Goal: Register for event/course: Sign up to attend an event or enroll in a course

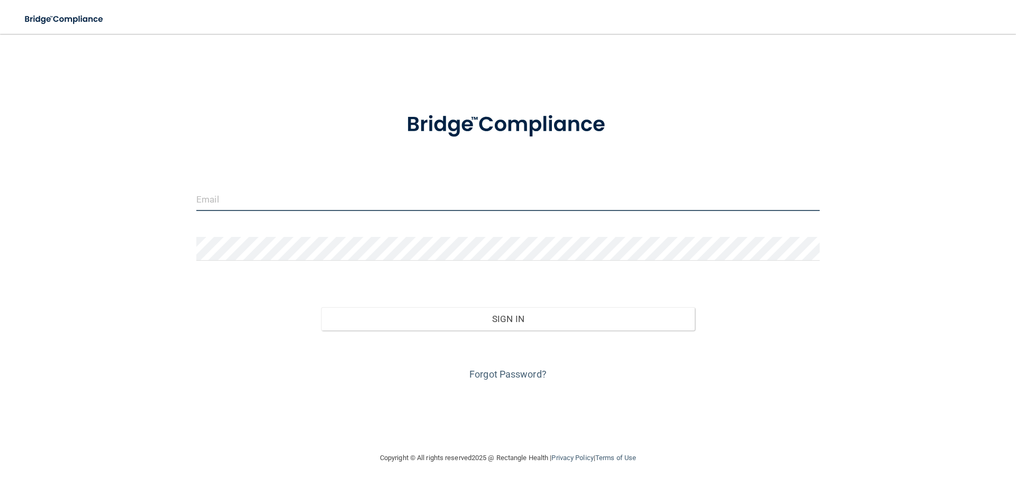
click at [278, 198] on input "email" at bounding box center [507, 199] width 623 height 24
type input "[EMAIL_ADDRESS][DOMAIN_NAME]"
click at [321, 307] on button "Sign In" at bounding box center [508, 318] width 374 height 23
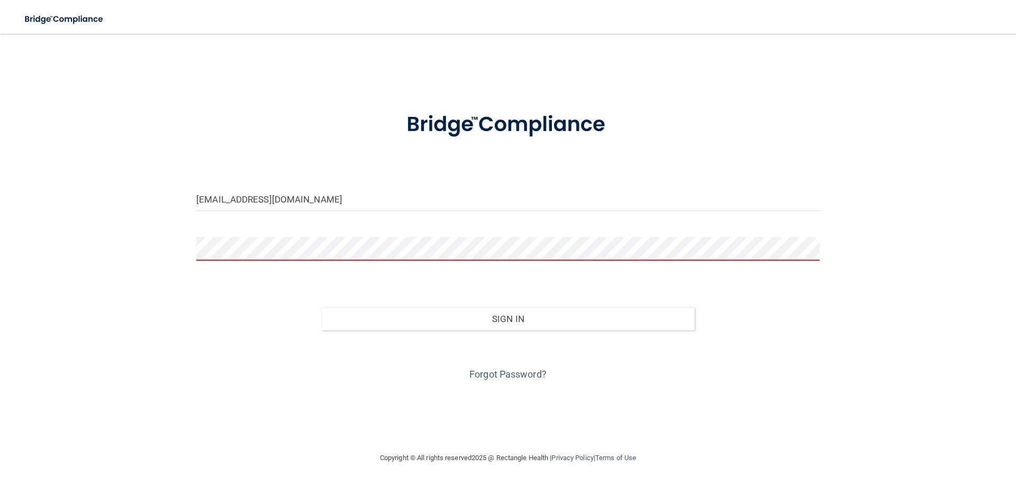
click at [321, 307] on button "Sign In" at bounding box center [508, 318] width 374 height 23
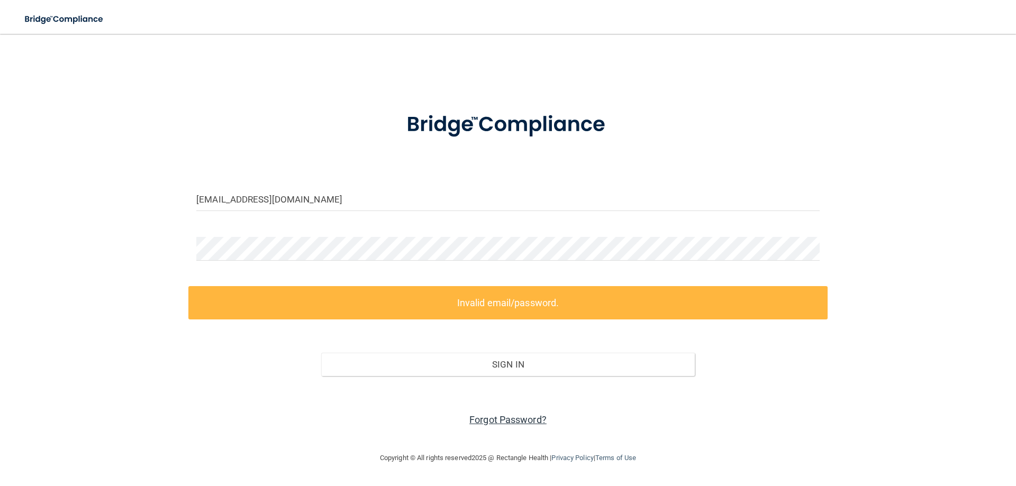
click at [509, 419] on link "Forgot Password?" at bounding box center [507, 419] width 77 height 11
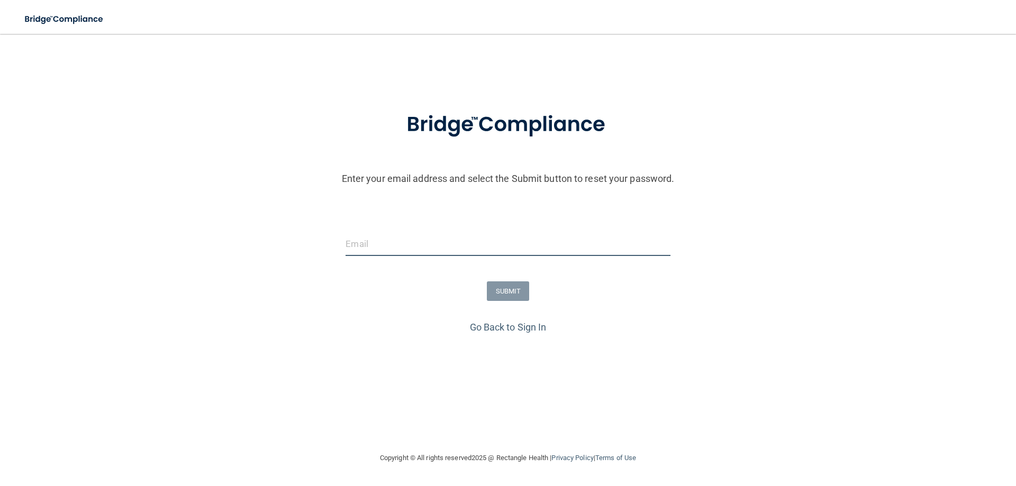
click at [379, 241] on input "email" at bounding box center [508, 244] width 324 height 24
type input "[EMAIL_ADDRESS][DOMAIN_NAME]"
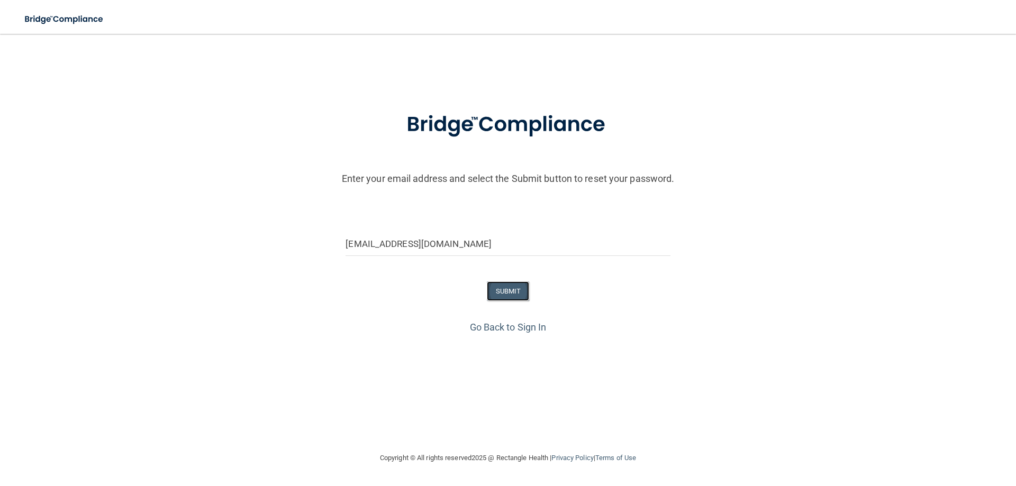
click at [518, 296] on button "SUBMIT" at bounding box center [508, 292] width 43 height 20
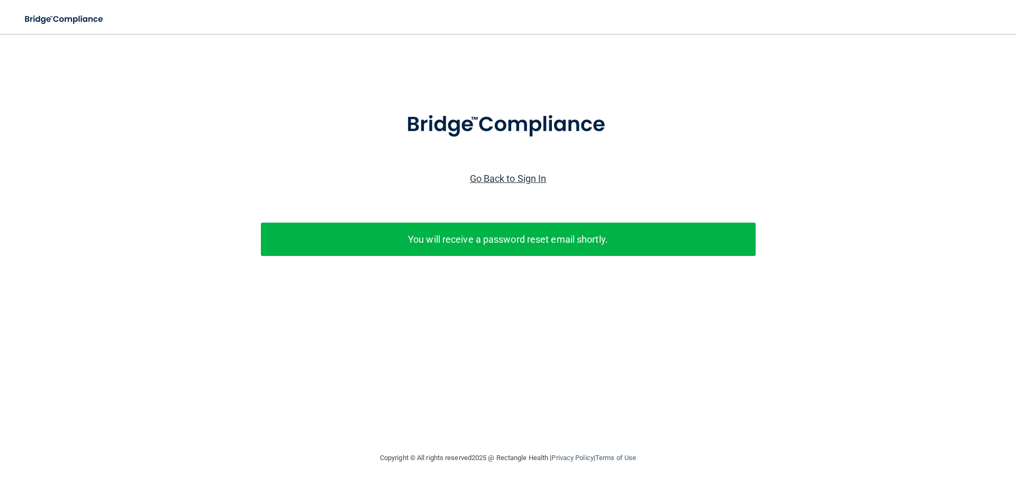
click at [482, 179] on link "Go Back to Sign In" at bounding box center [508, 178] width 77 height 11
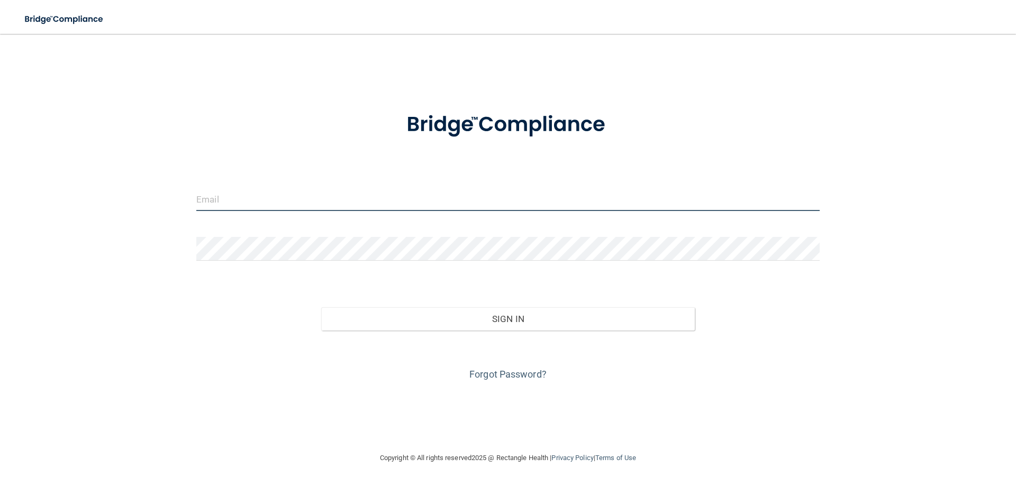
click at [350, 201] on input "email" at bounding box center [507, 199] width 623 height 24
type input "[EMAIL_ADDRESS][DOMAIN_NAME]"
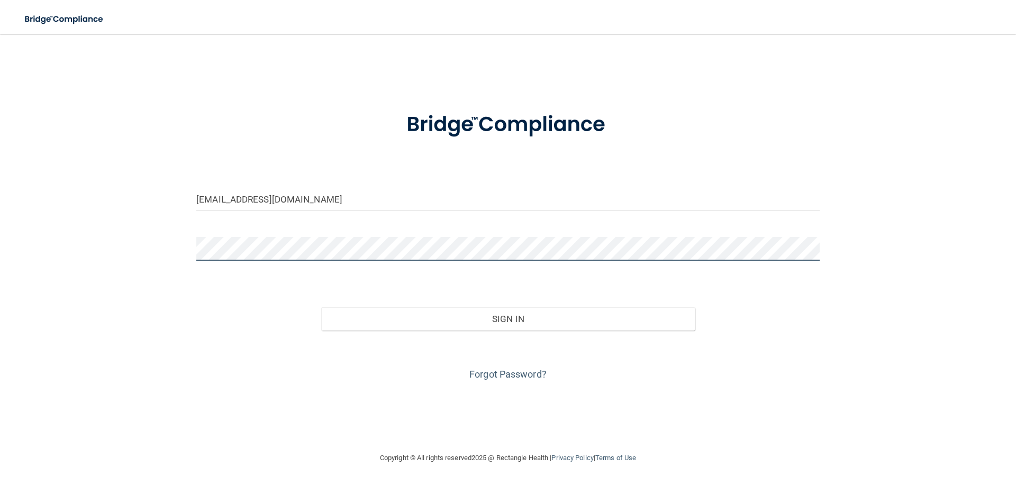
click at [321, 307] on button "Sign In" at bounding box center [508, 318] width 374 height 23
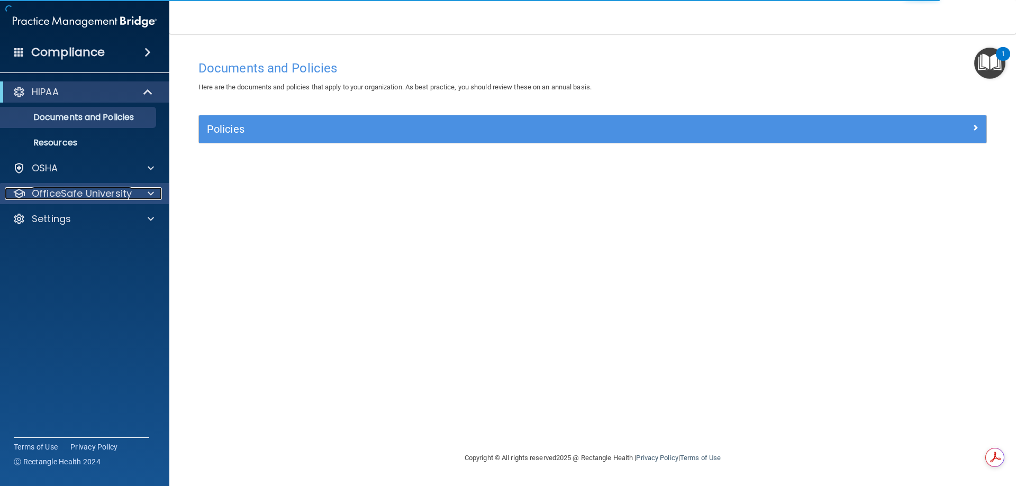
click at [99, 196] on p "OfficeSafe University" at bounding box center [82, 193] width 100 height 13
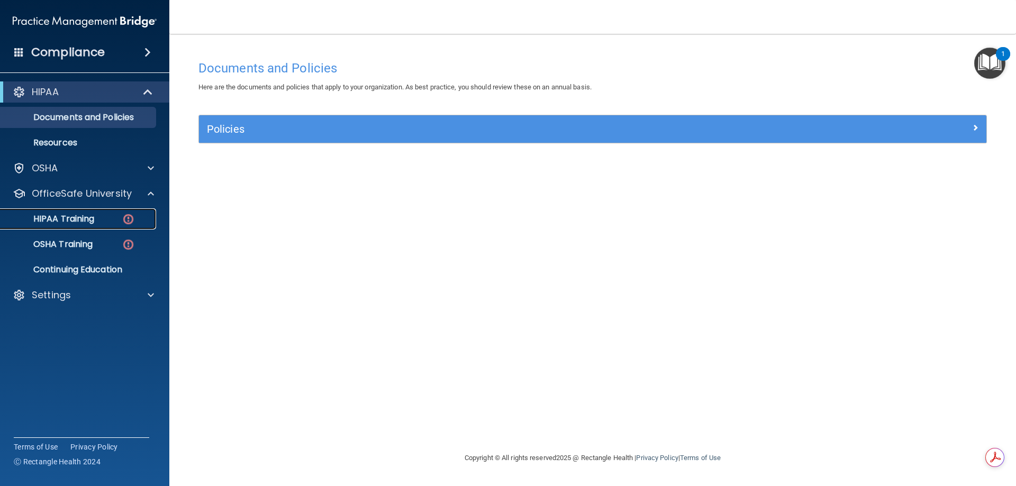
click at [119, 219] on div "HIPAA Training" at bounding box center [79, 219] width 144 height 11
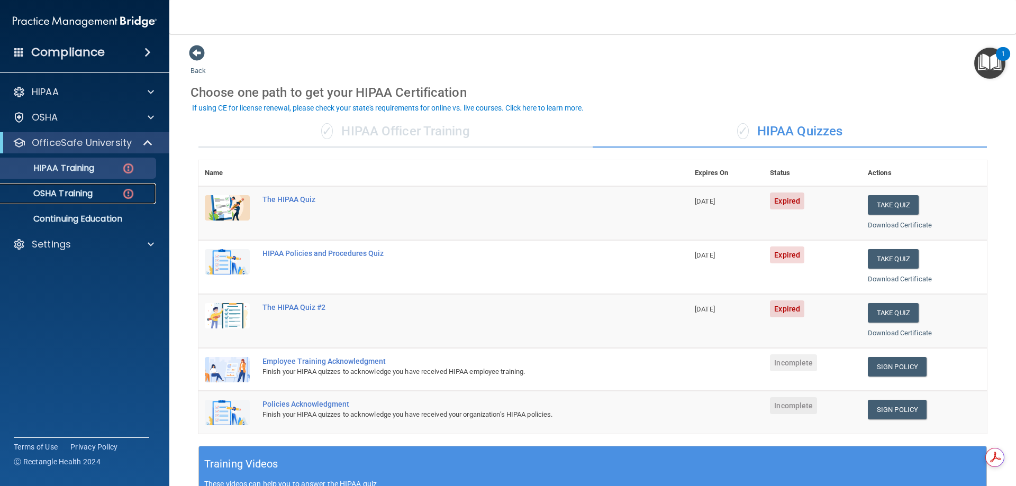
click at [130, 194] on img at bounding box center [128, 193] width 13 height 13
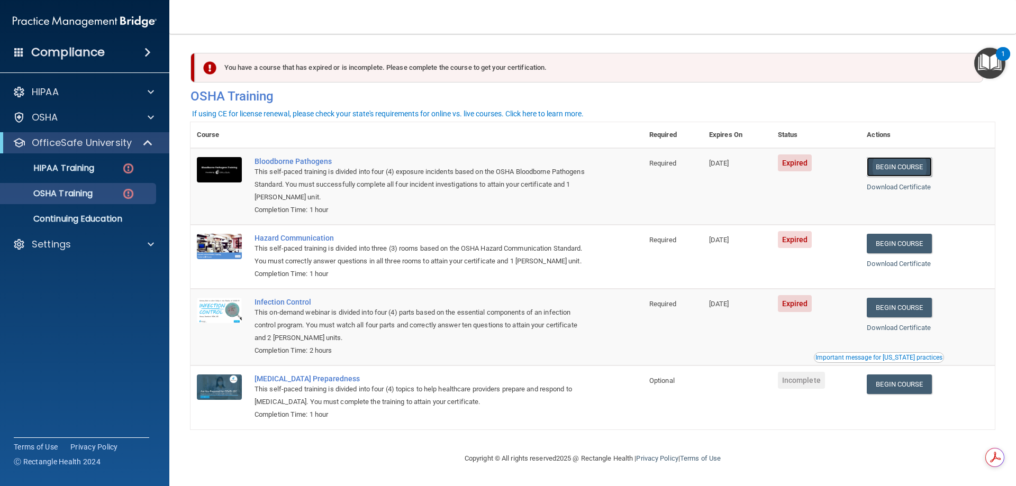
click at [919, 170] on link "Begin Course" at bounding box center [899, 167] width 65 height 20
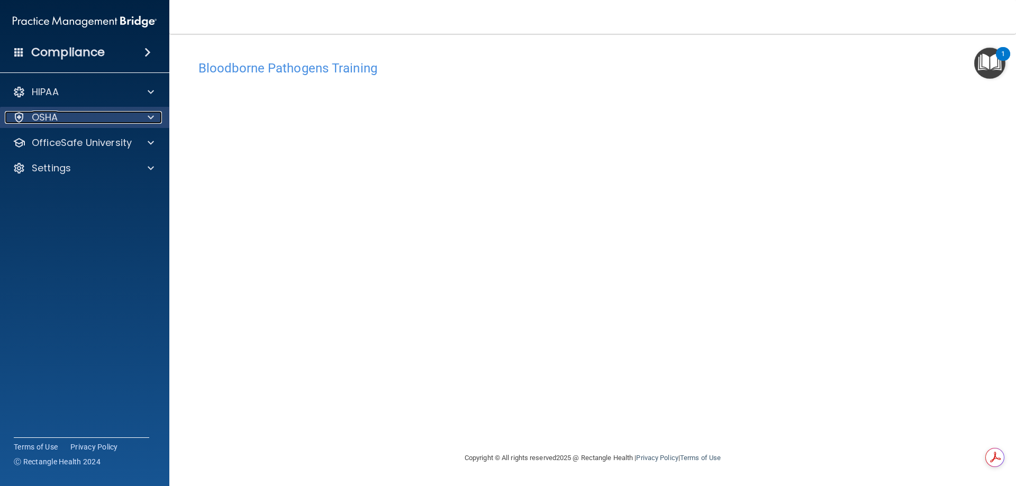
click at [63, 119] on div "OSHA" at bounding box center [70, 117] width 131 height 13
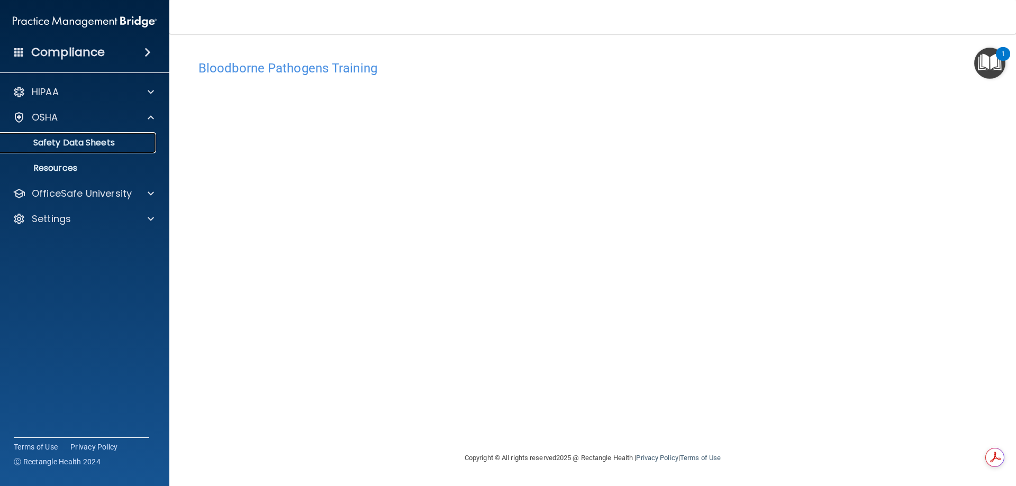
click at [89, 140] on p "Safety Data Sheets" at bounding box center [79, 143] width 144 height 11
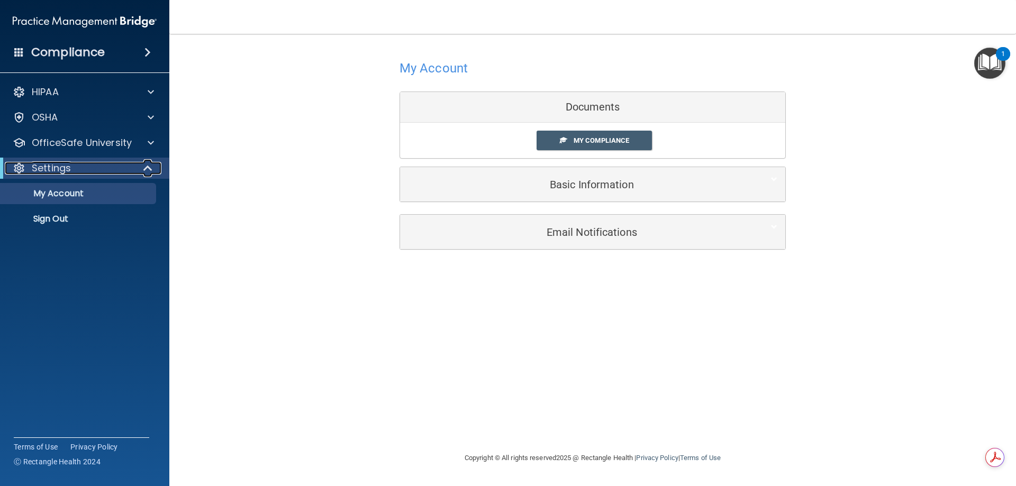
click at [146, 168] on span at bounding box center [148, 168] width 9 height 13
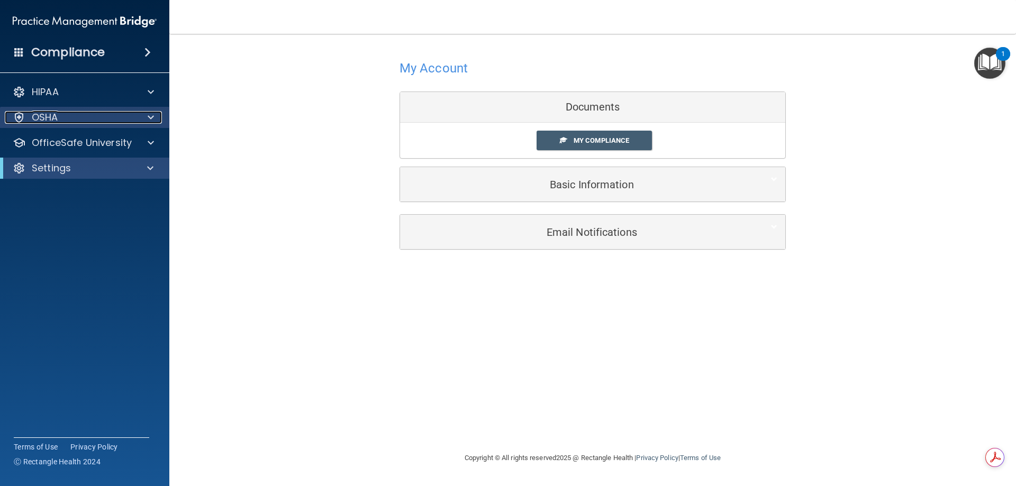
click at [140, 121] on div at bounding box center [149, 117] width 26 height 13
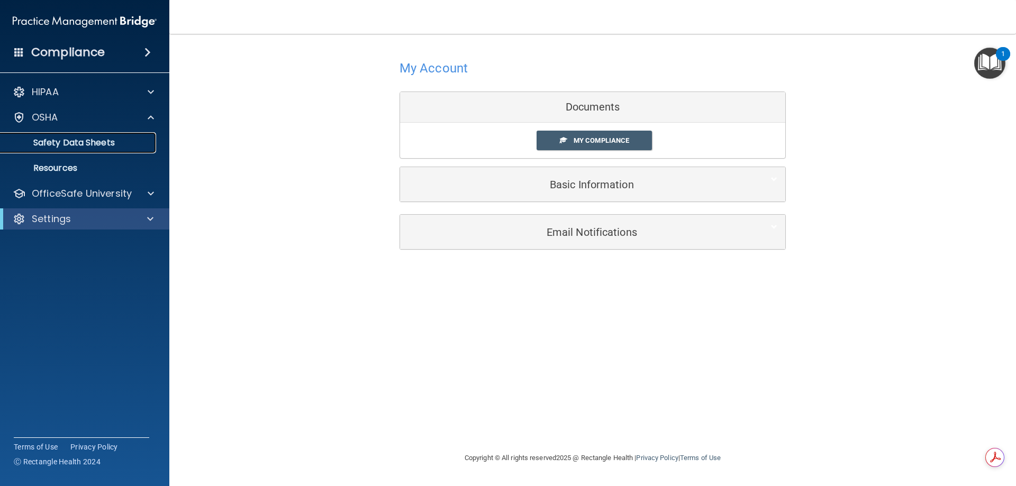
click at [119, 141] on p "Safety Data Sheets" at bounding box center [79, 143] width 144 height 11
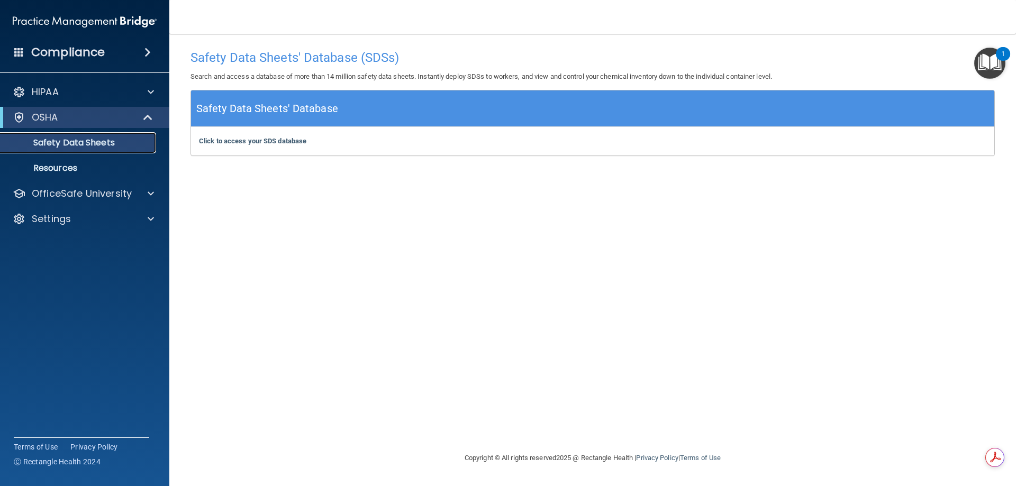
click at [130, 142] on p "Safety Data Sheets" at bounding box center [79, 143] width 144 height 11
click at [129, 170] on p "Resources" at bounding box center [79, 168] width 144 height 11
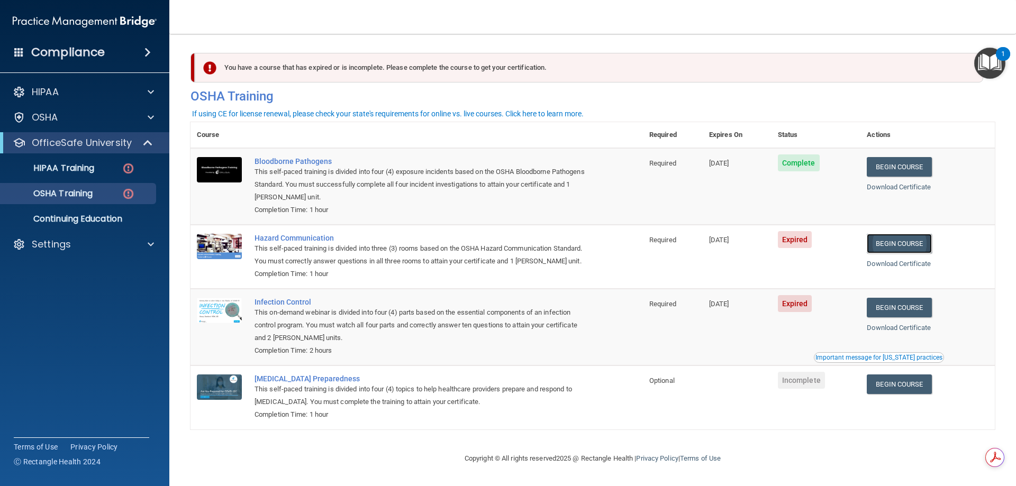
click at [891, 245] on link "Begin Course" at bounding box center [899, 244] width 65 height 20
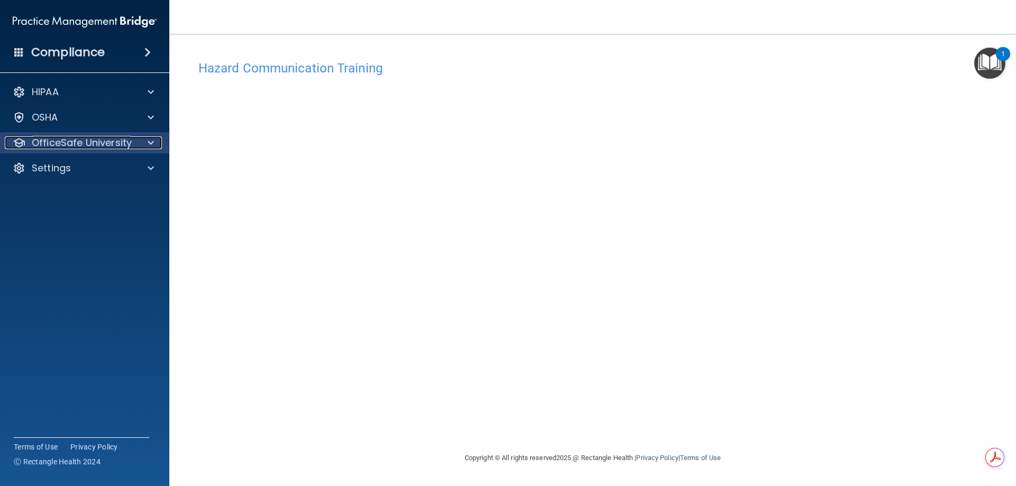
click at [141, 140] on div at bounding box center [149, 143] width 26 height 13
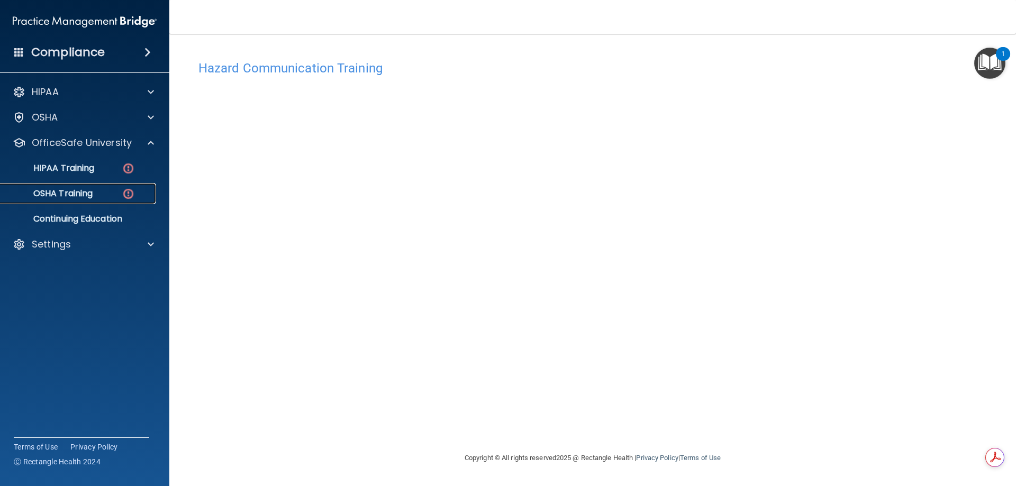
click at [126, 193] on img at bounding box center [128, 193] width 13 height 13
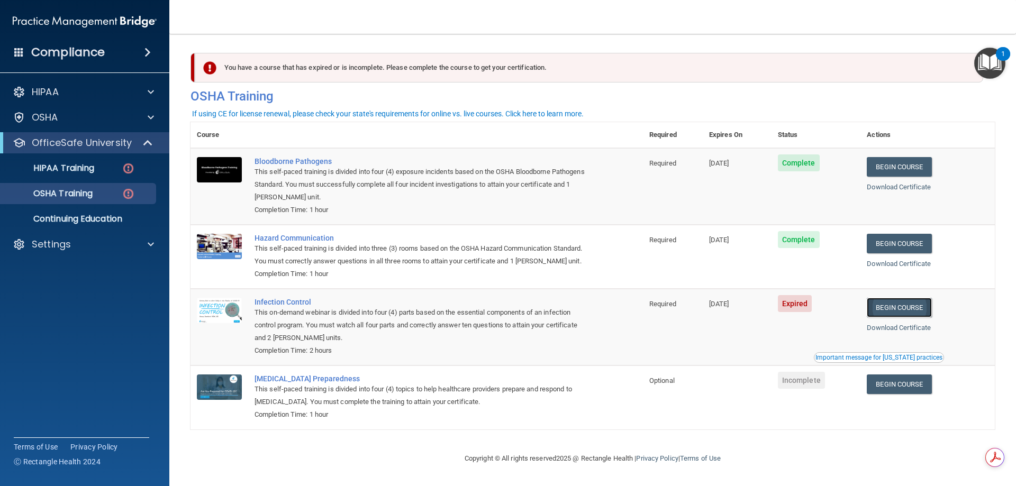
click at [894, 318] on link "Begin Course" at bounding box center [899, 308] width 65 height 20
click at [905, 318] on link "Begin Course" at bounding box center [899, 308] width 65 height 20
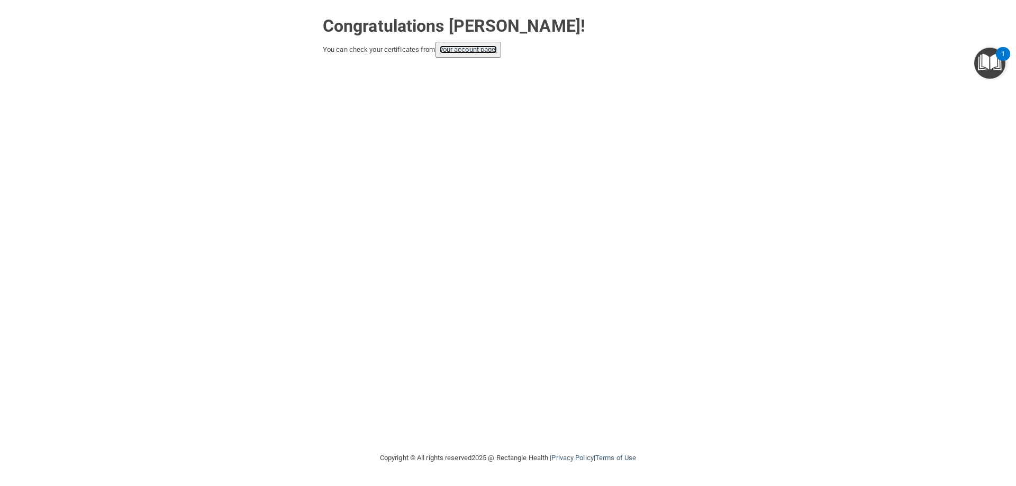
click at [474, 46] on link "your account page!" at bounding box center [469, 50] width 58 height 8
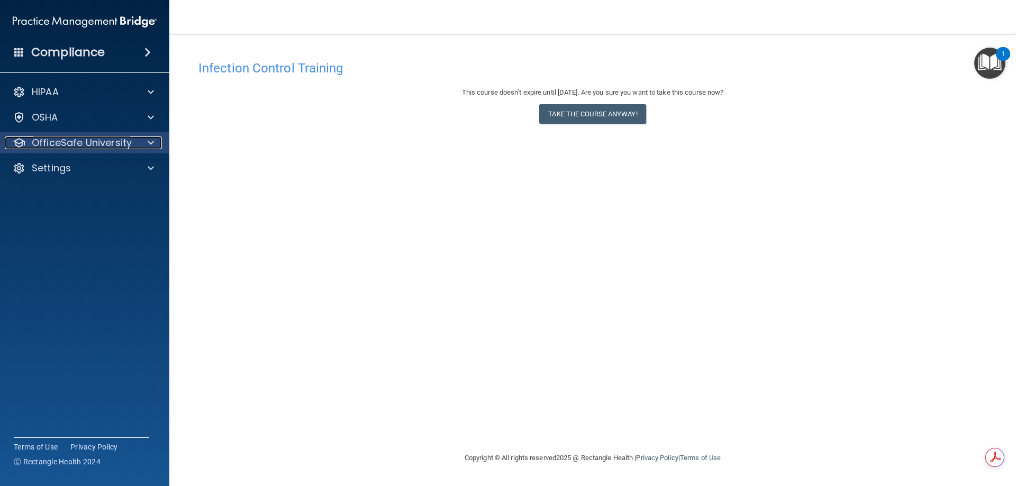
click at [108, 144] on p "OfficeSafe University" at bounding box center [82, 143] width 100 height 13
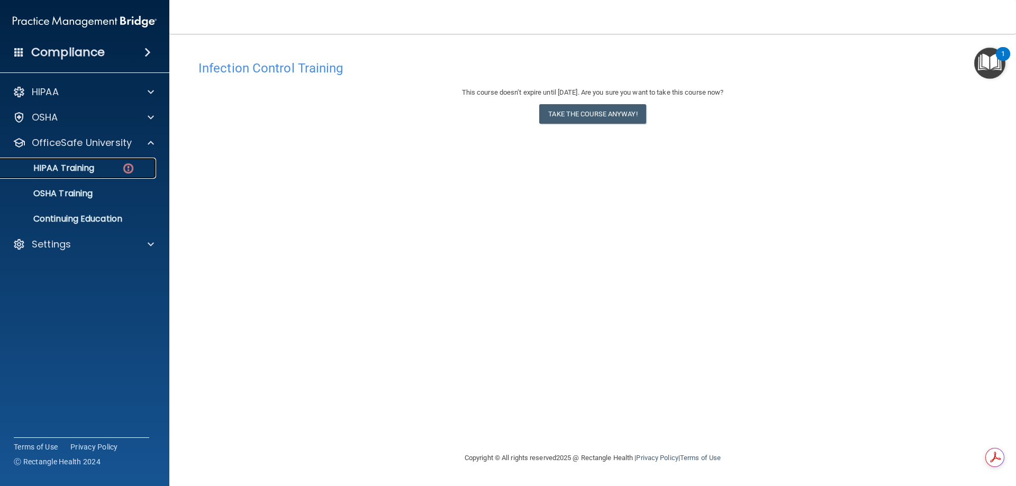
click at [93, 167] on p "HIPAA Training" at bounding box center [50, 168] width 87 height 11
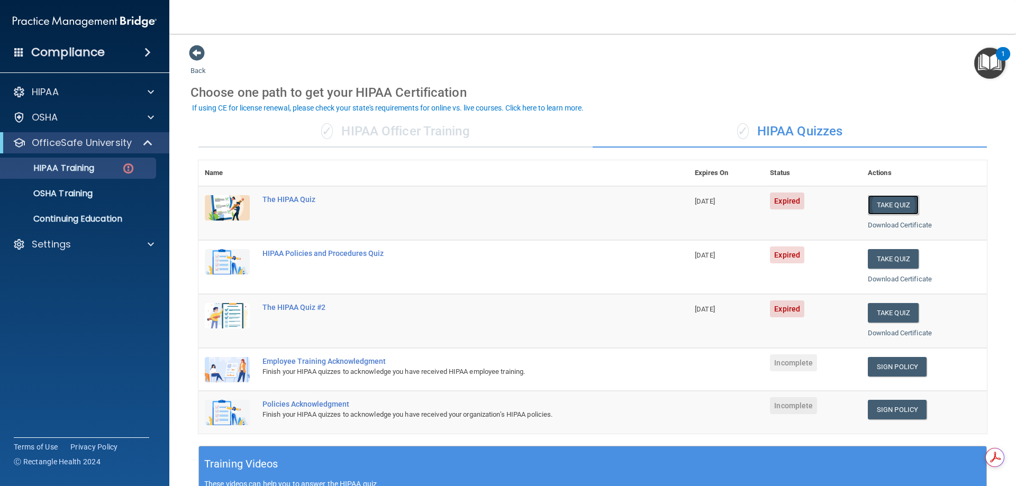
click at [890, 205] on button "Take Quiz" at bounding box center [893, 205] width 51 height 20
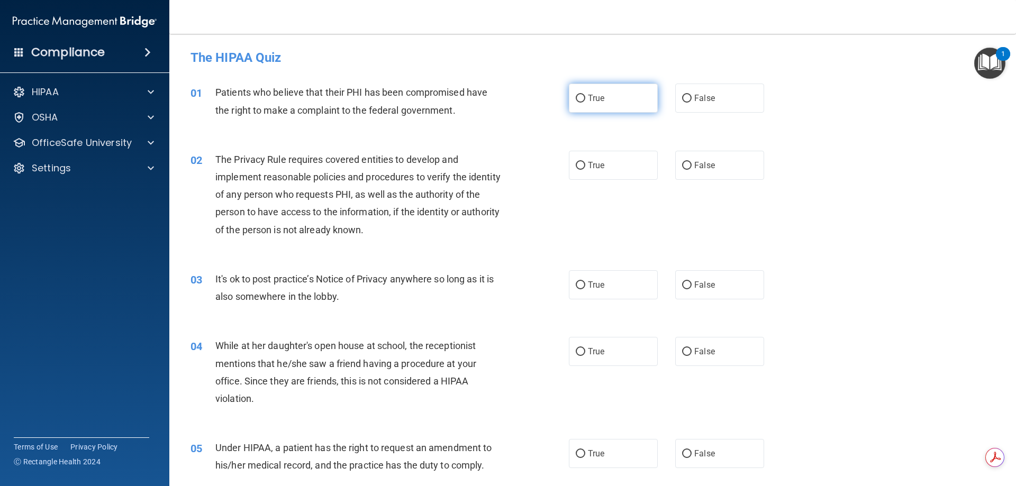
click at [580, 97] on input "True" at bounding box center [581, 99] width 10 height 8
radio input "true"
click at [583, 165] on label "True" at bounding box center [613, 165] width 89 height 29
click at [583, 165] on input "True" at bounding box center [581, 166] width 10 height 8
radio input "true"
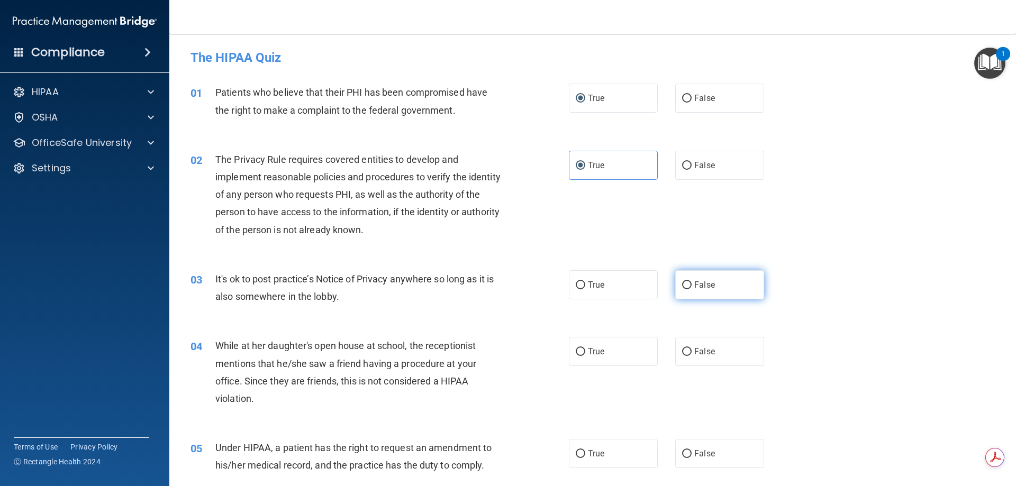
click at [682, 286] on input "False" at bounding box center [687, 286] width 10 height 8
radio input "true"
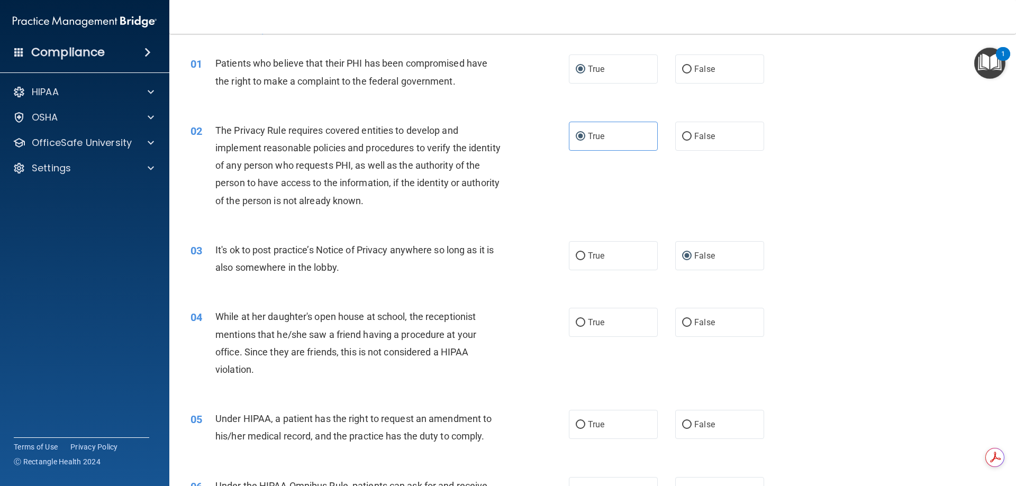
scroll to position [106, 0]
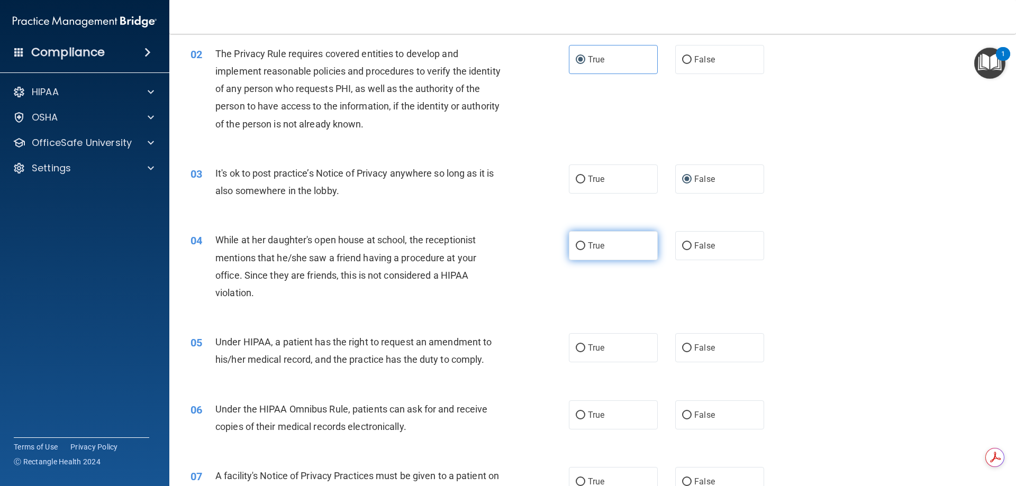
click at [577, 245] on input "True" at bounding box center [581, 246] width 10 height 8
radio input "true"
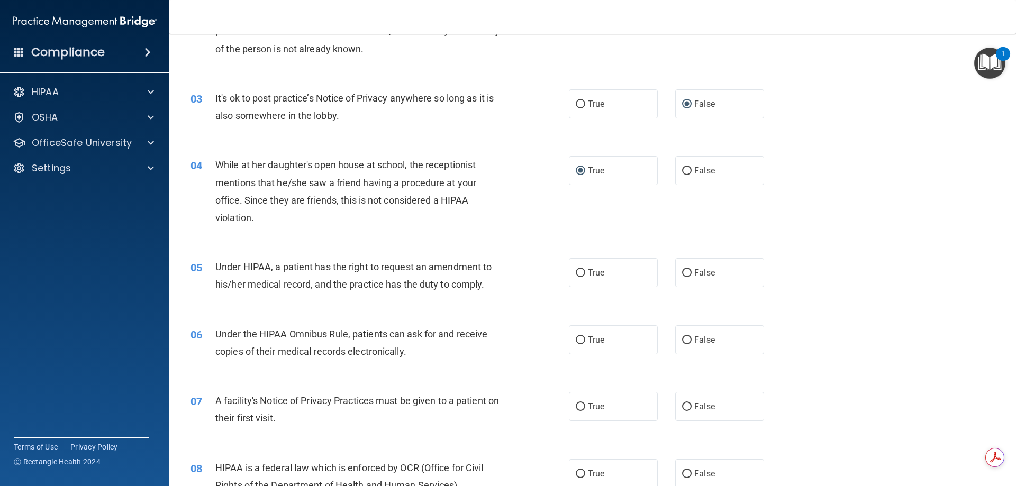
scroll to position [212, 0]
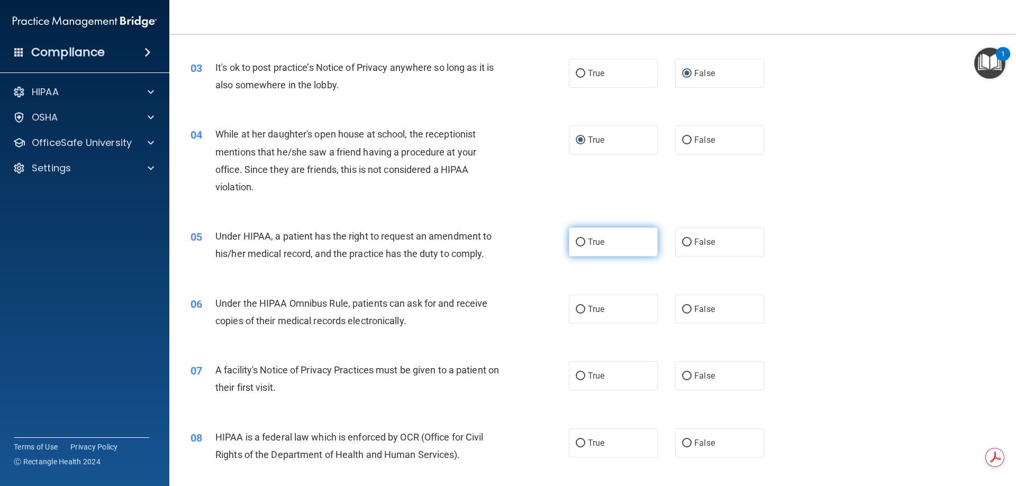
click at [580, 243] on input "True" at bounding box center [581, 243] width 10 height 8
radio input "true"
click at [577, 309] on input "True" at bounding box center [581, 310] width 10 height 8
radio input "true"
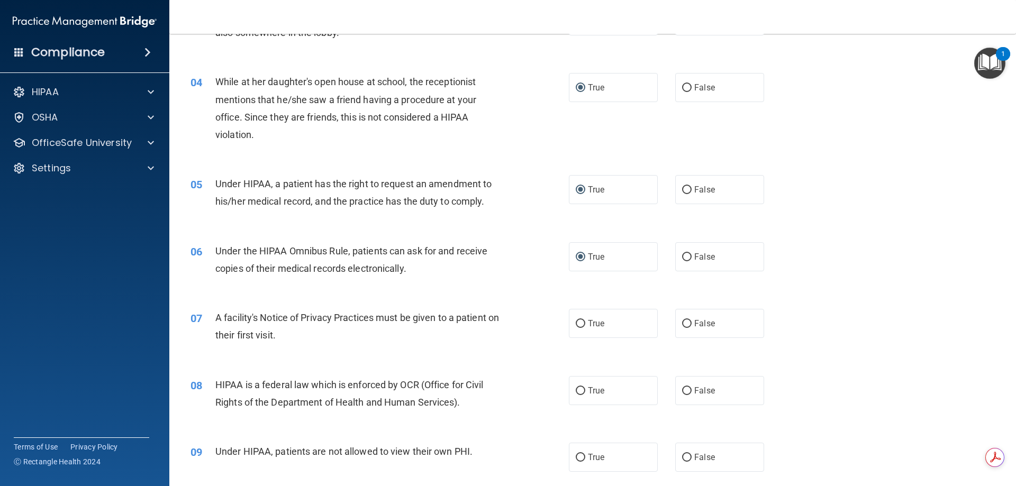
scroll to position [265, 0]
click at [683, 323] on input "False" at bounding box center [687, 324] width 10 height 8
radio input "true"
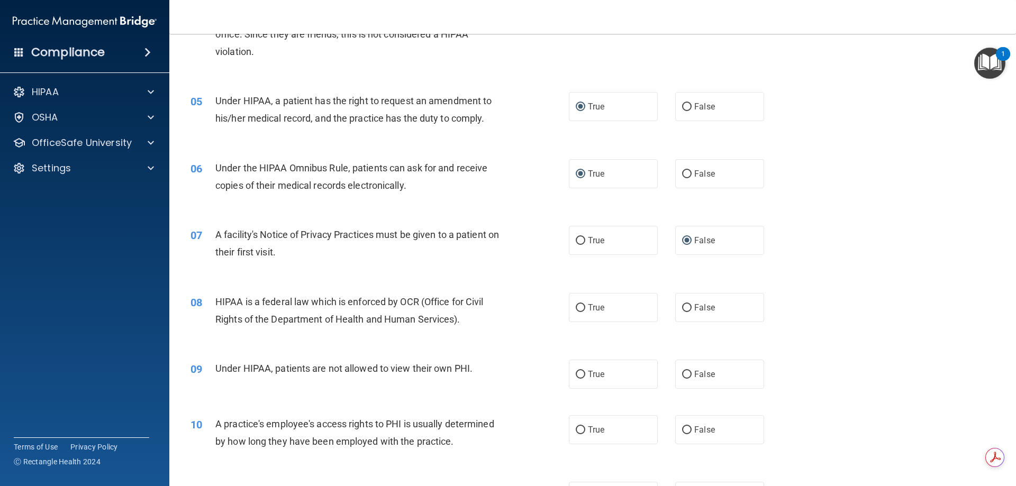
scroll to position [370, 0]
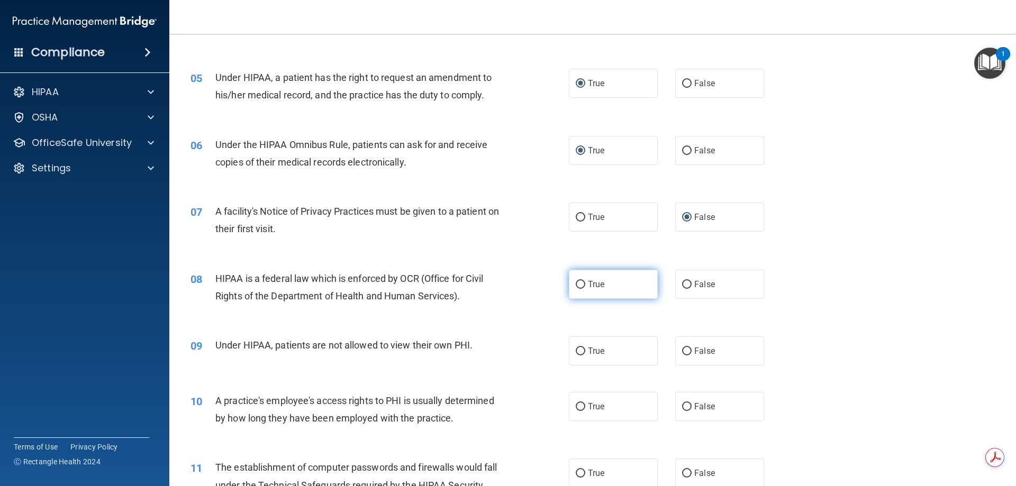
click at [576, 284] on input "True" at bounding box center [581, 285] width 10 height 8
radio input "true"
click at [682, 352] on input "False" at bounding box center [687, 352] width 10 height 8
radio input "true"
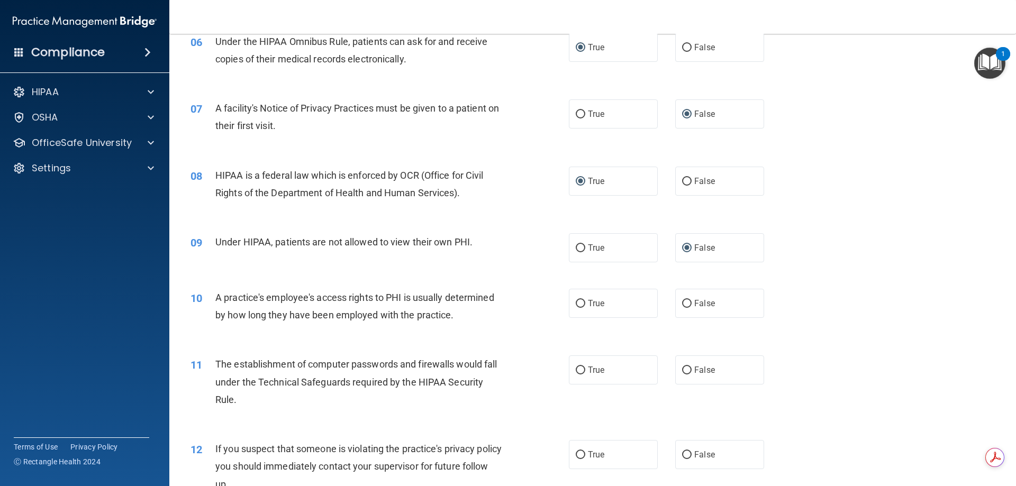
scroll to position [476, 0]
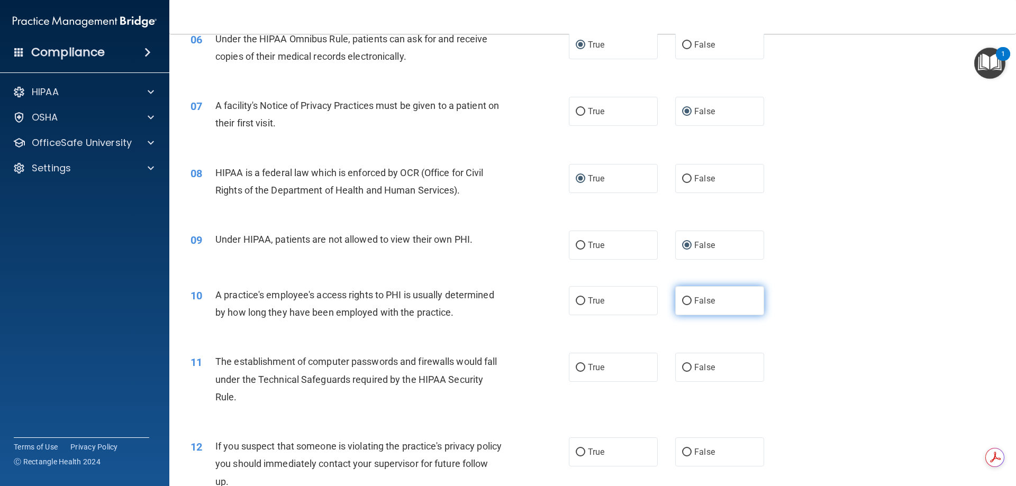
click at [682, 301] on input "False" at bounding box center [687, 301] width 10 height 8
radio input "true"
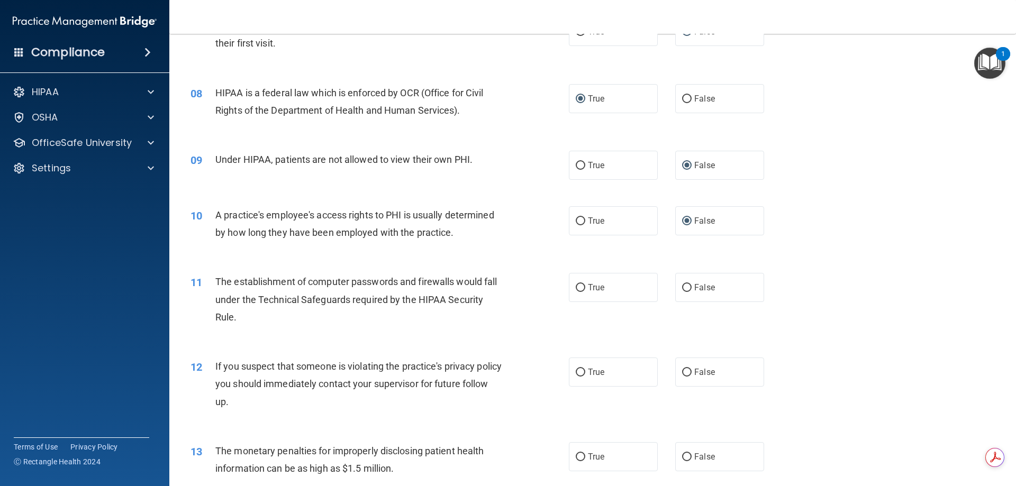
scroll to position [582, 0]
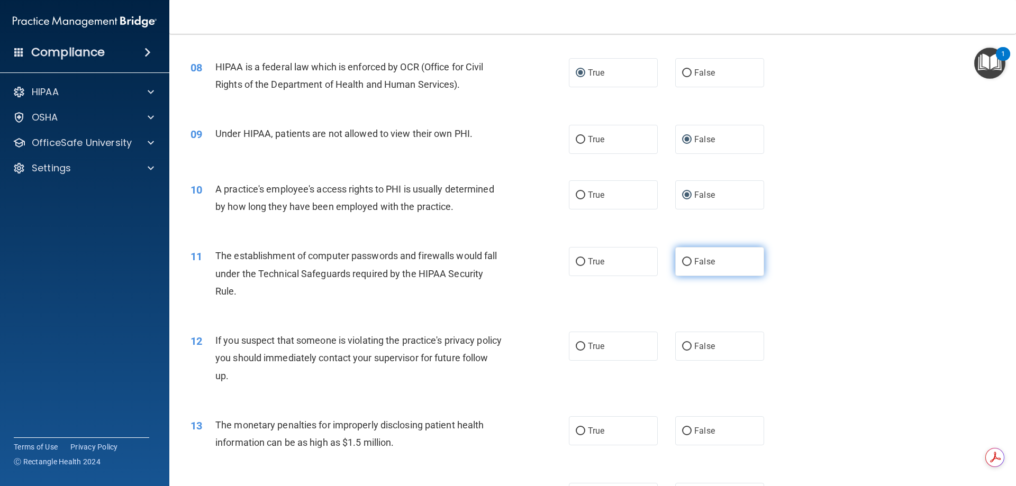
click at [684, 260] on input "False" at bounding box center [687, 262] width 10 height 8
radio input "true"
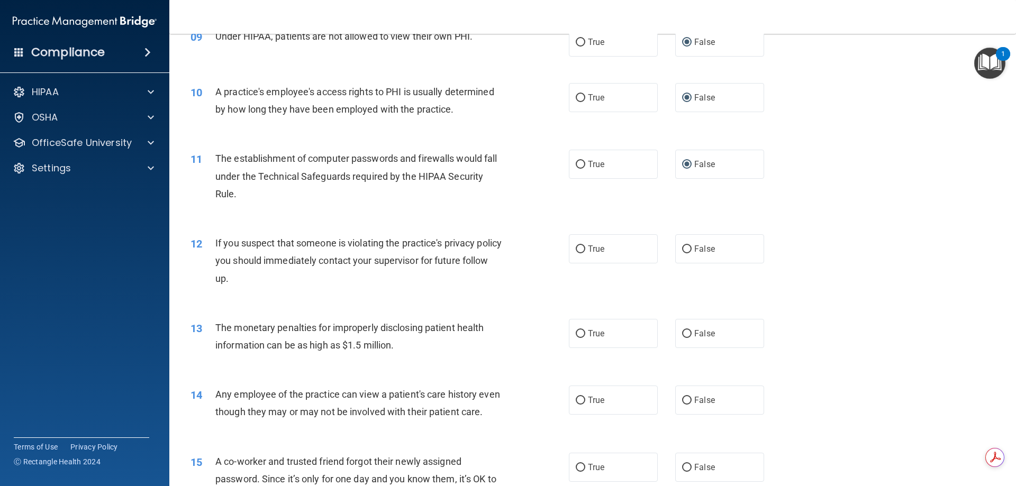
scroll to position [688, 0]
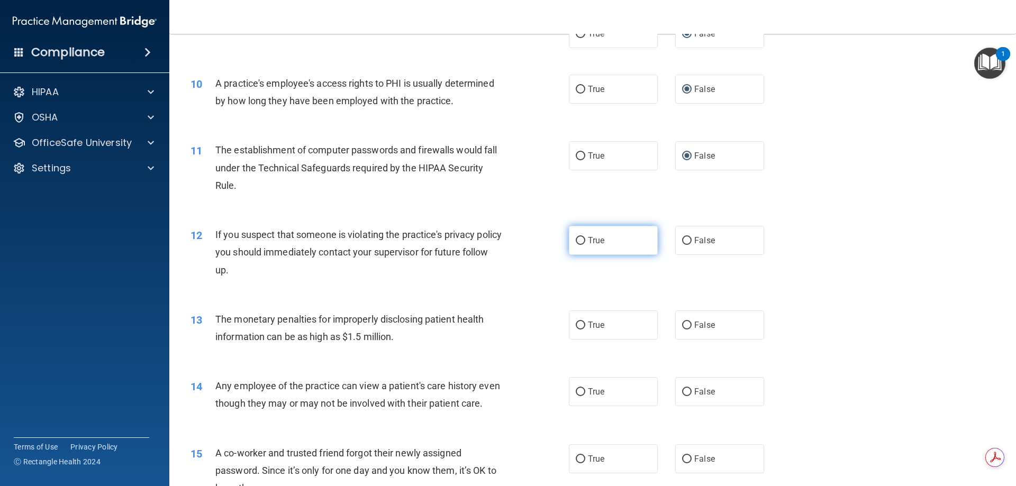
click at [576, 240] on input "True" at bounding box center [581, 241] width 10 height 8
radio input "true"
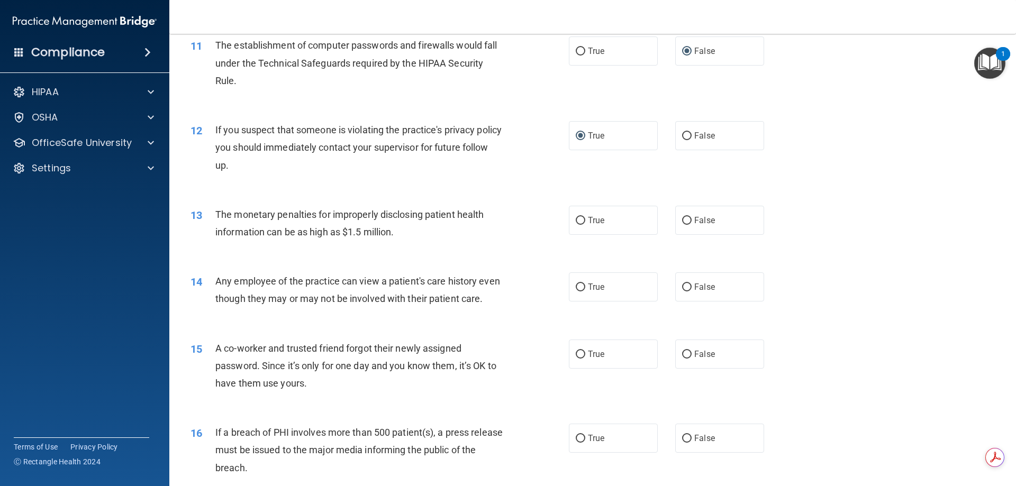
scroll to position [794, 0]
click at [682, 219] on input "False" at bounding box center [687, 220] width 10 height 8
radio input "true"
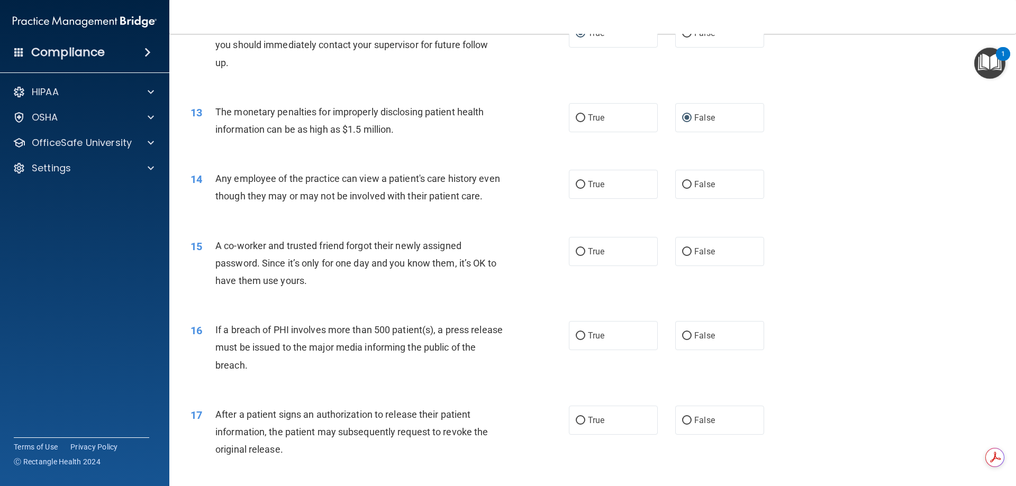
scroll to position [900, 0]
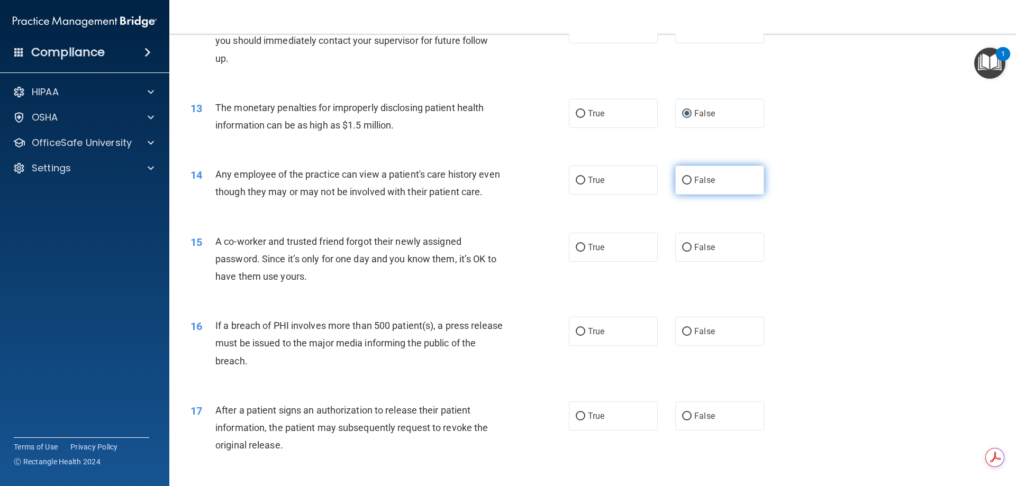
click at [682, 180] on input "False" at bounding box center [687, 181] width 10 height 8
radio input "true"
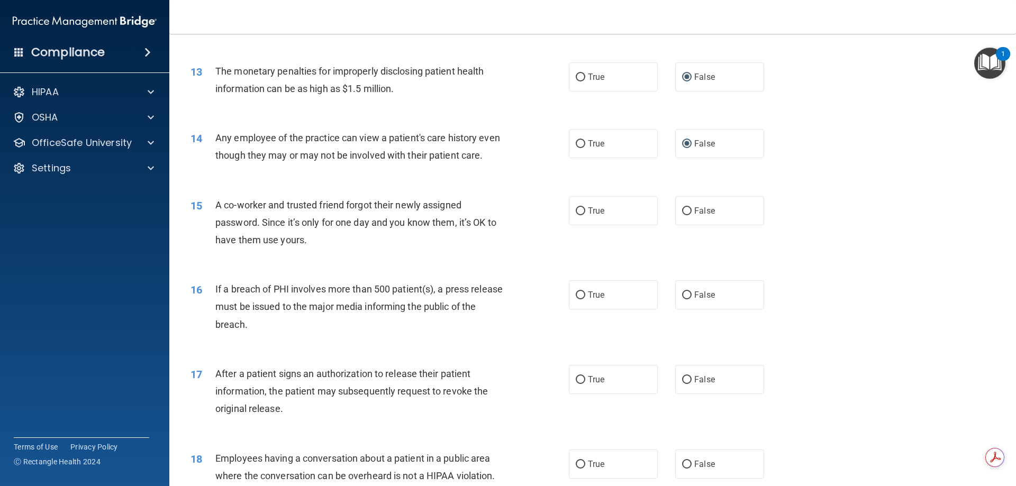
scroll to position [1005, 0]
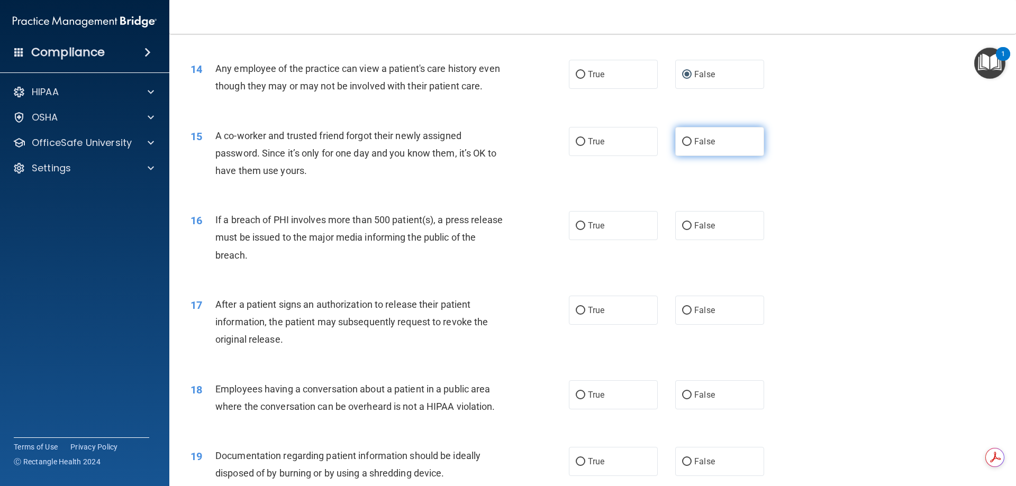
click at [682, 146] on input "False" at bounding box center [687, 142] width 10 height 8
radio input "true"
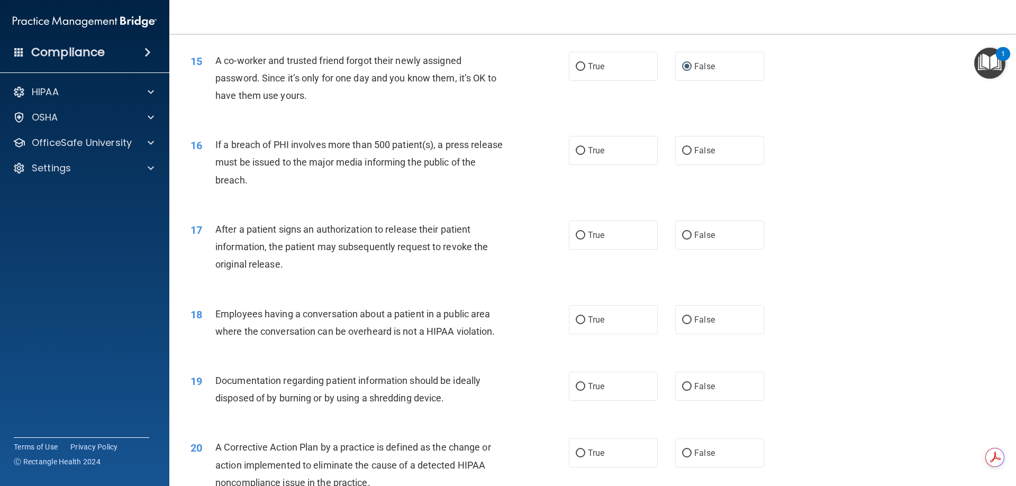
scroll to position [1111, 0]
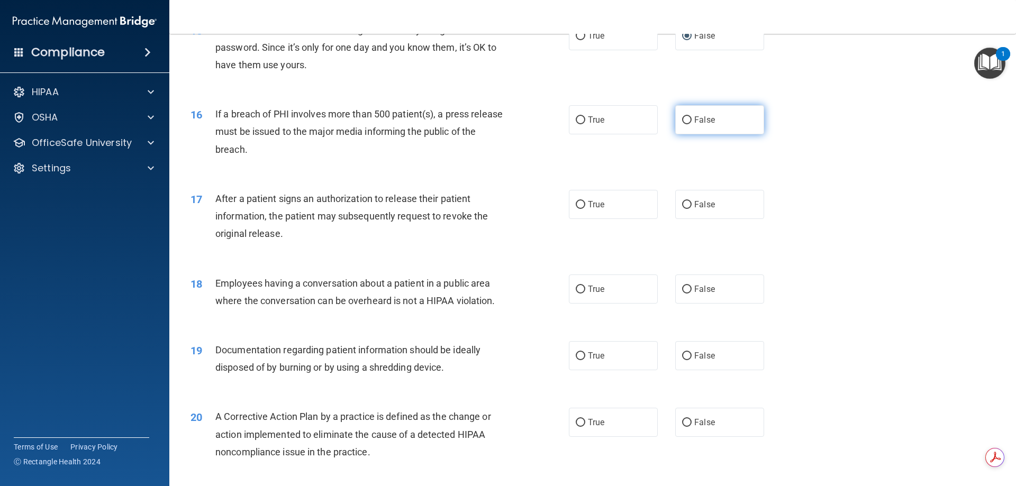
click at [683, 124] on input "False" at bounding box center [687, 120] width 10 height 8
radio input "true"
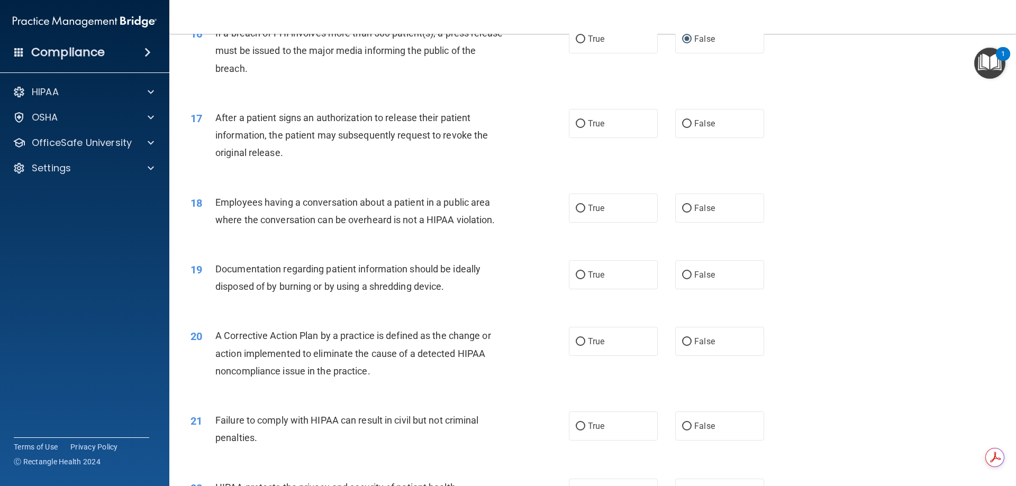
scroll to position [1217, 0]
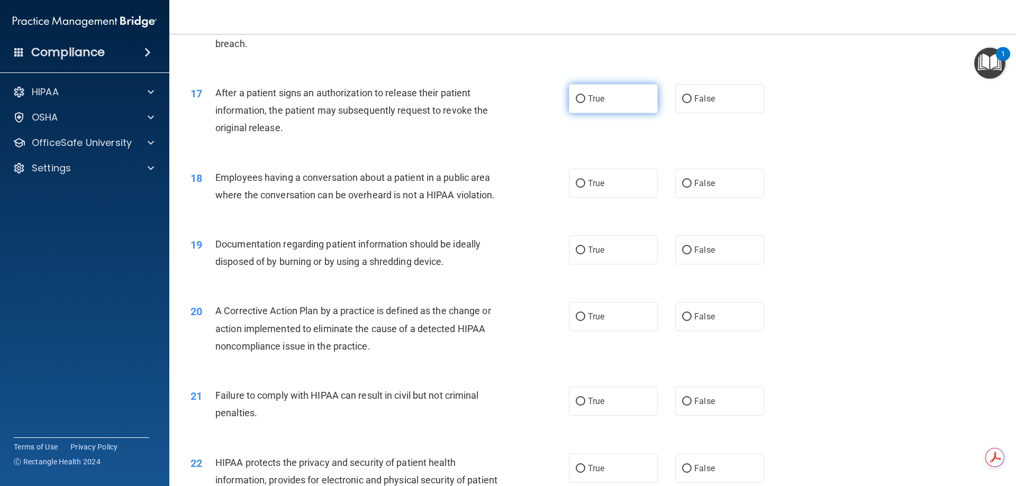
click at [576, 103] on input "True" at bounding box center [581, 99] width 10 height 8
radio input "true"
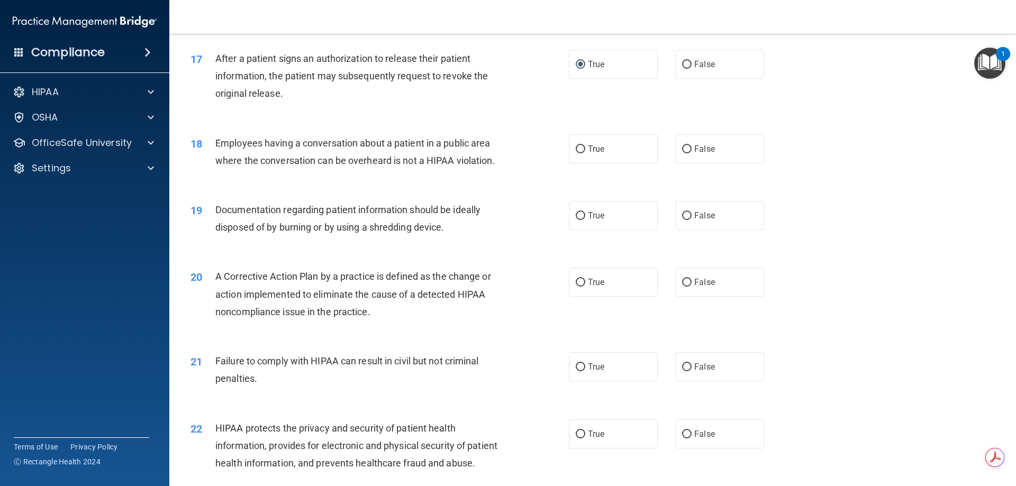
scroll to position [1270, 0]
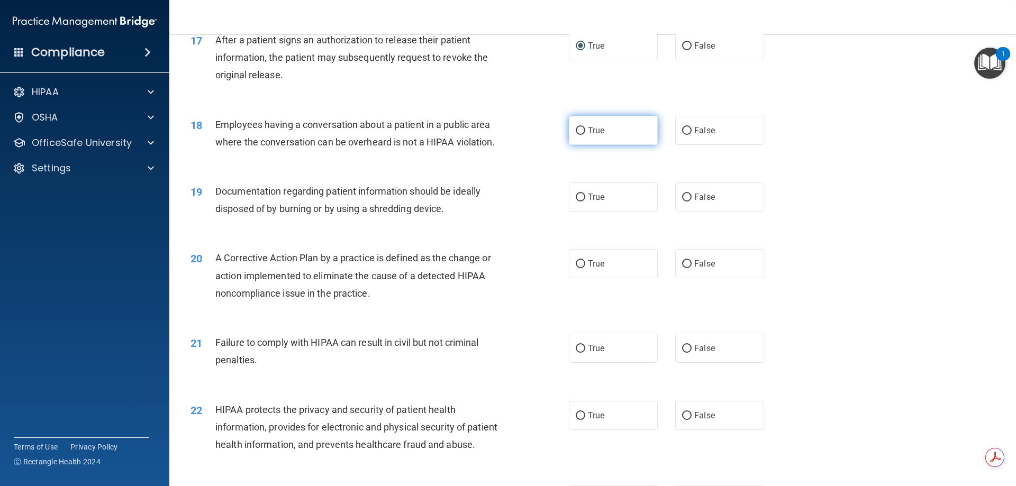
click at [576, 135] on input "True" at bounding box center [581, 131] width 10 height 8
radio input "true"
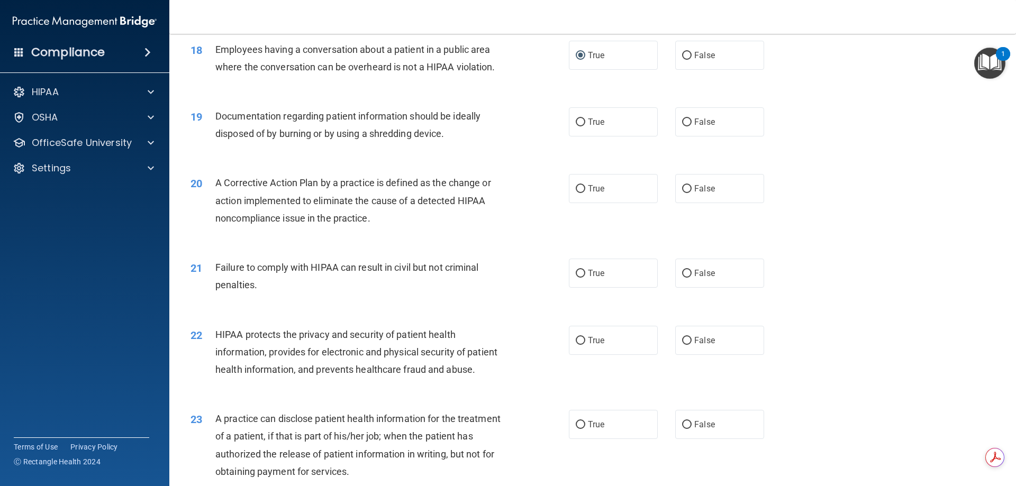
scroll to position [1376, 0]
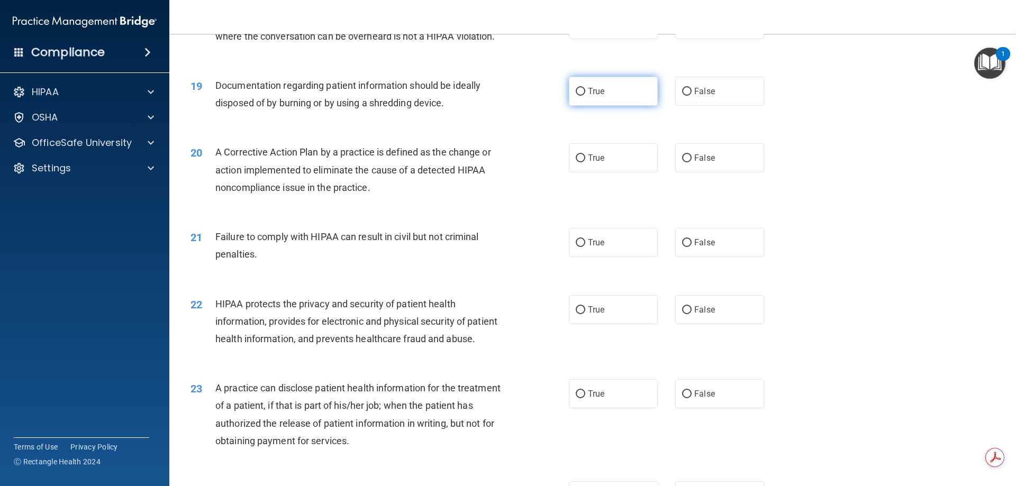
click at [576, 96] on input "True" at bounding box center [581, 92] width 10 height 8
radio input "true"
click at [580, 162] on input "True" at bounding box center [581, 159] width 10 height 8
radio input "true"
click at [685, 247] on input "False" at bounding box center [687, 243] width 10 height 8
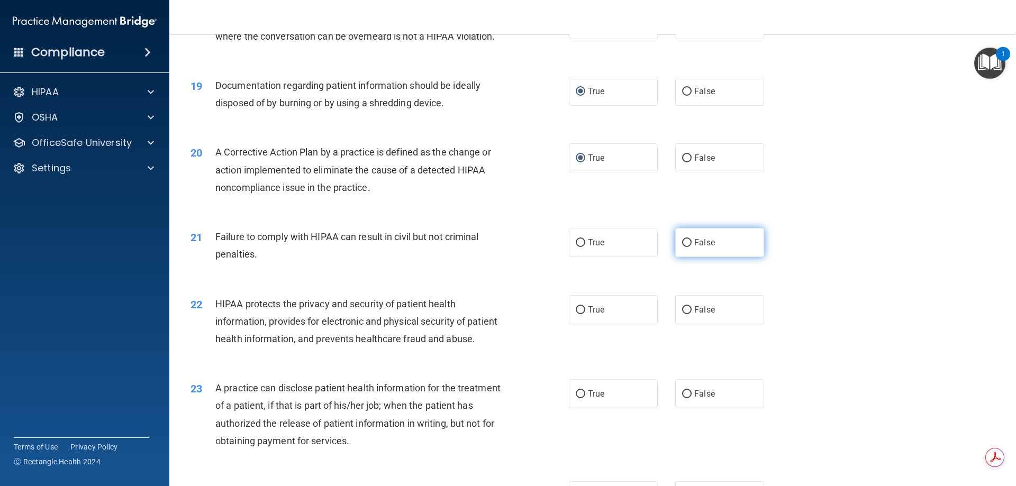
radio input "true"
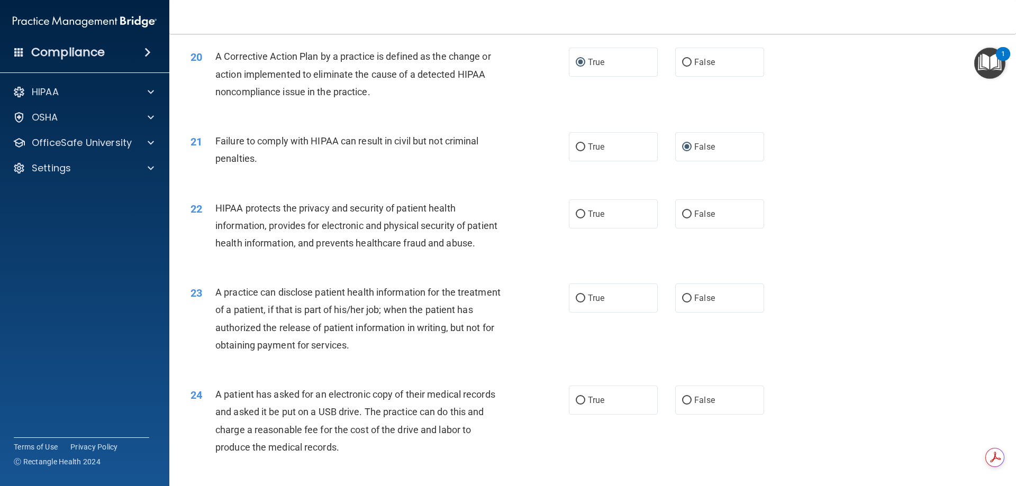
scroll to position [1482, 0]
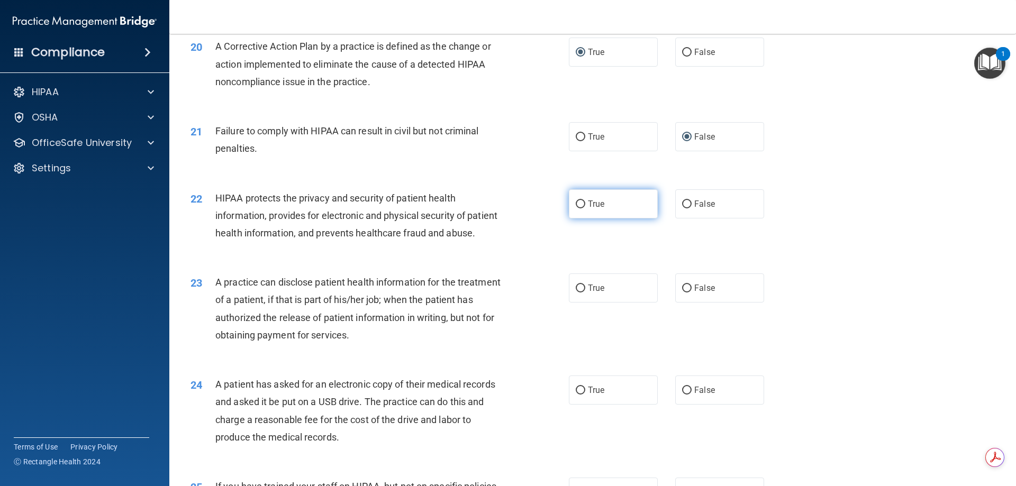
click at [576, 209] on input "True" at bounding box center [581, 205] width 10 height 8
radio input "true"
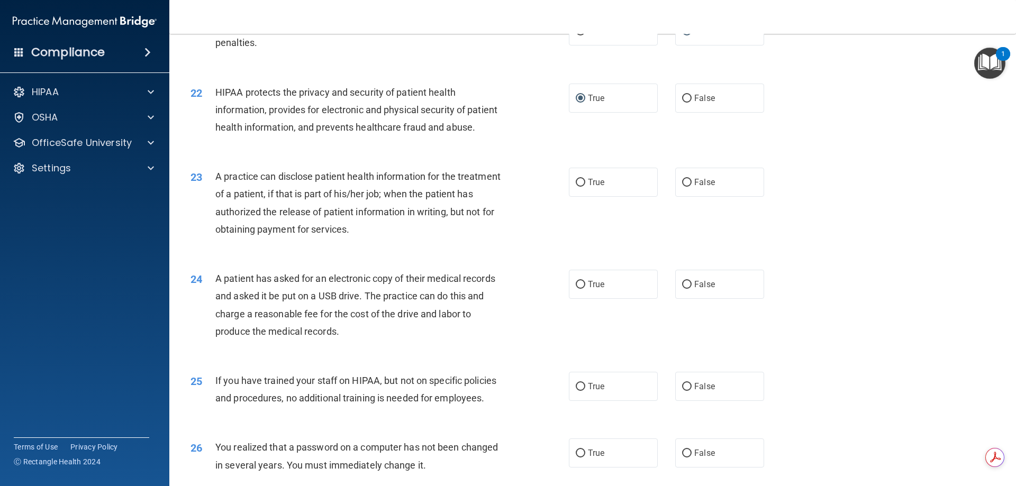
scroll to position [1641, 0]
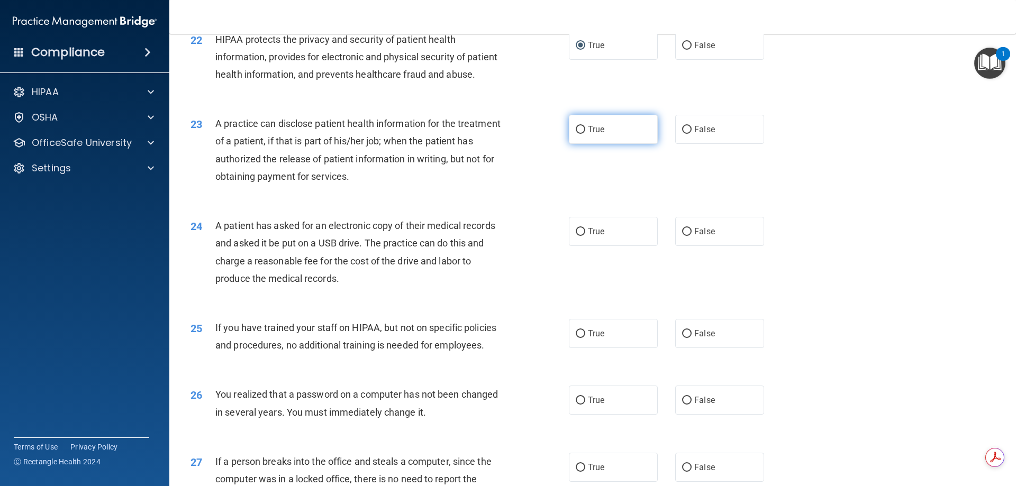
click at [577, 134] on input "True" at bounding box center [581, 130] width 10 height 8
radio input "true"
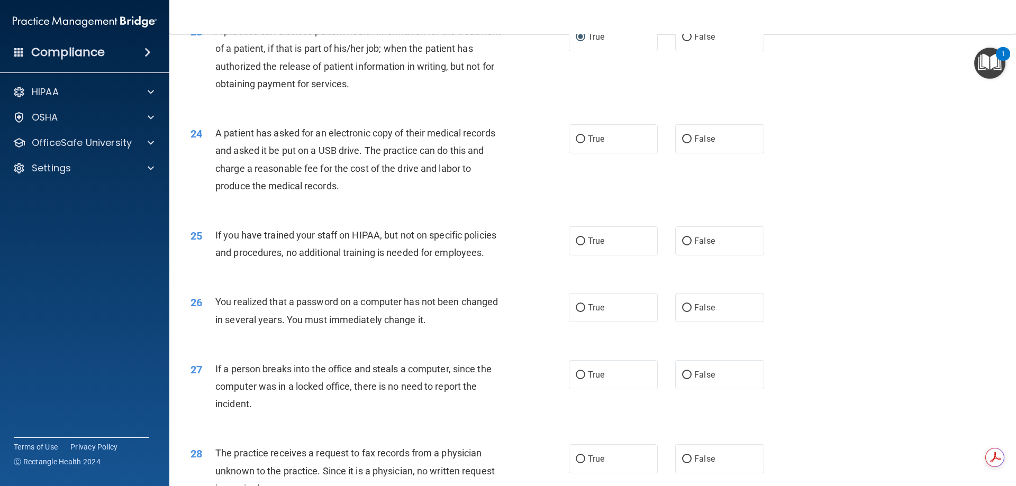
scroll to position [1746, 0]
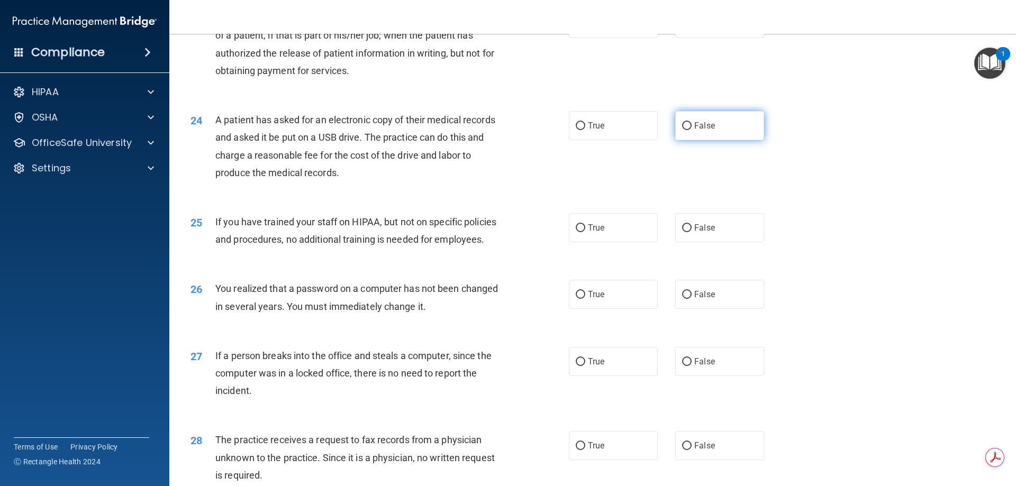
click at [682, 130] on input "False" at bounding box center [687, 126] width 10 height 8
radio input "true"
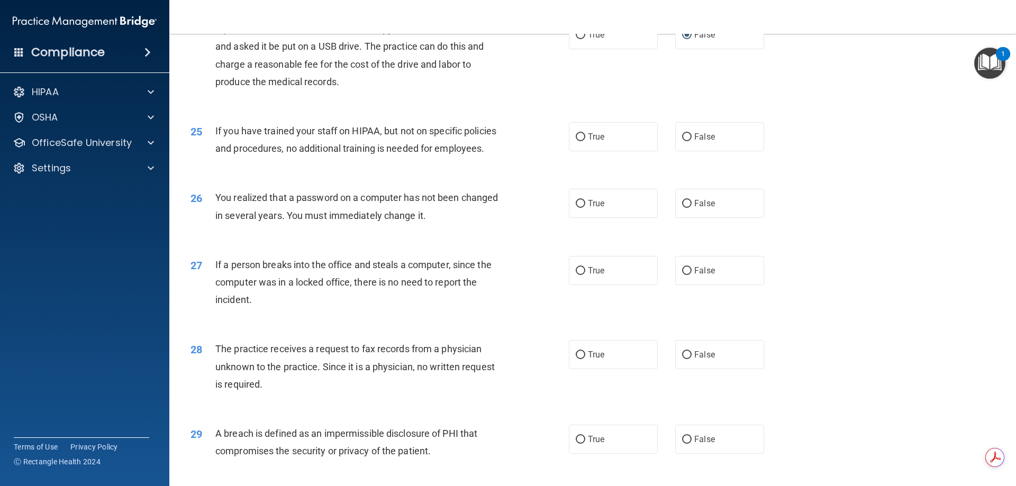
scroll to position [1852, 0]
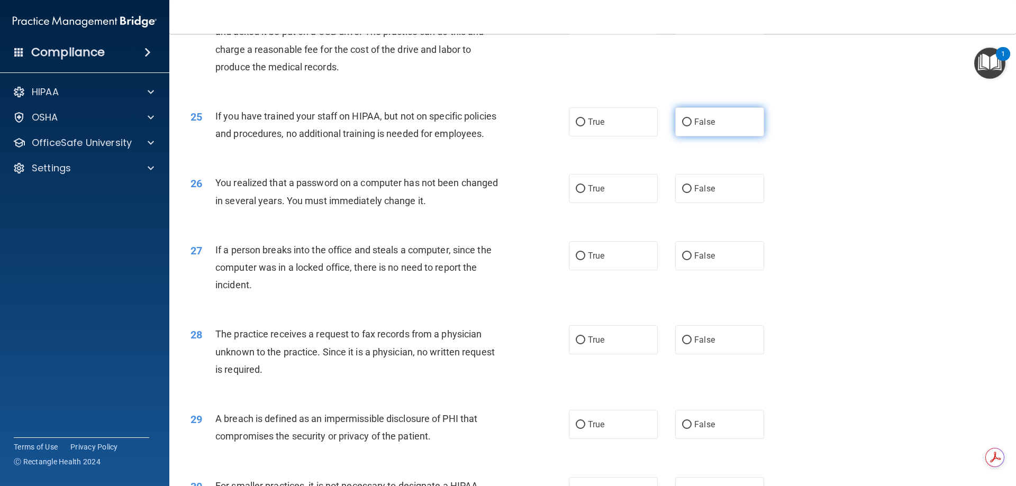
click at [682, 126] on input "False" at bounding box center [687, 123] width 10 height 8
radio input "true"
click at [577, 193] on input "True" at bounding box center [581, 189] width 10 height 8
radio input "true"
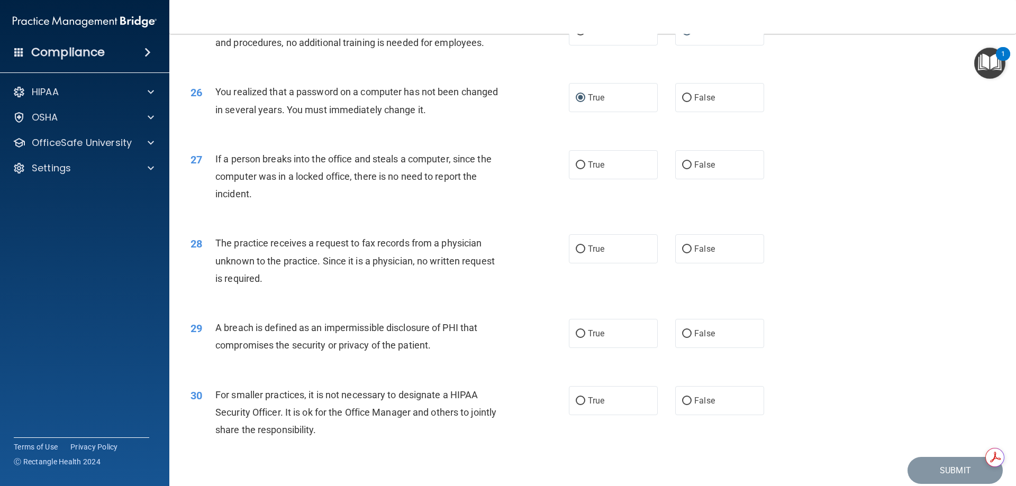
scroll to position [1958, 0]
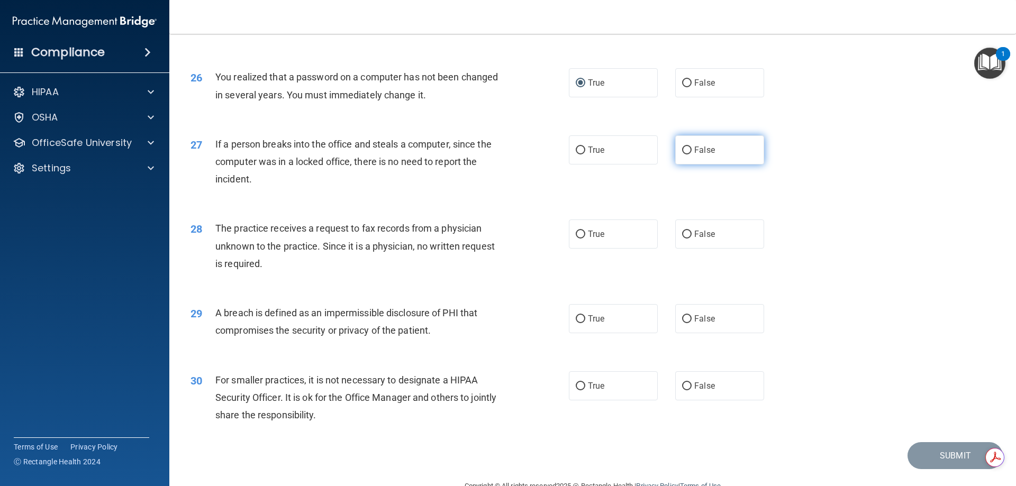
click at [682, 155] on input "False" at bounding box center [687, 151] width 10 height 8
radio input "true"
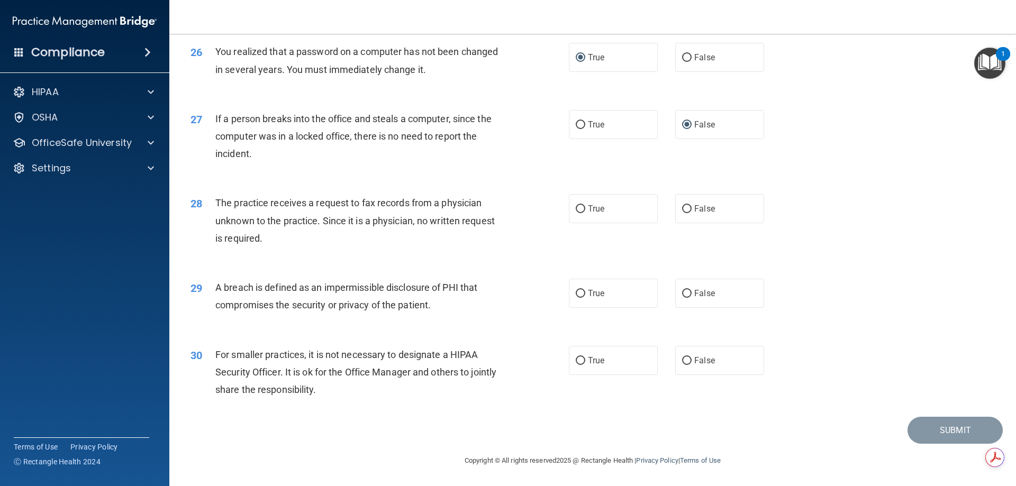
scroll to position [2011, 0]
click at [576, 213] on input "True" at bounding box center [581, 209] width 10 height 8
radio input "true"
click at [579, 294] on input "True" at bounding box center [581, 294] width 10 height 8
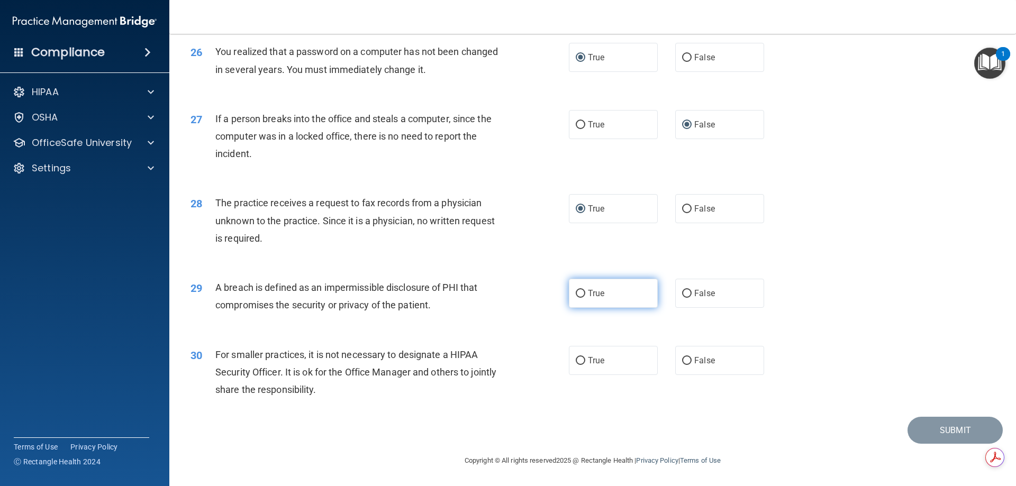
radio input "true"
click at [682, 361] on input "False" at bounding box center [687, 361] width 10 height 8
radio input "true"
click at [919, 427] on button "Submit" at bounding box center [955, 430] width 95 height 27
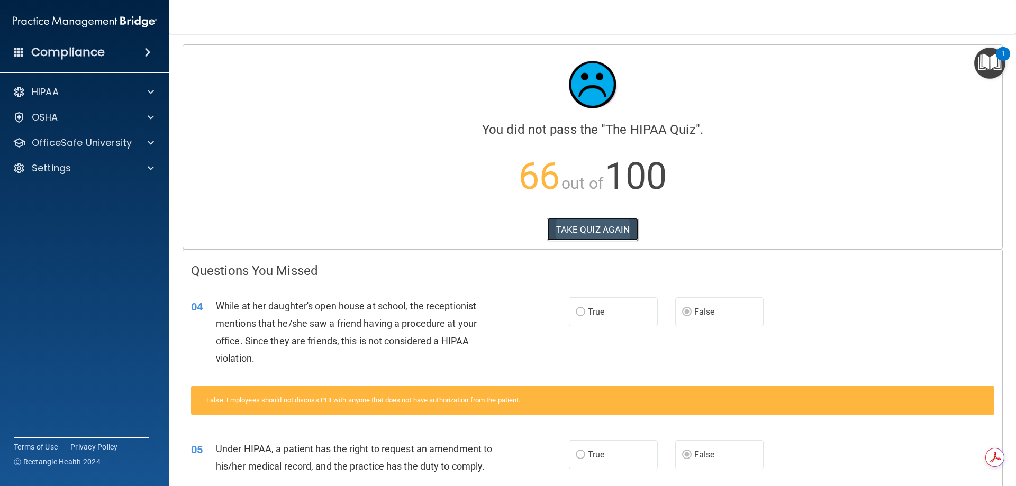
click at [572, 226] on button "TAKE QUIZ AGAIN" at bounding box center [593, 229] width 92 height 23
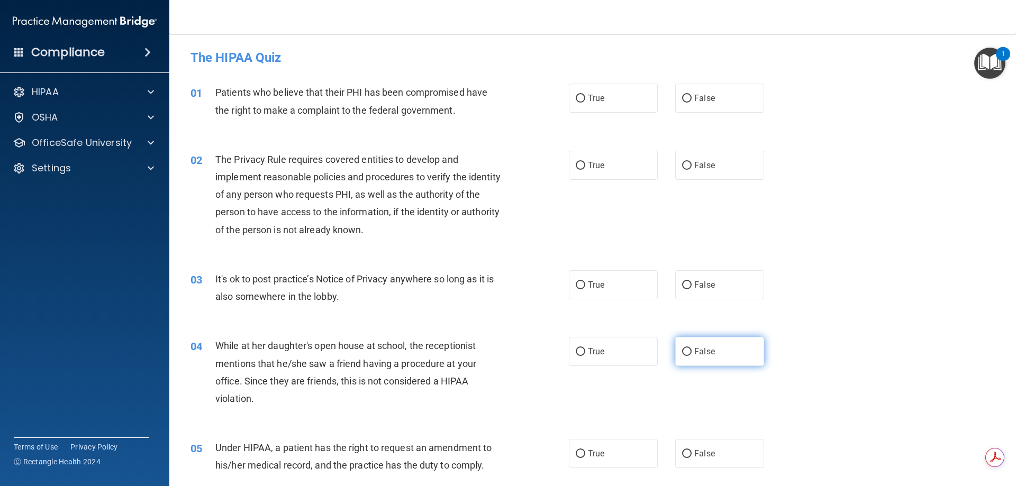
click at [682, 353] on input "False" at bounding box center [687, 352] width 10 height 8
radio input "true"
click at [684, 285] on input "False" at bounding box center [687, 286] width 10 height 8
radio input "true"
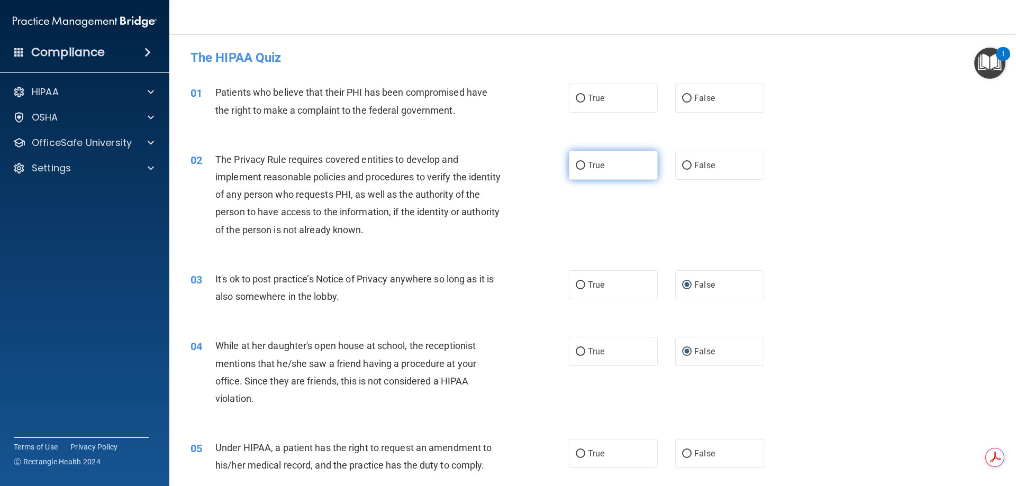
click at [576, 166] on input "True" at bounding box center [581, 166] width 10 height 8
radio input "true"
click at [578, 96] on input "True" at bounding box center [581, 99] width 10 height 8
radio input "true"
click at [682, 454] on input "False" at bounding box center [687, 454] width 10 height 8
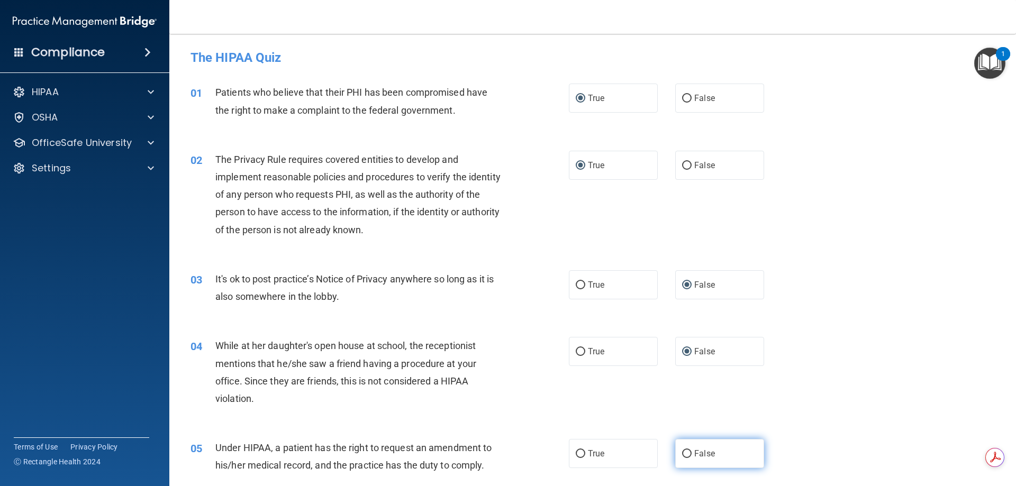
radio input "true"
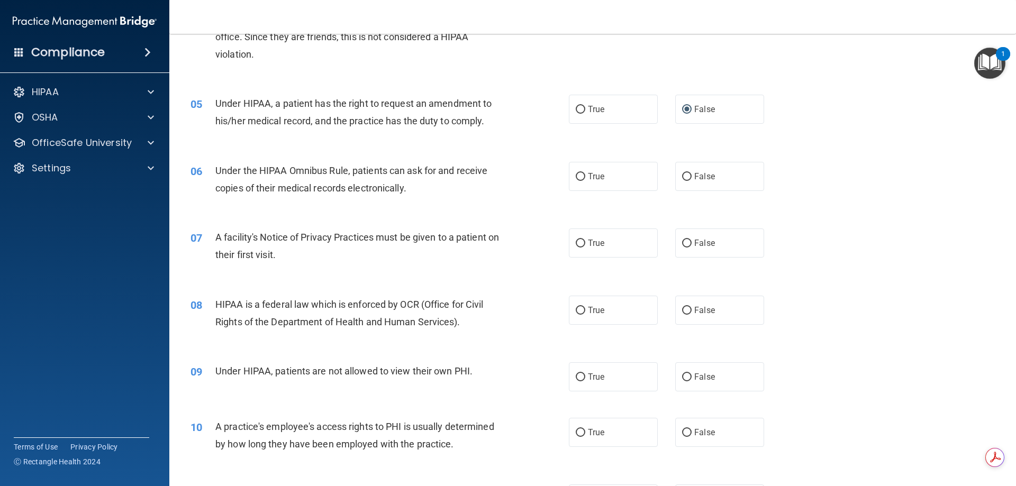
scroll to position [370, 0]
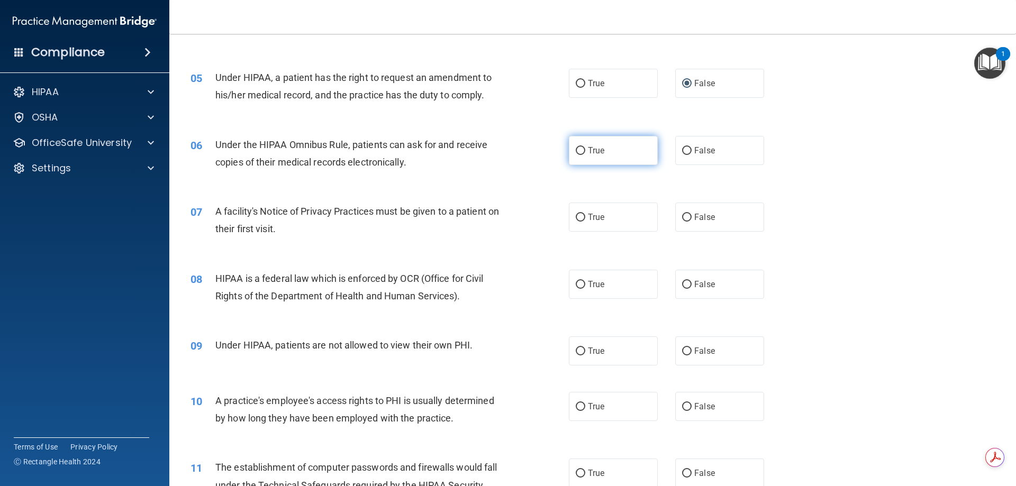
click at [576, 150] on input "True" at bounding box center [581, 151] width 10 height 8
radio input "true"
click at [576, 215] on input "True" at bounding box center [581, 218] width 10 height 8
radio input "true"
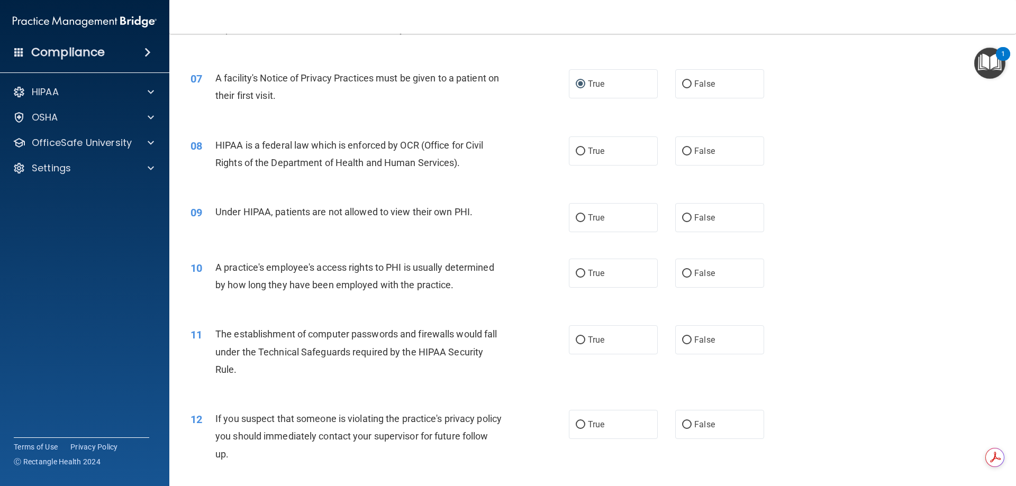
scroll to position [501, 0]
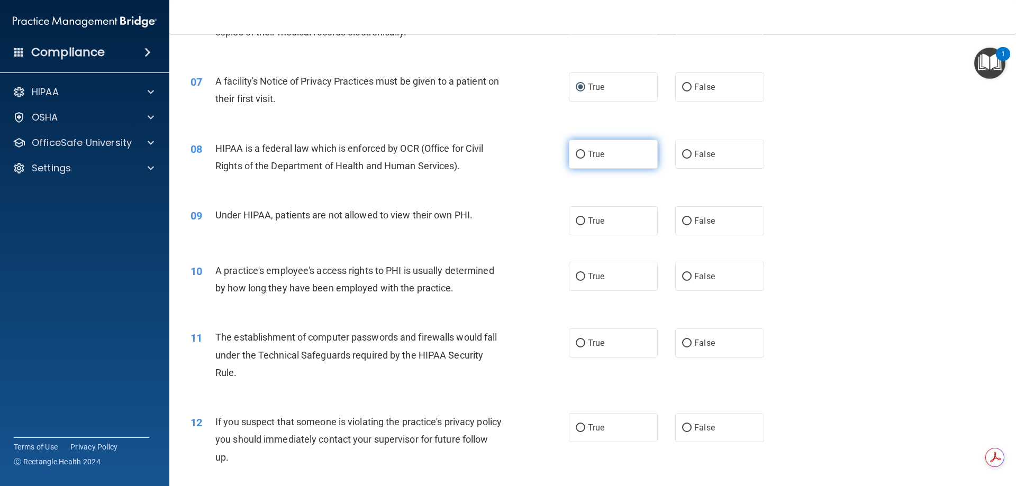
click at [577, 154] on input "True" at bounding box center [581, 155] width 10 height 8
radio input "true"
click at [683, 274] on input "False" at bounding box center [687, 277] width 10 height 8
radio input "true"
click at [578, 218] on input "True" at bounding box center [581, 221] width 10 height 8
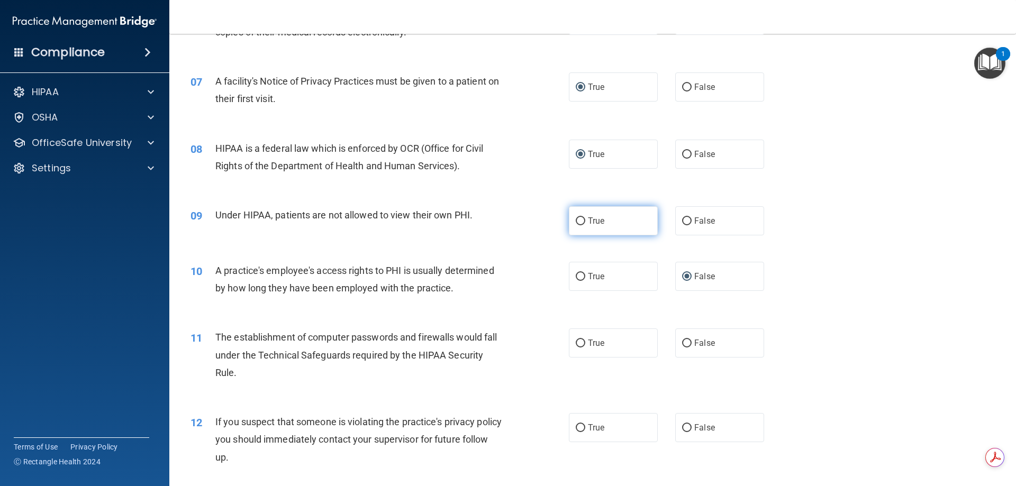
radio input "true"
click at [576, 342] on input "True" at bounding box center [581, 344] width 10 height 8
radio input "true"
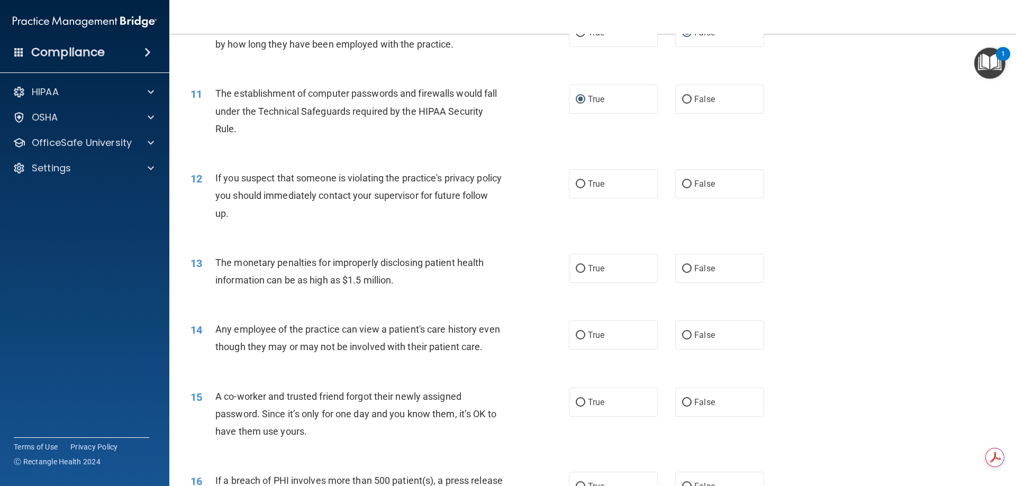
scroll to position [765, 0]
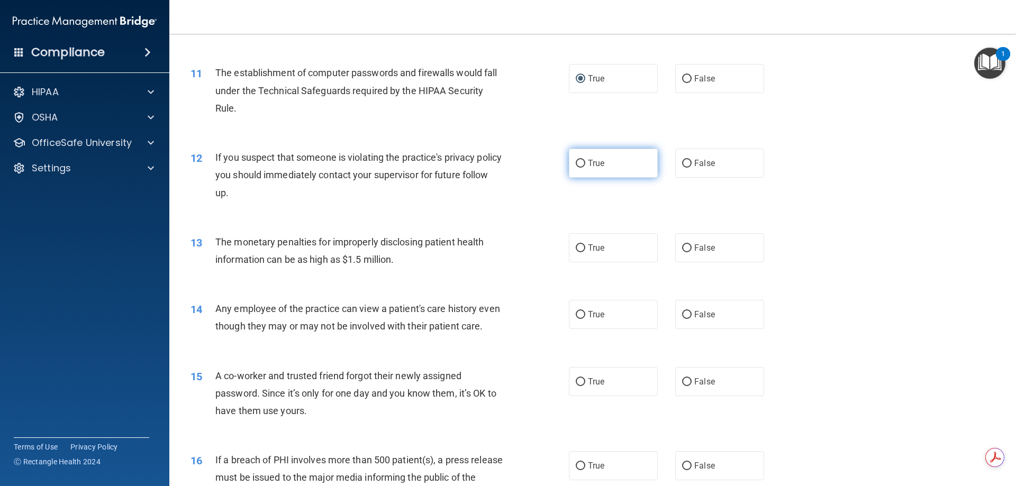
click at [577, 164] on input "True" at bounding box center [581, 164] width 10 height 8
radio input "true"
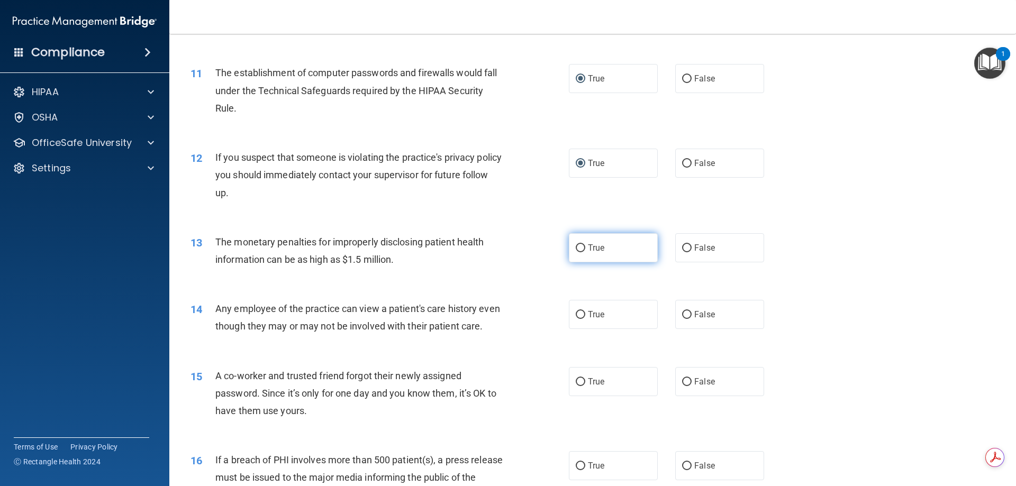
click at [579, 247] on input "True" at bounding box center [581, 248] width 10 height 8
radio input "true"
click at [683, 314] on input "False" at bounding box center [687, 315] width 10 height 8
radio input "true"
click at [682, 386] on input "False" at bounding box center [687, 382] width 10 height 8
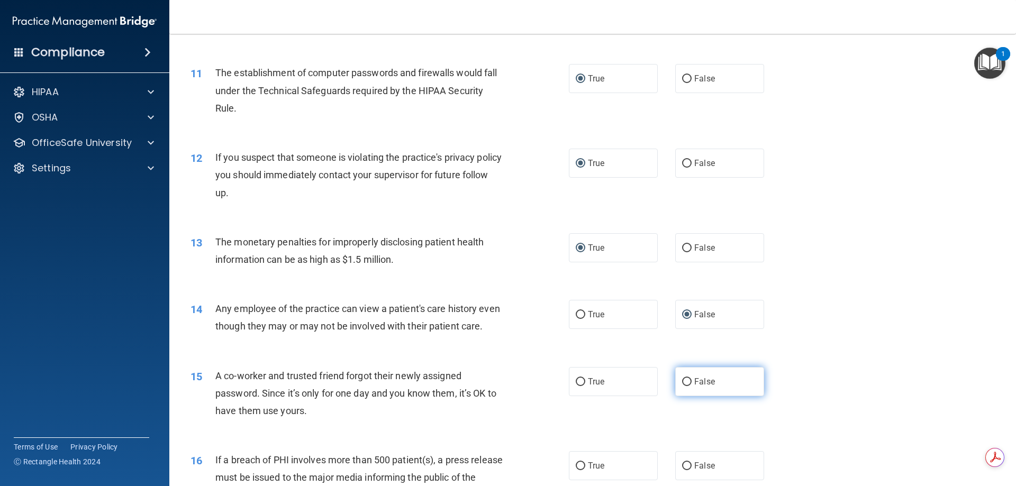
radio input "true"
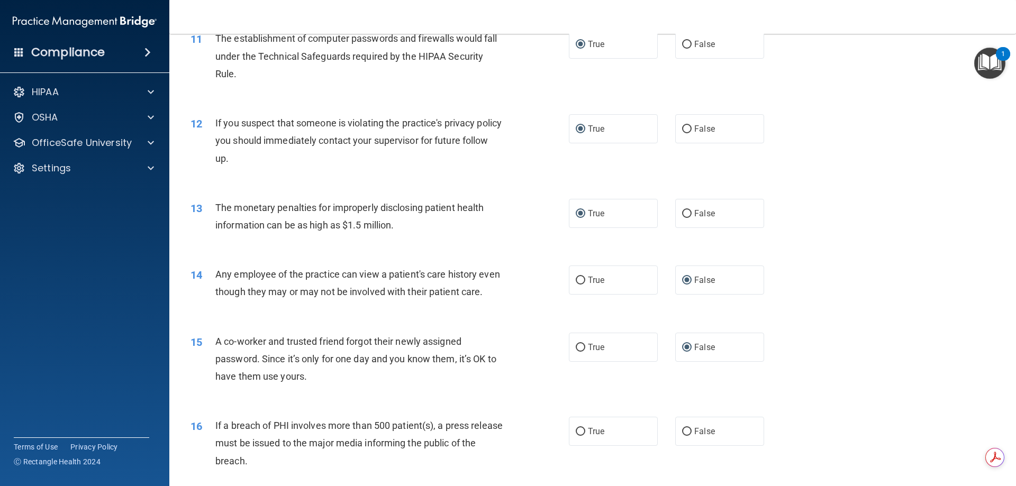
scroll to position [818, 0]
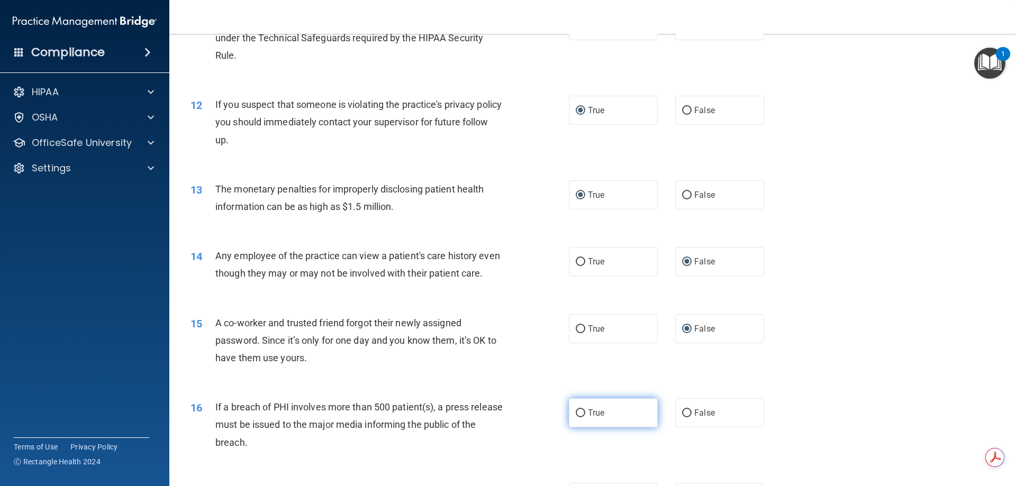
click at [576, 418] on input "True" at bounding box center [581, 414] width 10 height 8
radio input "true"
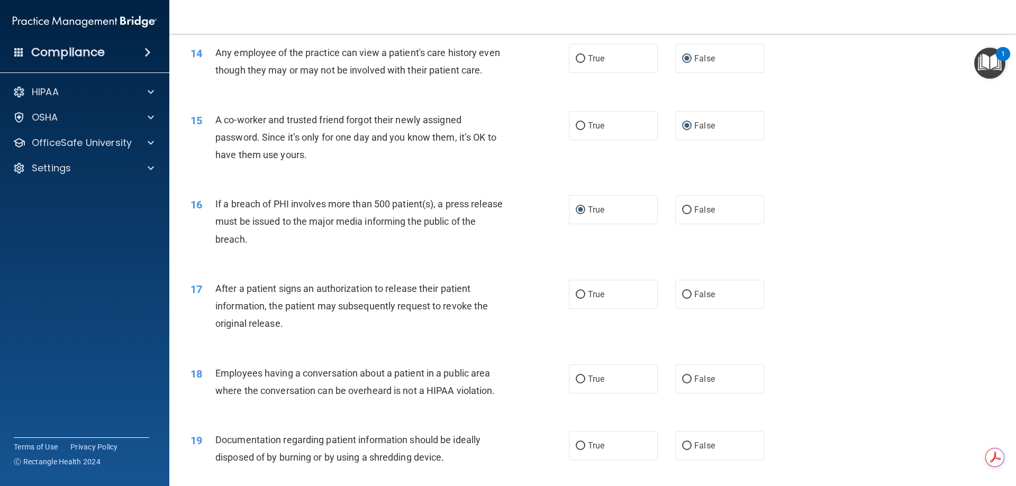
scroll to position [1030, 0]
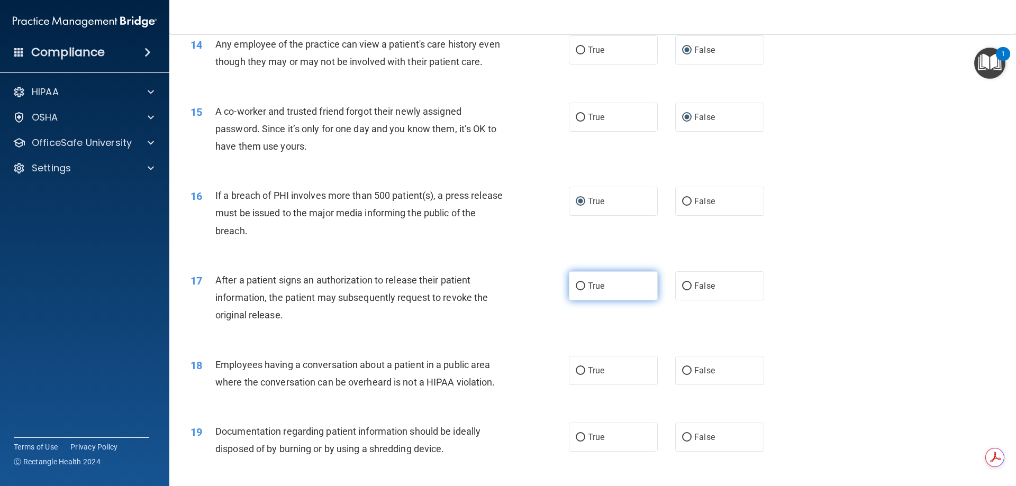
click at [576, 291] on input "True" at bounding box center [581, 287] width 10 height 8
radio input "true"
click at [682, 375] on input "False" at bounding box center [687, 371] width 10 height 8
radio input "true"
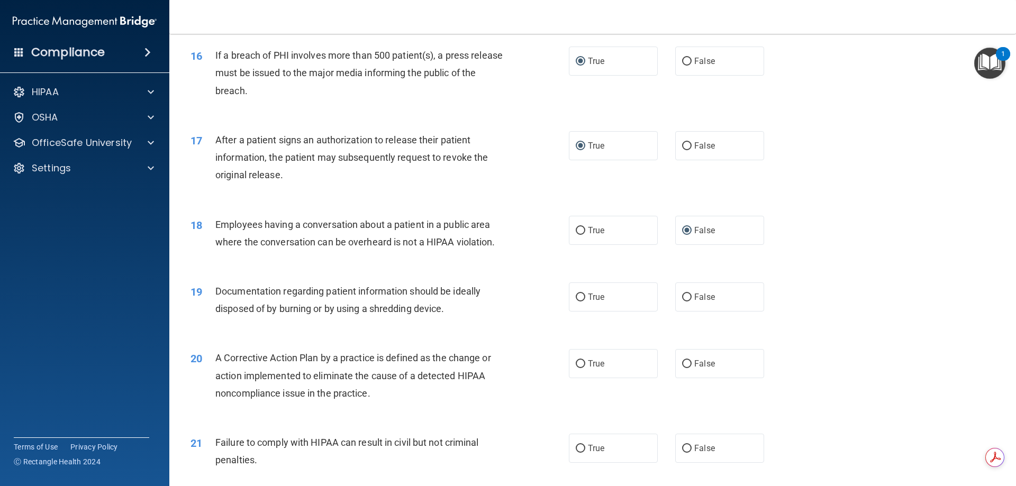
scroll to position [1189, 0]
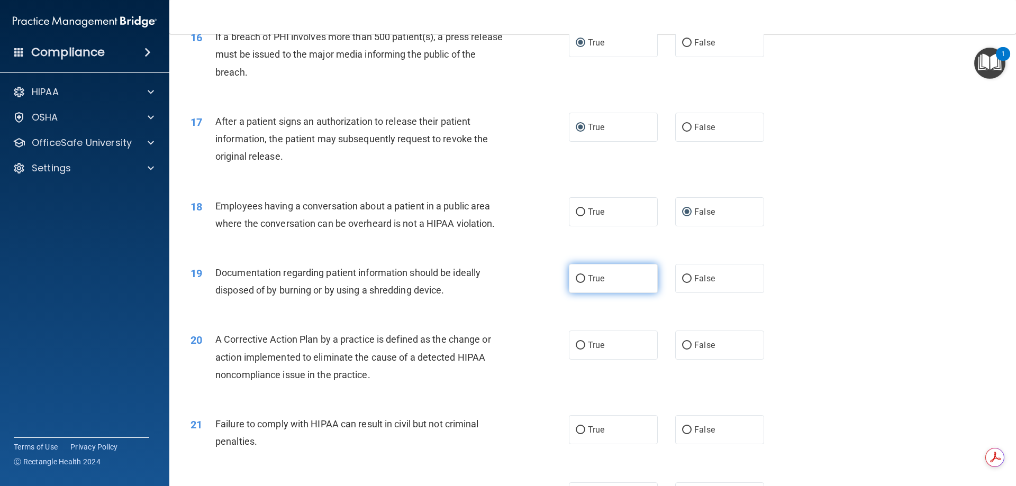
click at [576, 283] on input "True" at bounding box center [581, 279] width 10 height 8
radio input "true"
click at [576, 350] on input "True" at bounding box center [581, 346] width 10 height 8
radio input "true"
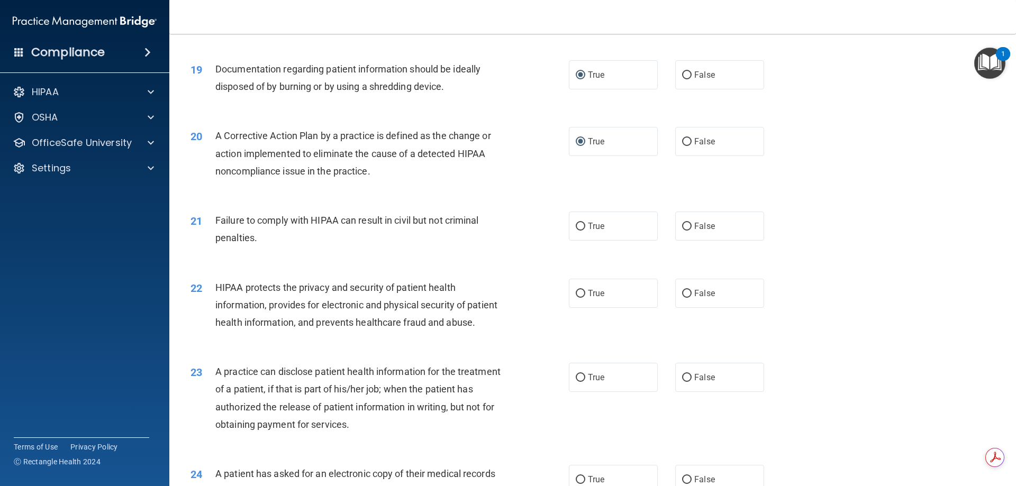
scroll to position [1400, 0]
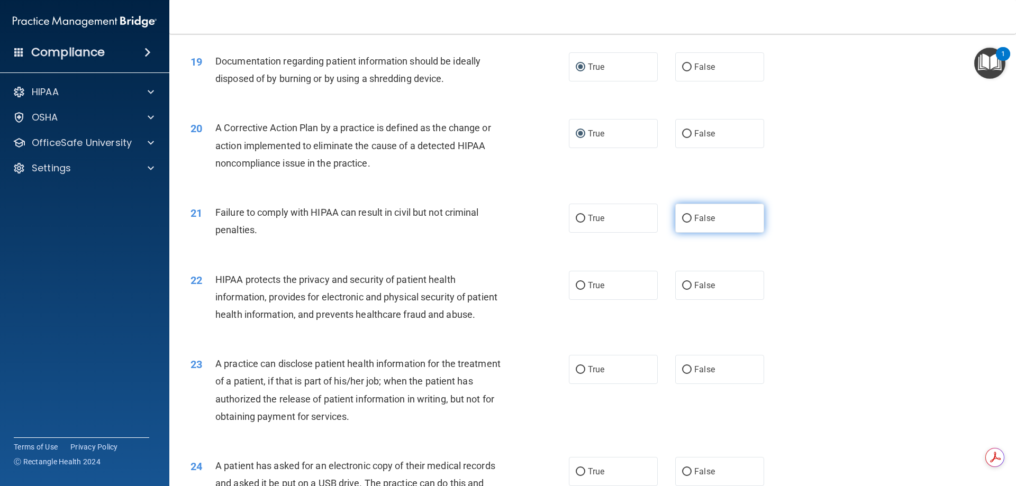
click at [684, 223] on input "False" at bounding box center [687, 219] width 10 height 8
radio input "true"
click at [576, 290] on input "True" at bounding box center [581, 286] width 10 height 8
radio input "true"
click at [682, 374] on input "False" at bounding box center [687, 370] width 10 height 8
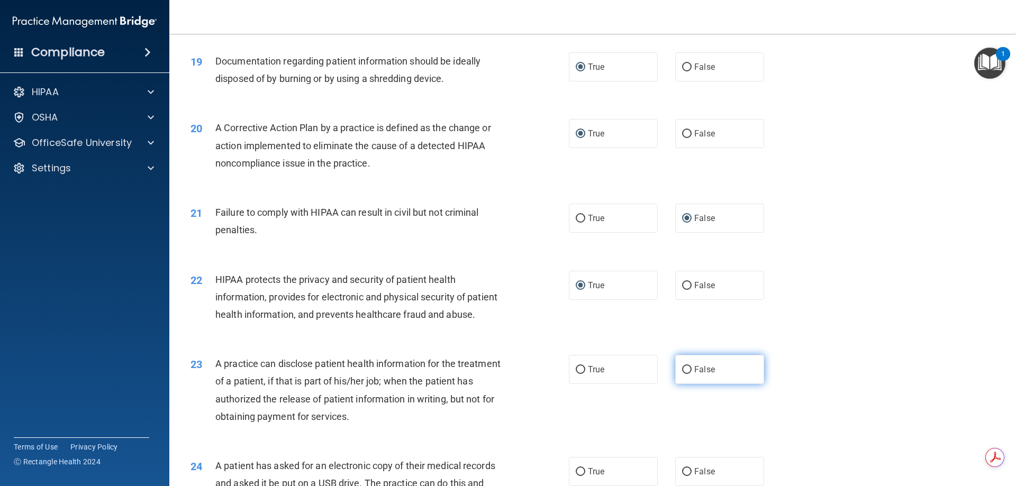
radio input "true"
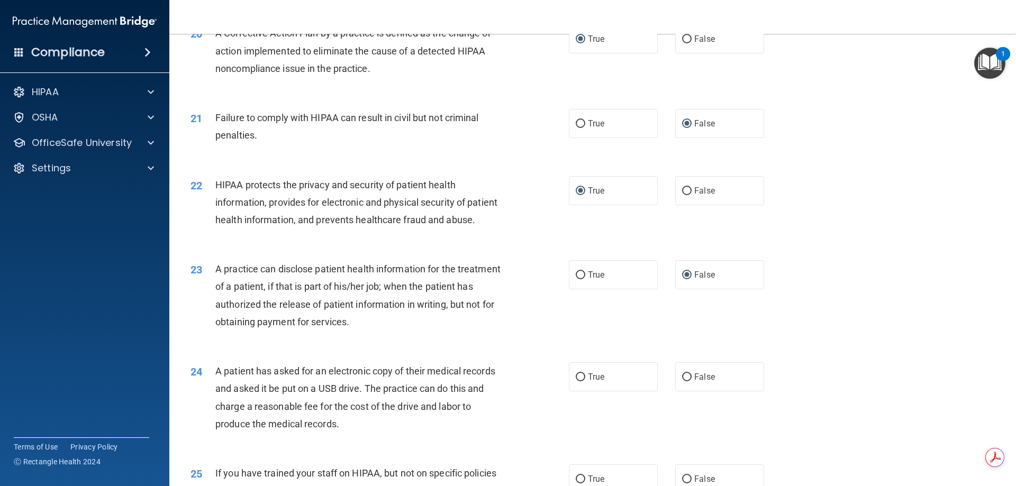
scroll to position [1559, 0]
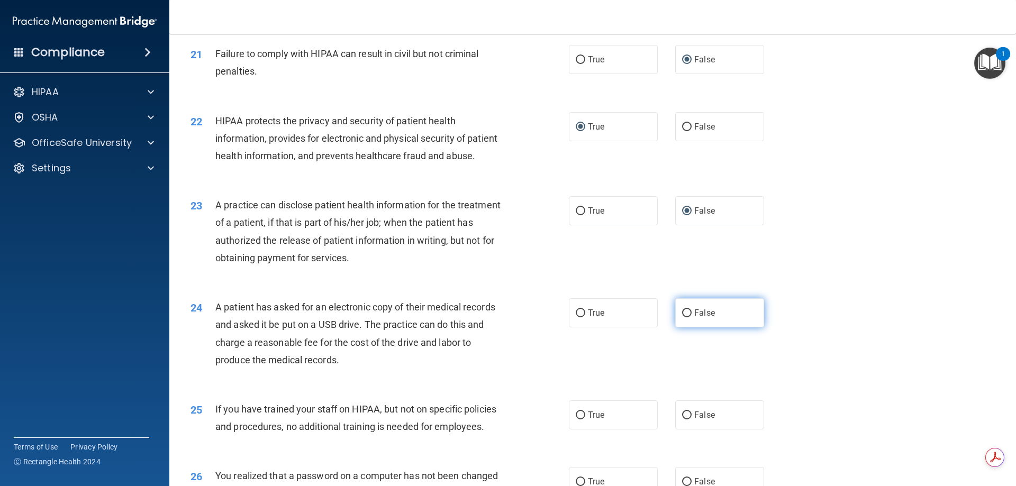
click at [682, 318] on input "False" at bounding box center [687, 314] width 10 height 8
radio input "true"
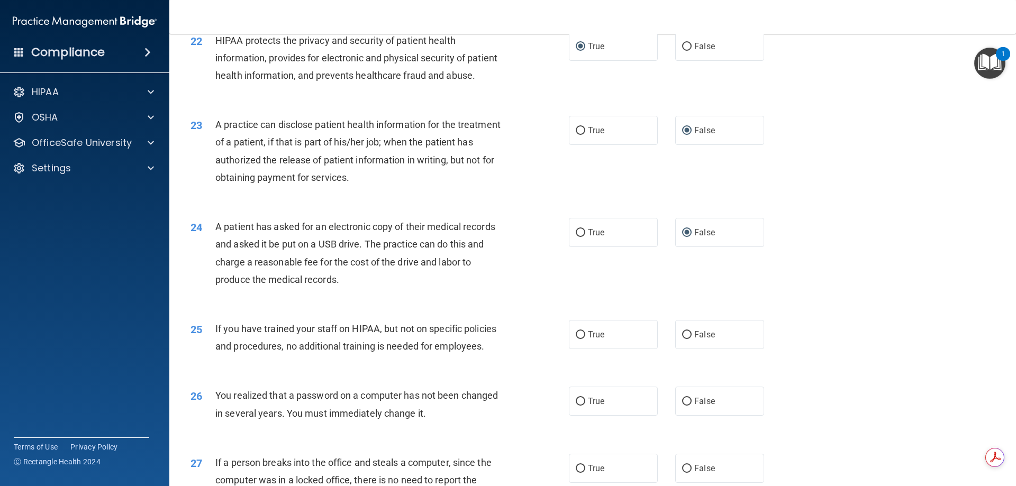
scroll to position [1665, 0]
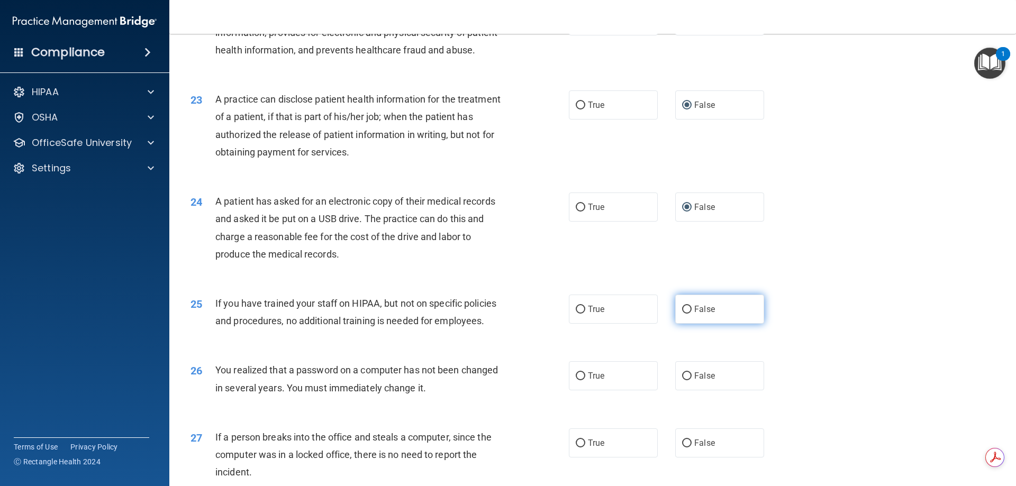
click at [683, 314] on input "False" at bounding box center [687, 310] width 10 height 8
radio input "true"
click at [576, 380] on input "True" at bounding box center [581, 377] width 10 height 8
radio input "true"
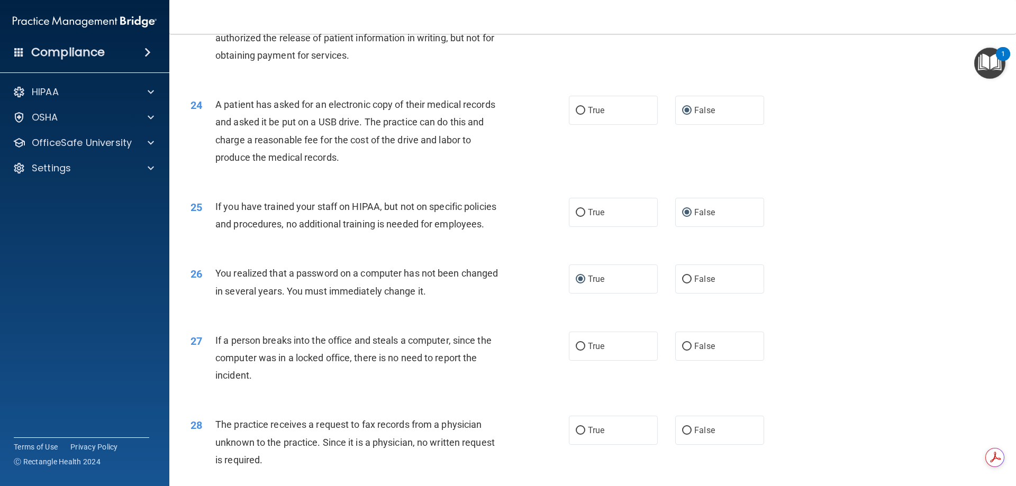
scroll to position [1771, 0]
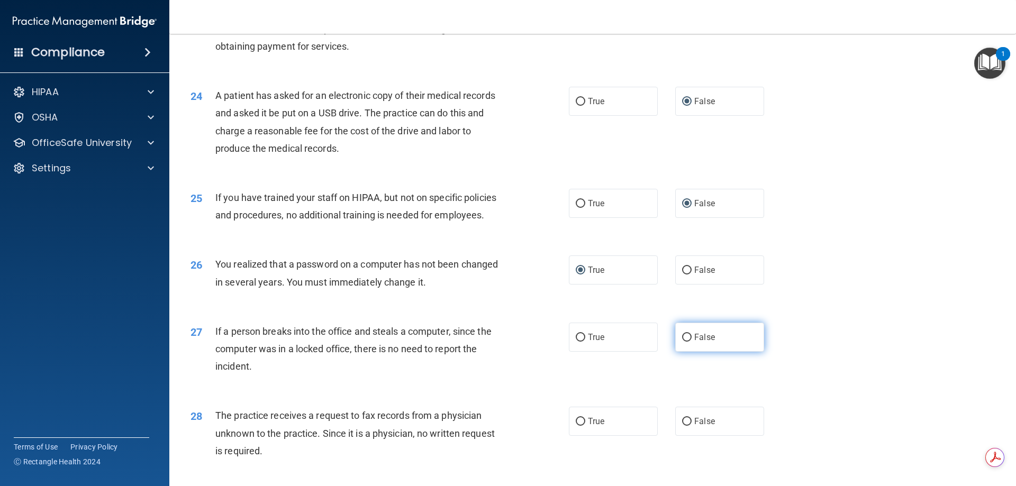
click at [682, 342] on input "False" at bounding box center [687, 338] width 10 height 8
radio input "true"
click at [682, 426] on input "False" at bounding box center [687, 422] width 10 height 8
radio input "true"
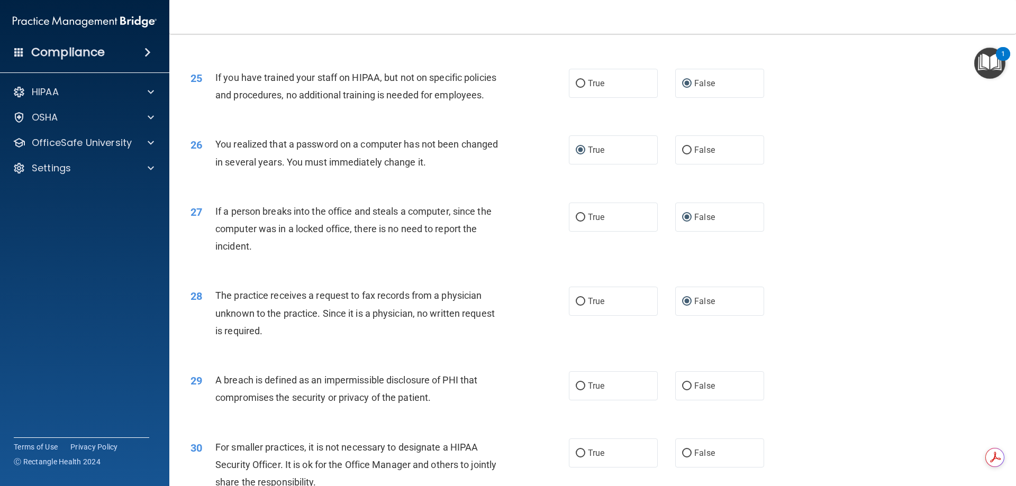
scroll to position [1929, 0]
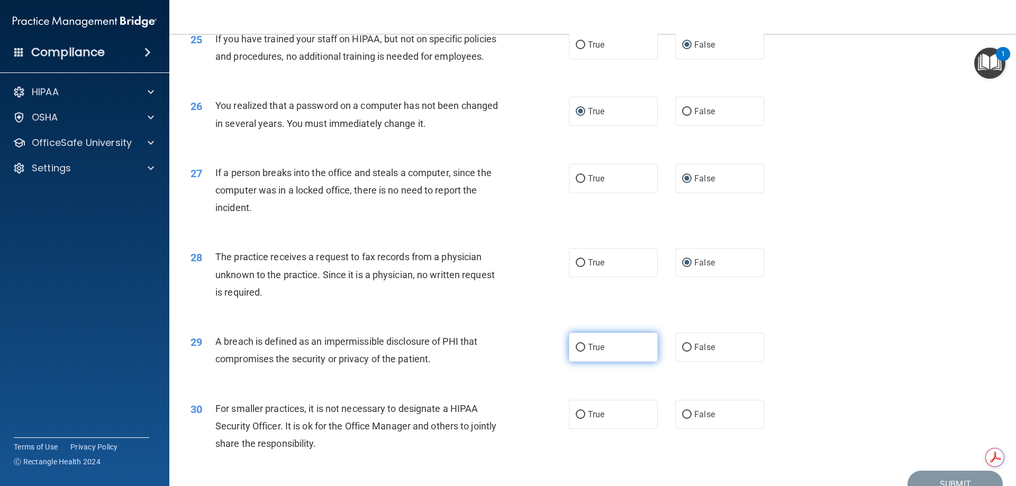
click at [576, 352] on input "True" at bounding box center [581, 348] width 10 height 8
radio input "true"
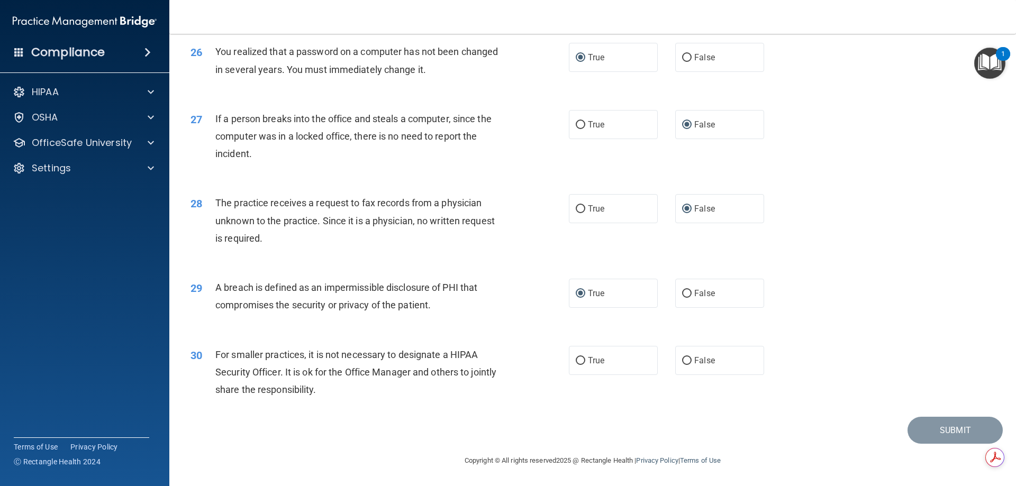
scroll to position [2018, 0]
click at [683, 362] on input "False" at bounding box center [687, 361] width 10 height 8
radio input "true"
click at [936, 437] on button "Submit" at bounding box center [955, 430] width 95 height 27
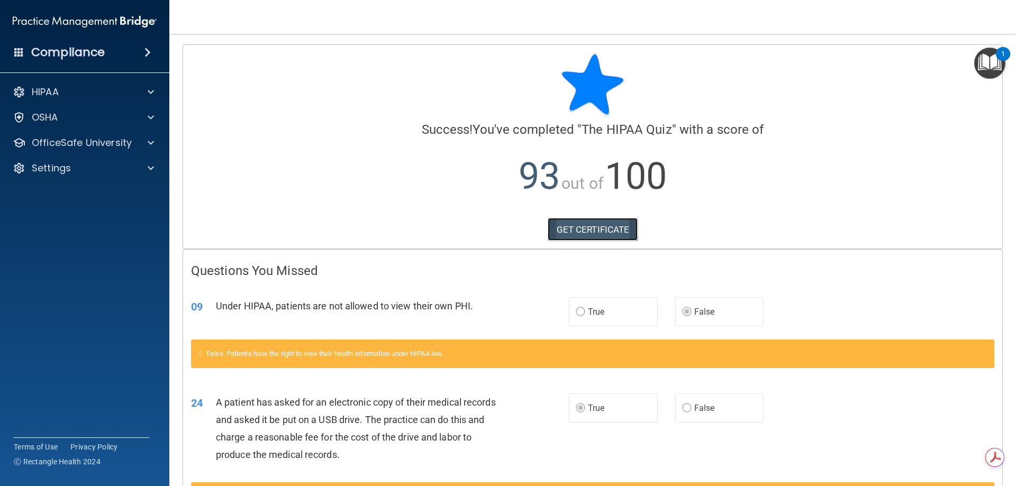
click at [574, 230] on link "GET CERTIFICATE" at bounding box center [593, 229] width 90 height 23
click at [82, 147] on p "OfficeSafe University" at bounding box center [82, 143] width 100 height 13
click at [89, 168] on p "HIPAA Training" at bounding box center [50, 168] width 87 height 11
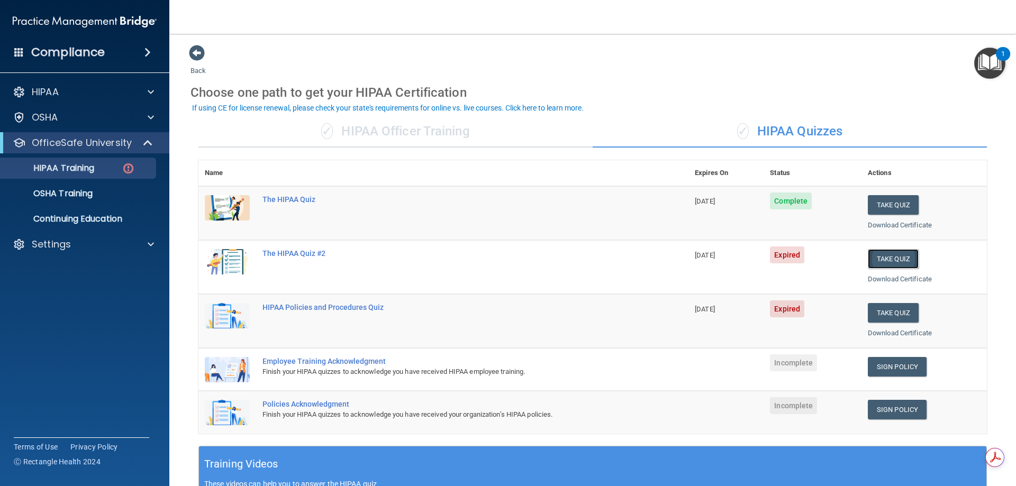
click at [891, 262] on button "Take Quiz" at bounding box center [893, 259] width 51 height 20
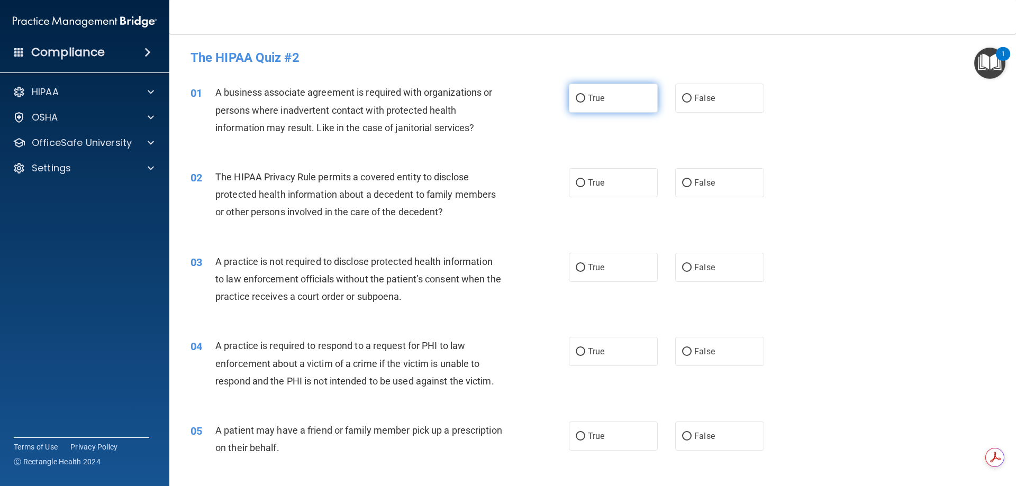
click at [576, 96] on input "True" at bounding box center [581, 99] width 10 height 8
radio input "true"
click at [577, 181] on input "True" at bounding box center [581, 183] width 10 height 8
radio input "true"
click at [682, 266] on input "False" at bounding box center [687, 268] width 10 height 8
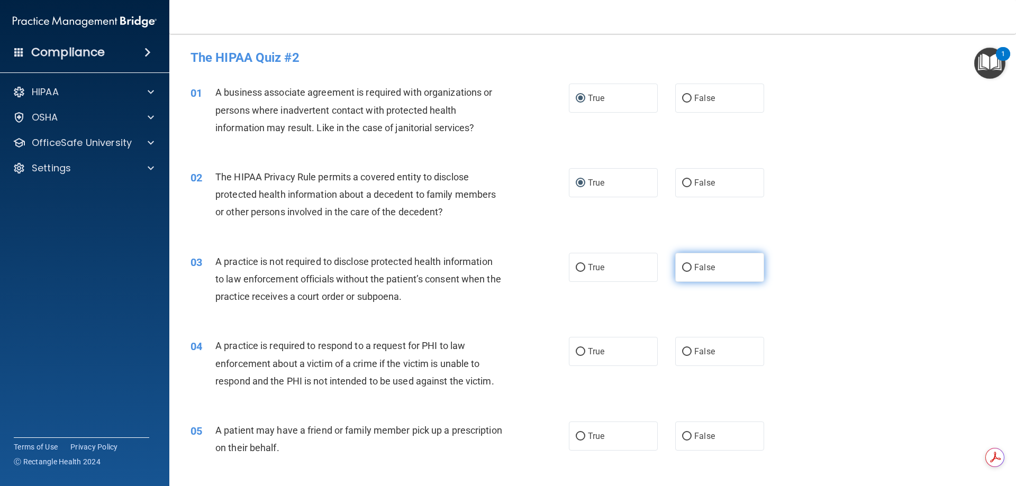
radio input "true"
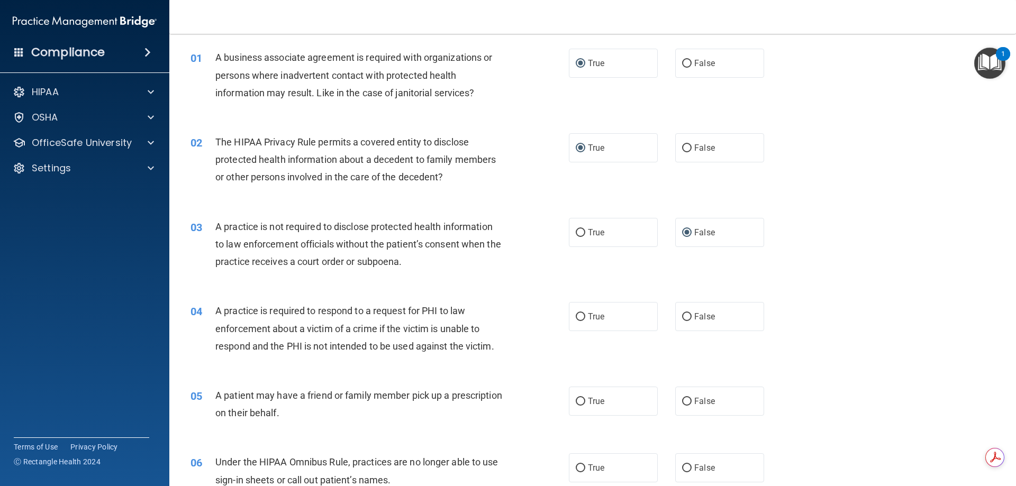
scroll to position [106, 0]
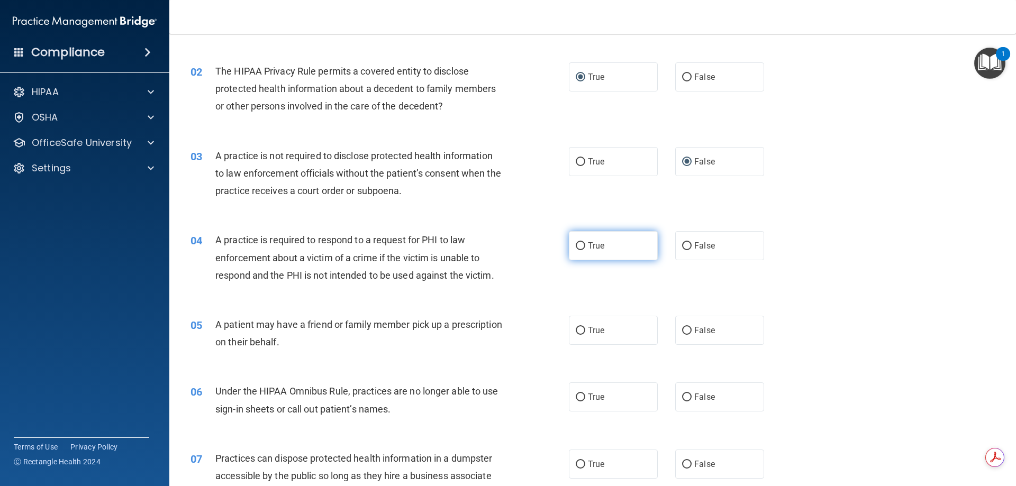
click at [577, 244] on input "True" at bounding box center [581, 246] width 10 height 8
radio input "true"
click at [683, 331] on input "False" at bounding box center [687, 331] width 10 height 8
radio input "true"
click at [583, 399] on label "True" at bounding box center [613, 397] width 89 height 29
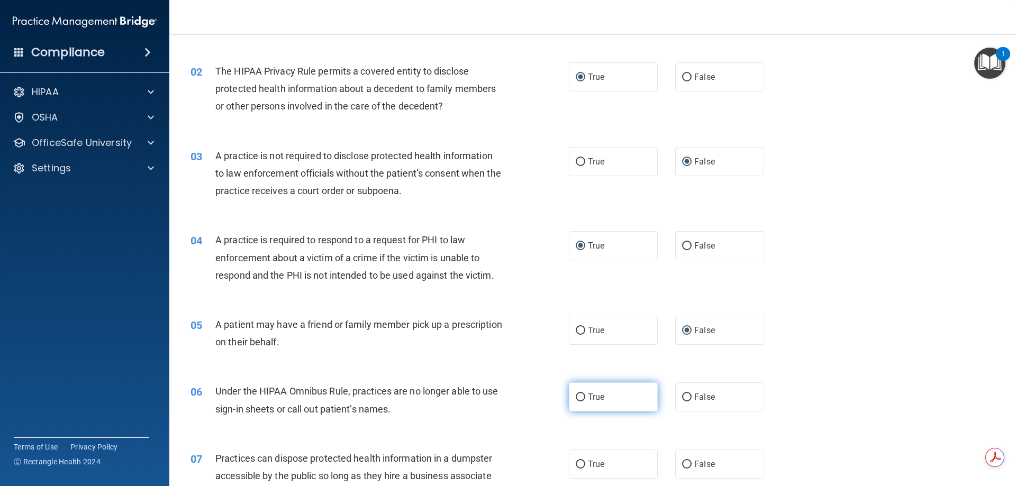
click at [583, 399] on input "True" at bounding box center [581, 398] width 10 height 8
radio input "true"
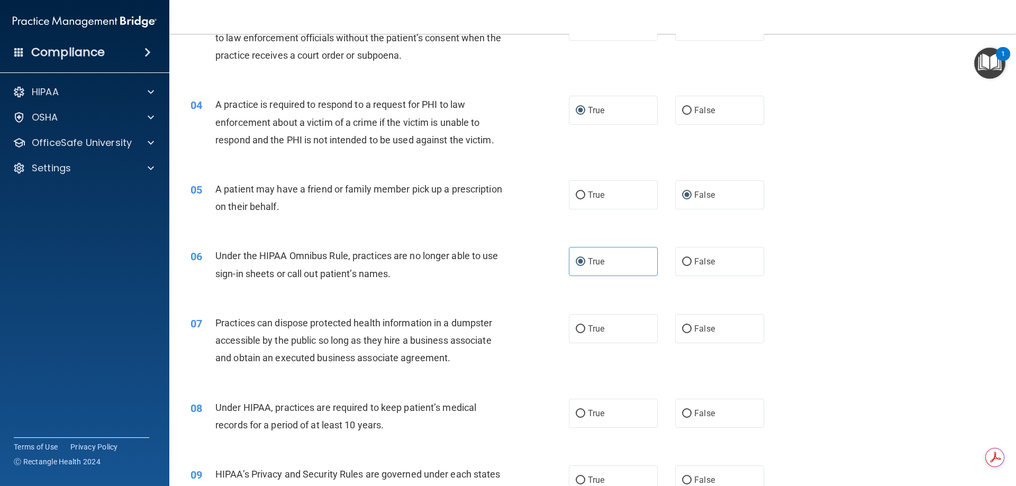
scroll to position [265, 0]
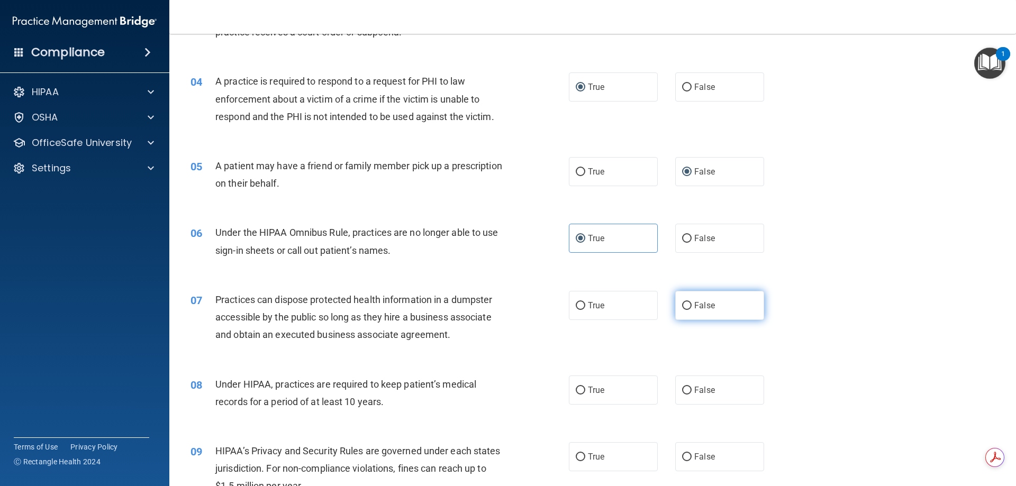
click at [682, 305] on input "False" at bounding box center [687, 306] width 10 height 8
radio input "true"
click at [579, 389] on input "True" at bounding box center [581, 391] width 10 height 8
radio input "true"
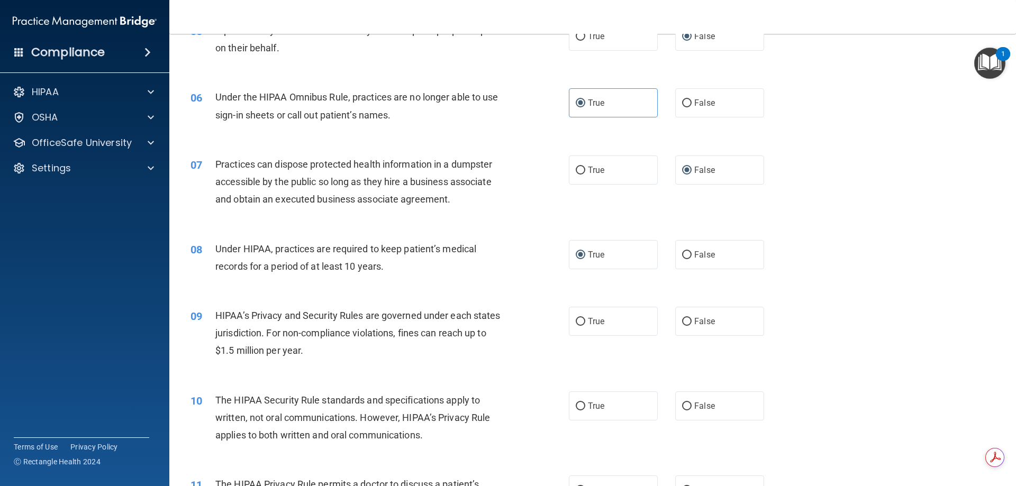
scroll to position [423, 0]
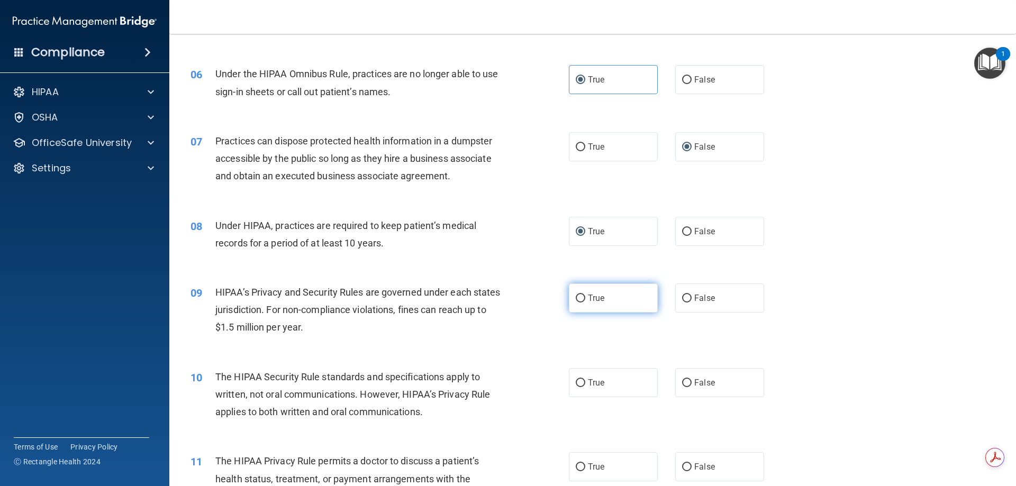
click at [578, 299] on input "True" at bounding box center [581, 299] width 10 height 8
radio input "true"
click at [576, 383] on input "True" at bounding box center [581, 383] width 10 height 8
radio input "true"
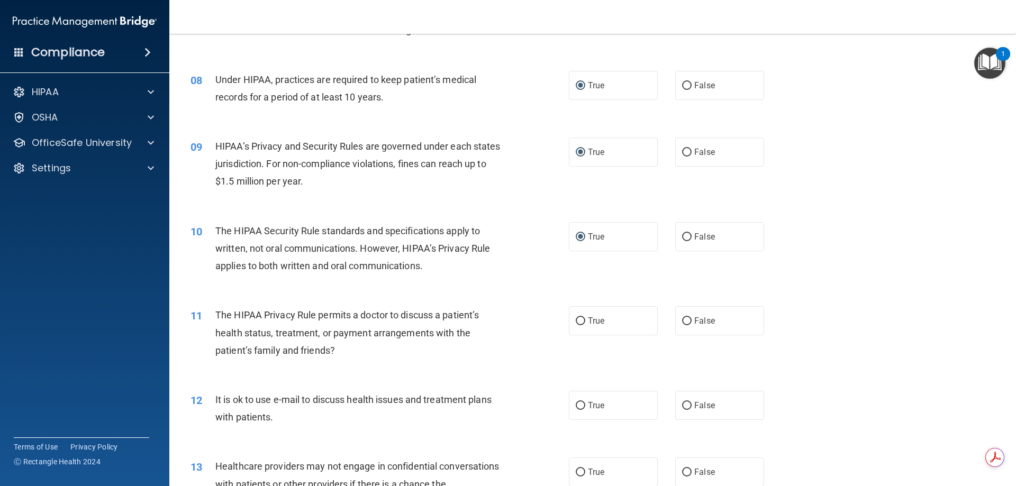
scroll to position [582, 0]
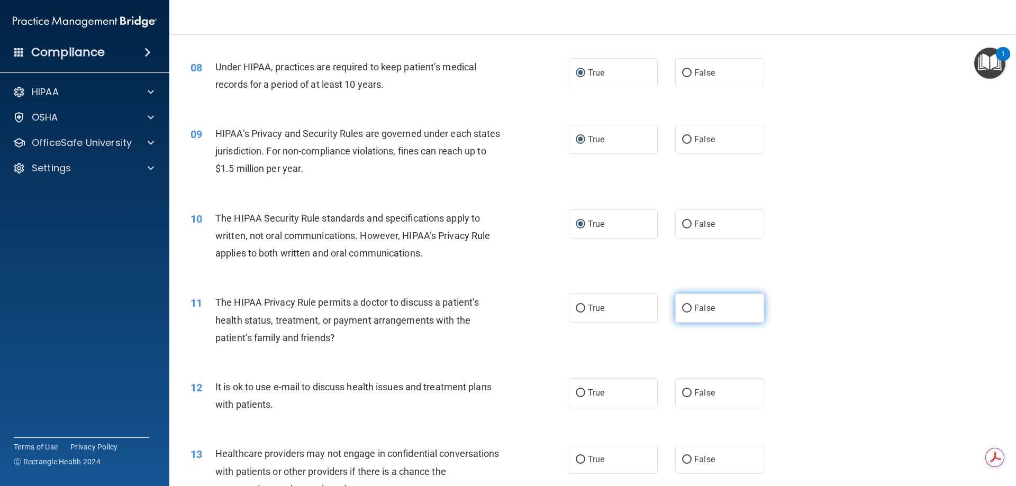
click at [682, 309] on input "False" at bounding box center [687, 309] width 10 height 8
radio input "true"
click at [683, 392] on input "False" at bounding box center [687, 393] width 10 height 8
radio input "true"
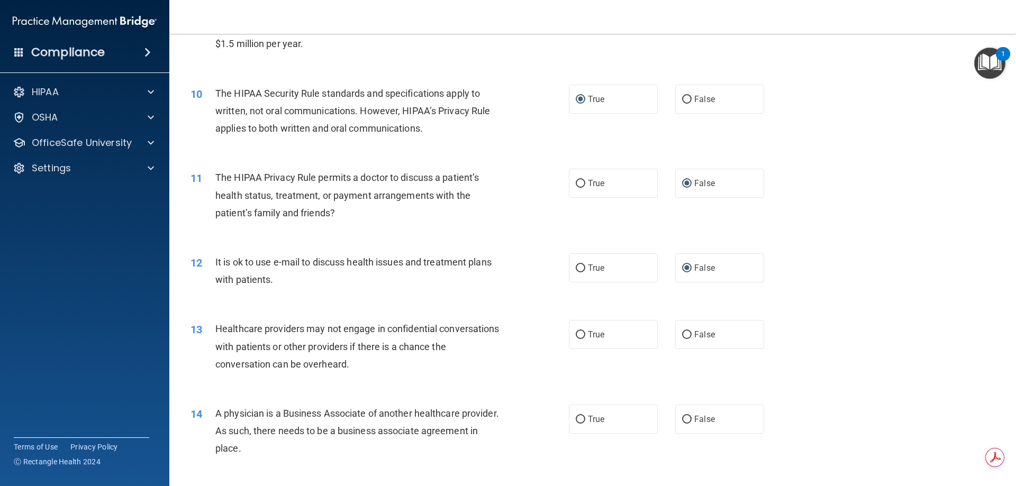
scroll to position [741, 0]
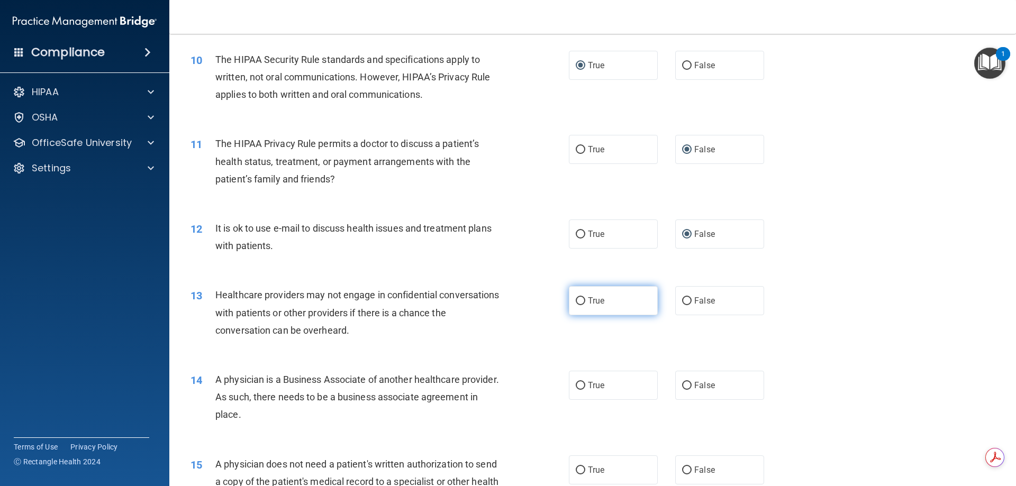
click at [576, 302] on input "True" at bounding box center [581, 301] width 10 height 8
radio input "true"
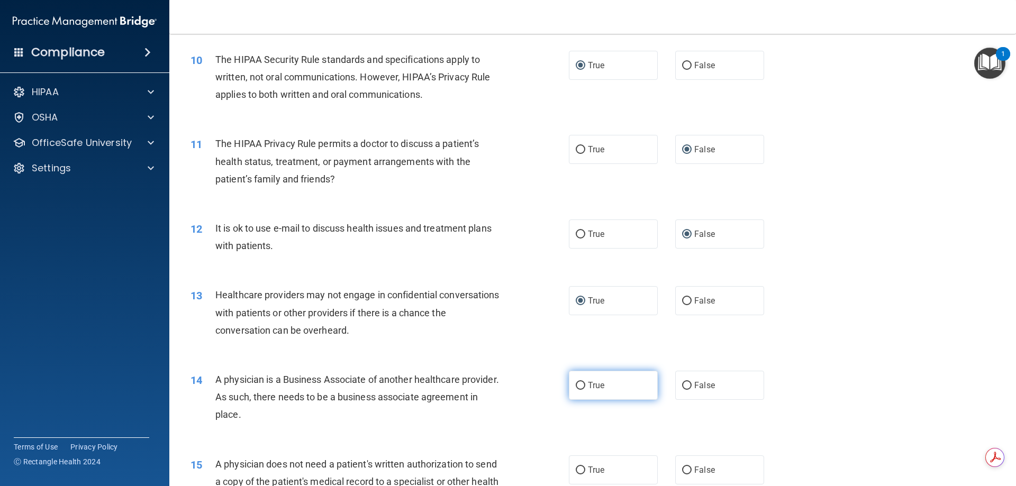
click at [576, 389] on input "True" at bounding box center [581, 386] width 10 height 8
radio input "true"
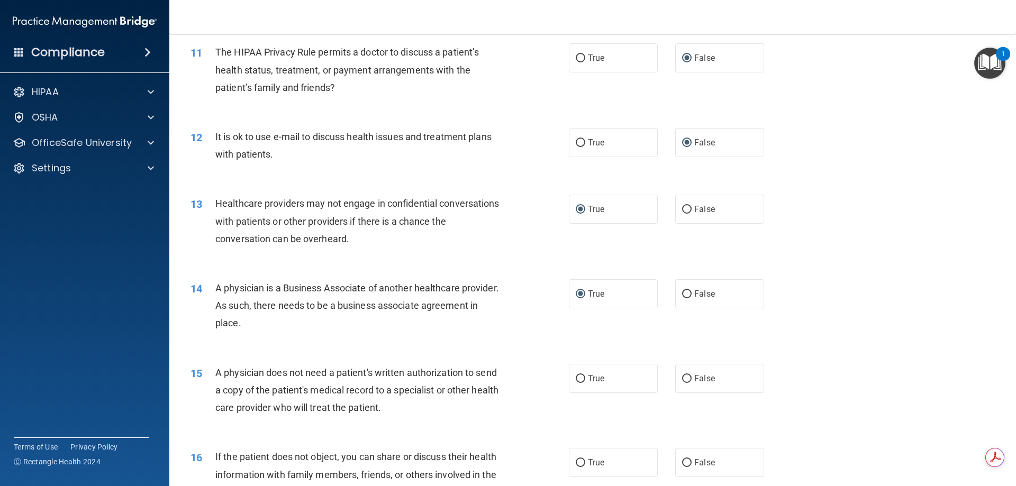
scroll to position [847, 0]
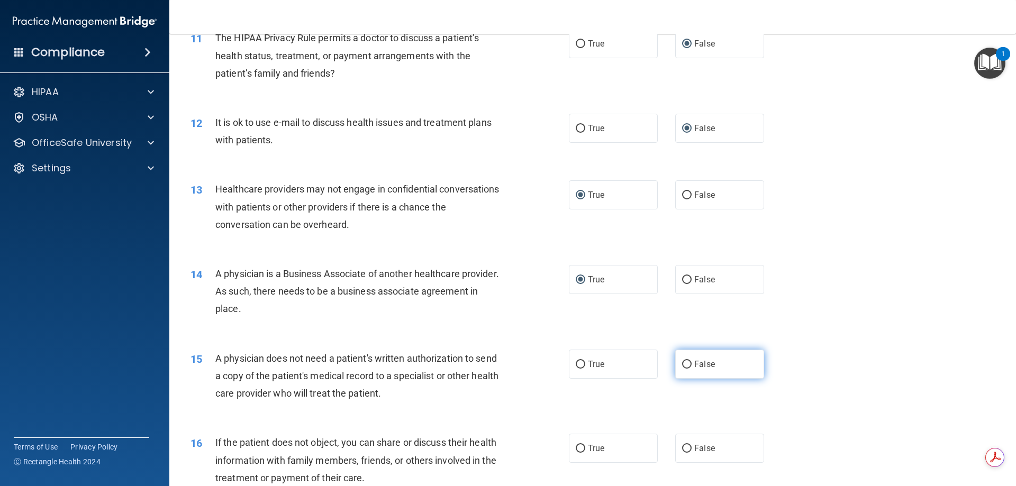
click at [685, 362] on input "False" at bounding box center [687, 365] width 10 height 8
radio input "true"
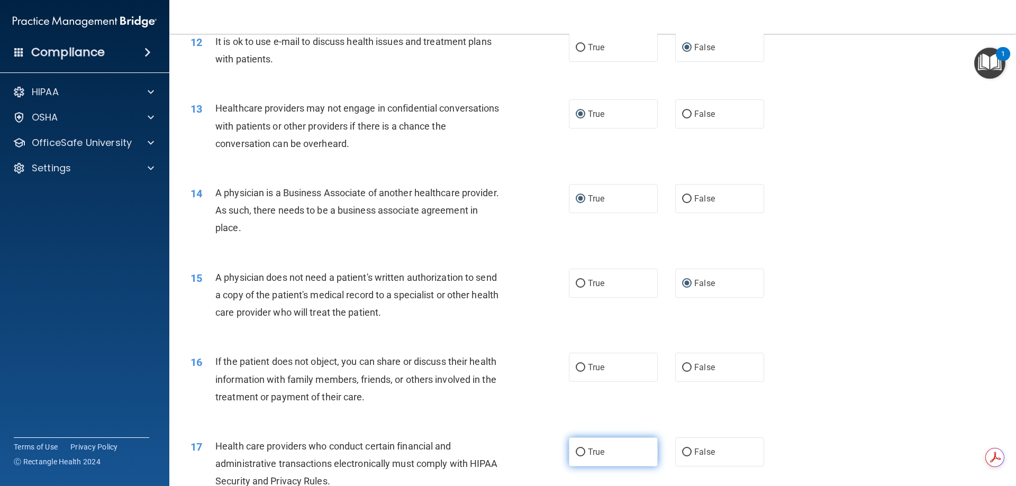
scroll to position [953, 0]
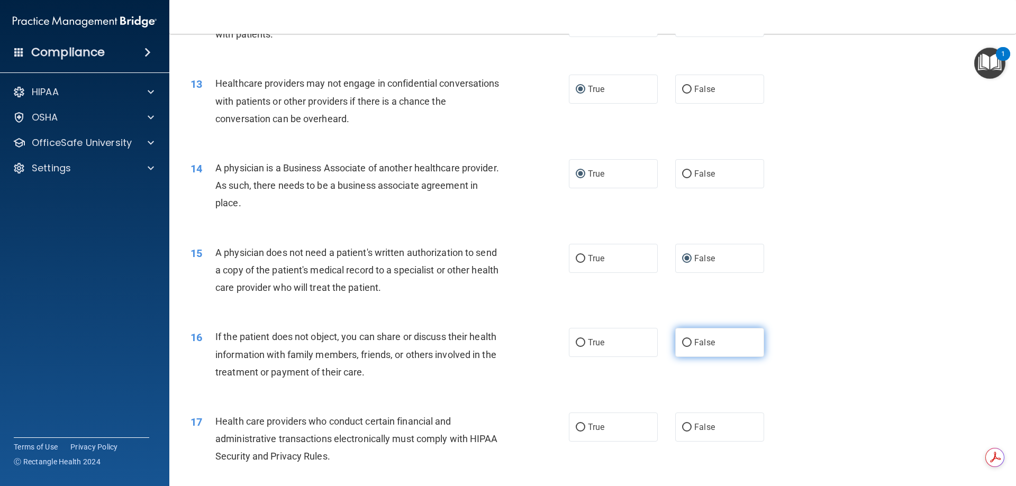
click at [682, 343] on input "False" at bounding box center [687, 343] width 10 height 8
radio input "true"
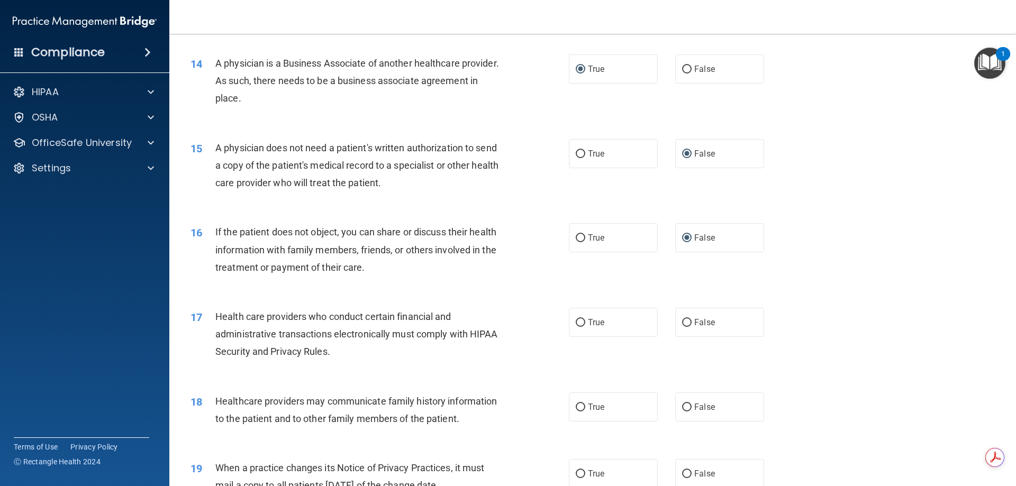
scroll to position [1058, 0]
click at [577, 322] on input "True" at bounding box center [581, 322] width 10 height 8
radio input "true"
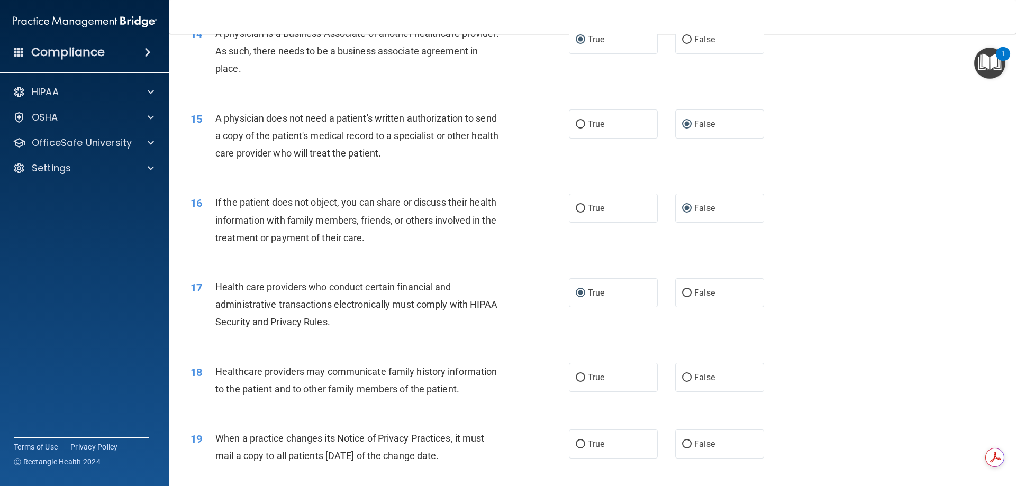
scroll to position [1164, 0]
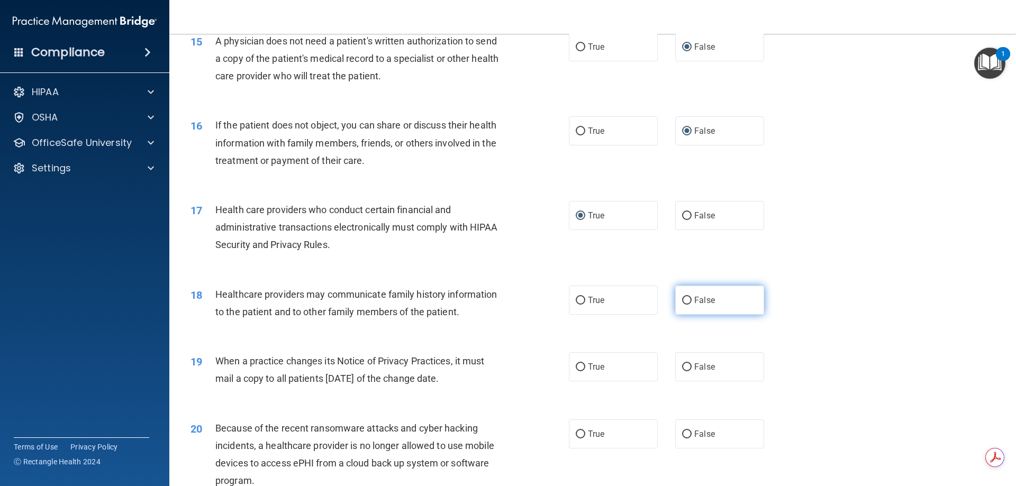
click at [682, 301] on input "False" at bounding box center [687, 301] width 10 height 8
radio input "true"
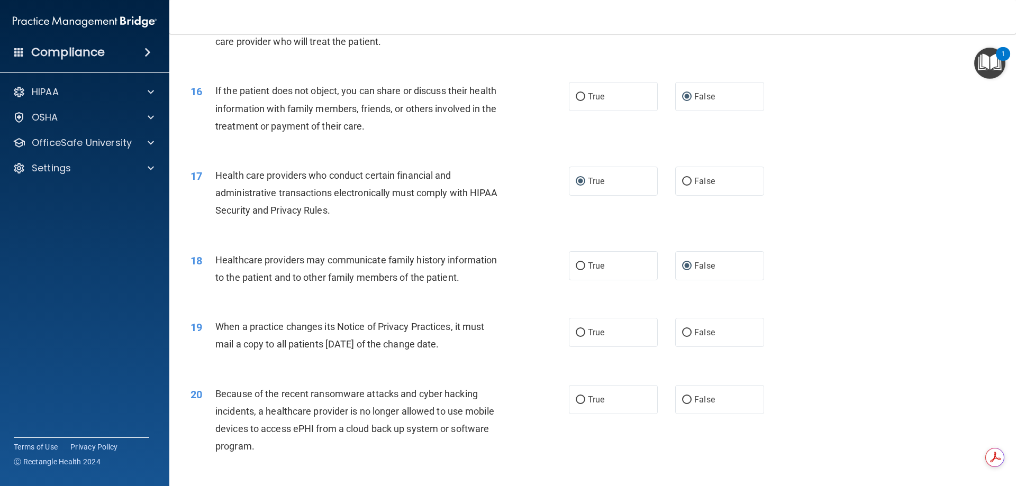
scroll to position [1217, 0]
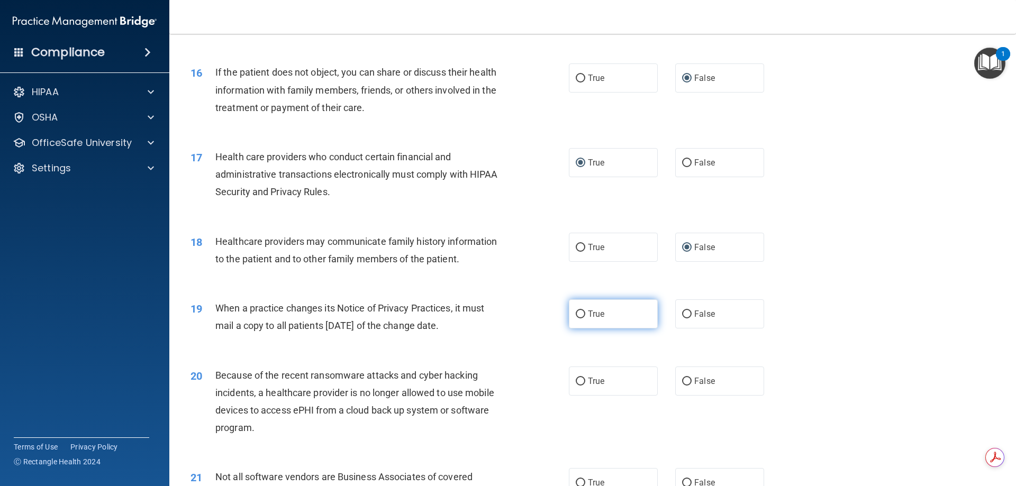
click at [576, 314] on input "True" at bounding box center [581, 315] width 10 height 8
radio input "true"
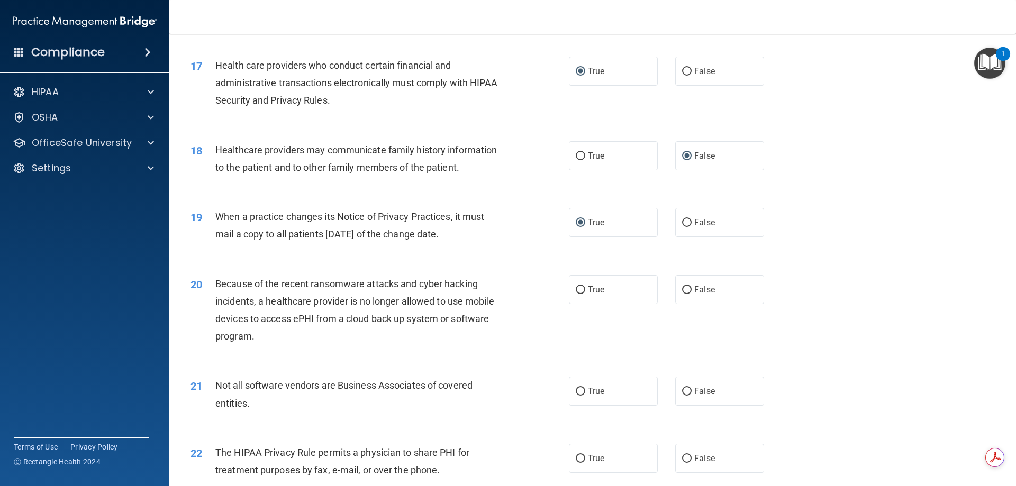
scroll to position [1323, 0]
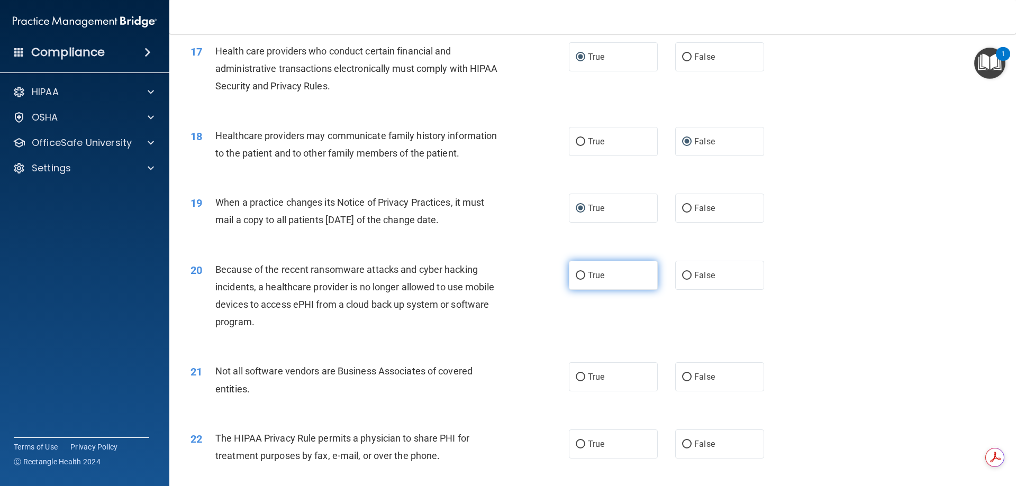
click at [579, 273] on input "True" at bounding box center [581, 276] width 10 height 8
radio input "true"
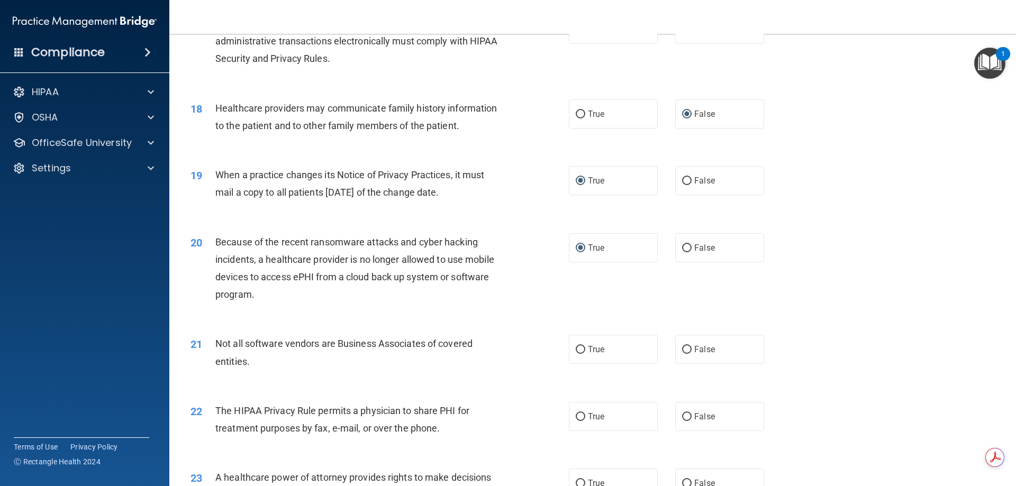
scroll to position [1376, 0]
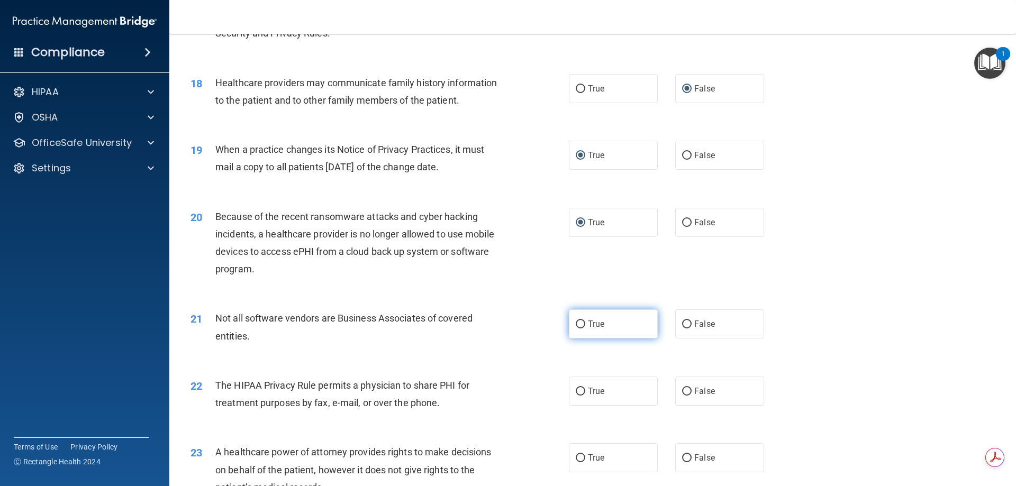
click at [576, 325] on input "True" at bounding box center [581, 325] width 10 height 8
radio input "true"
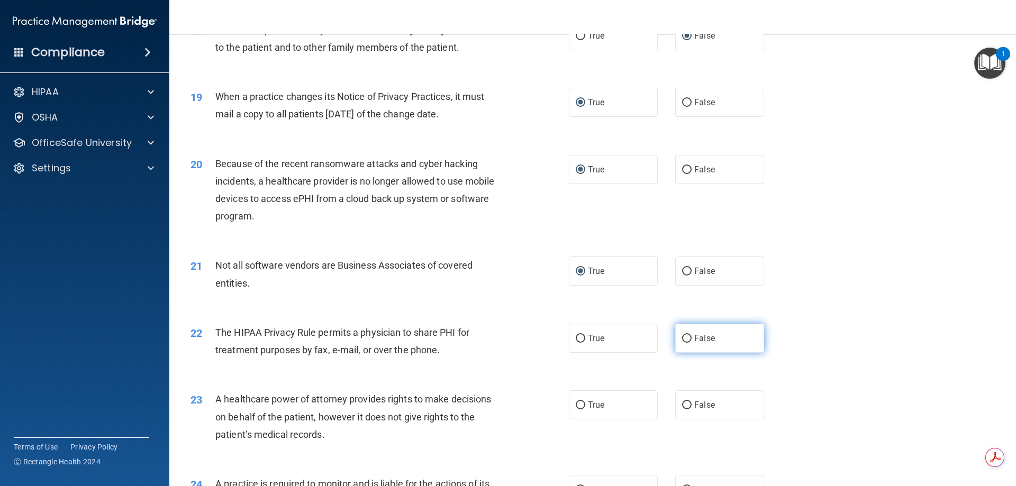
click at [682, 340] on input "False" at bounding box center [687, 339] width 10 height 8
radio input "true"
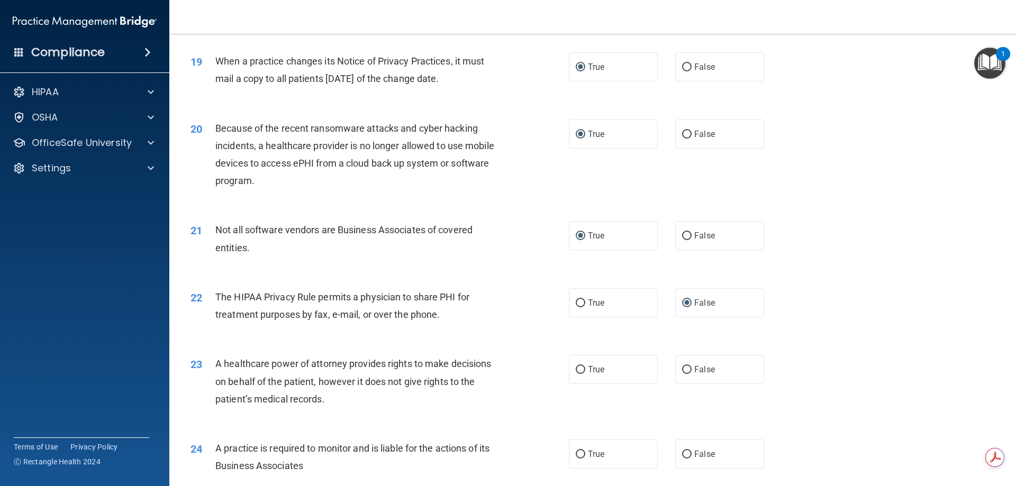
scroll to position [1482, 0]
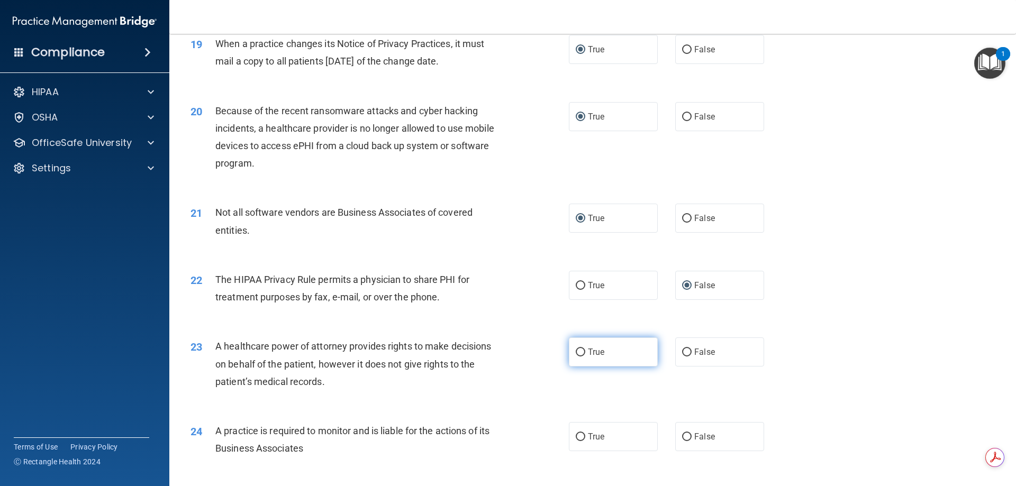
click at [576, 354] on input "True" at bounding box center [581, 353] width 10 height 8
radio input "true"
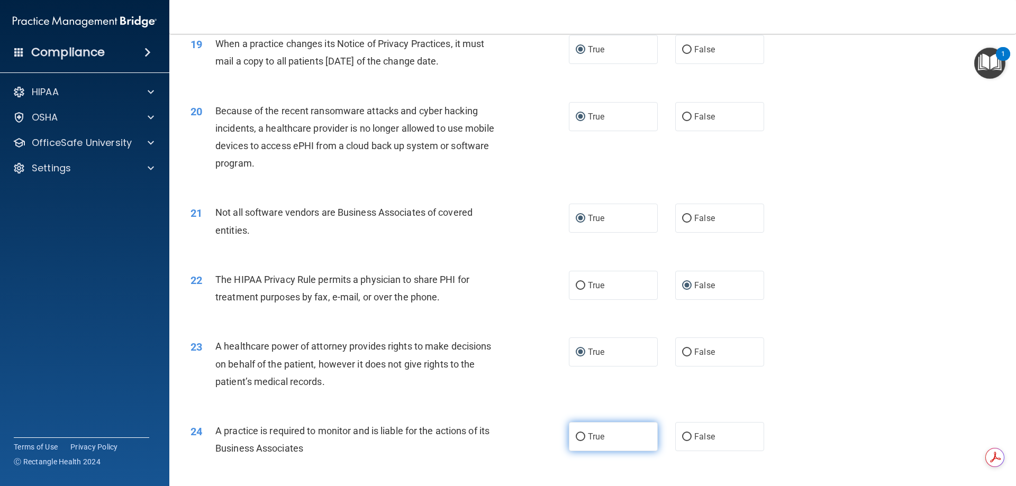
click at [576, 441] on input "True" at bounding box center [581, 437] width 10 height 8
radio input "true"
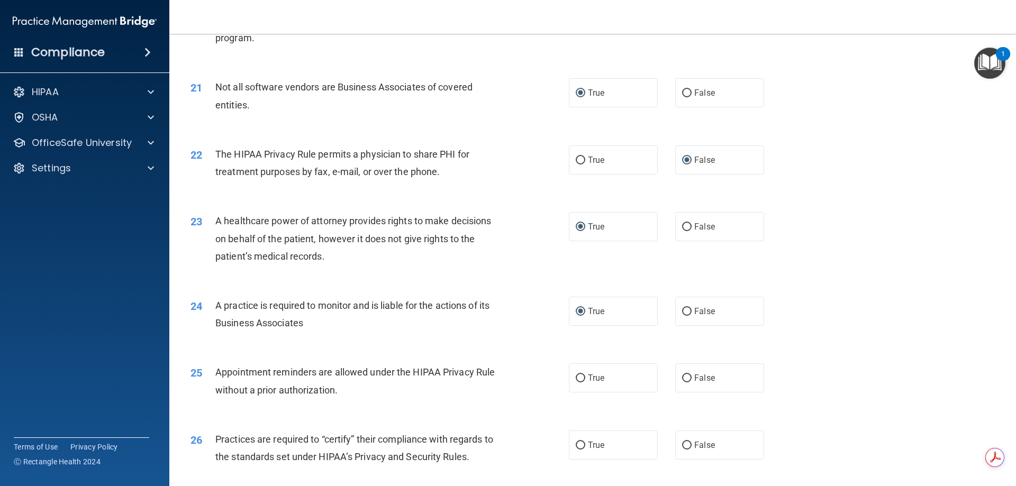
scroll to position [1641, 0]
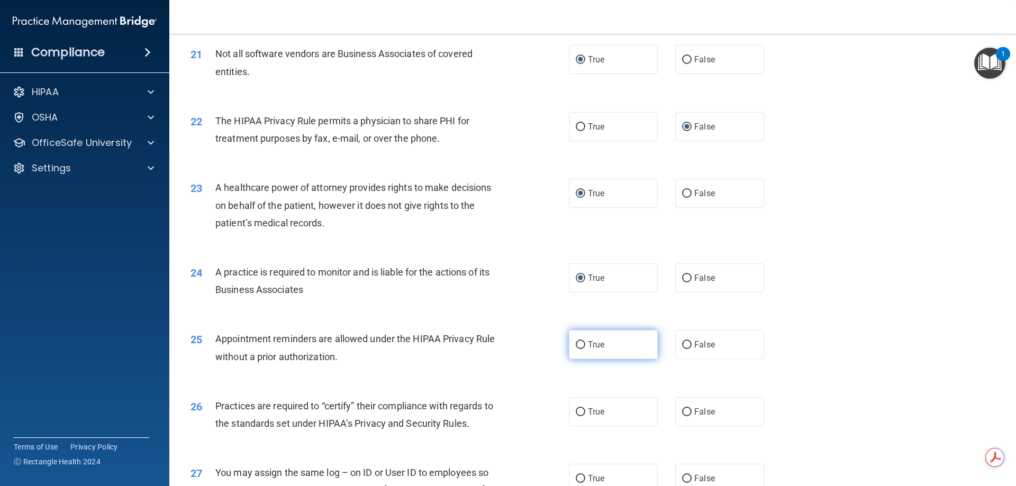
click at [580, 346] on input "True" at bounding box center [581, 345] width 10 height 8
radio input "true"
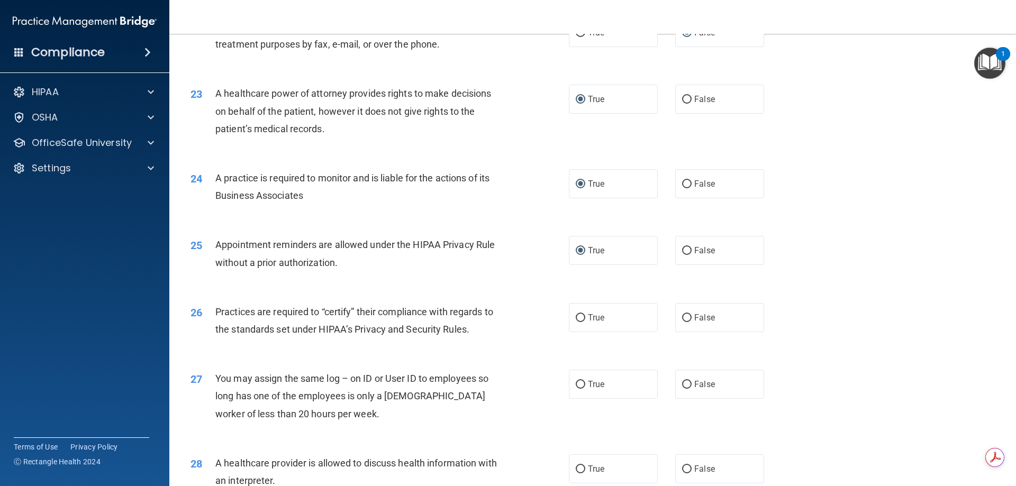
scroll to position [1746, 0]
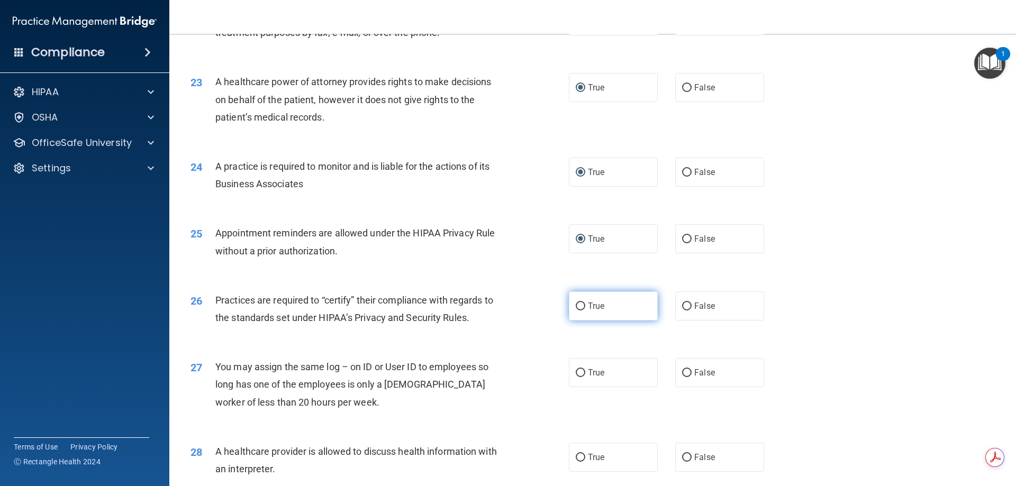
click at [579, 306] on input "True" at bounding box center [581, 307] width 10 height 8
radio input "true"
click at [682, 373] on input "False" at bounding box center [687, 373] width 10 height 8
radio input "true"
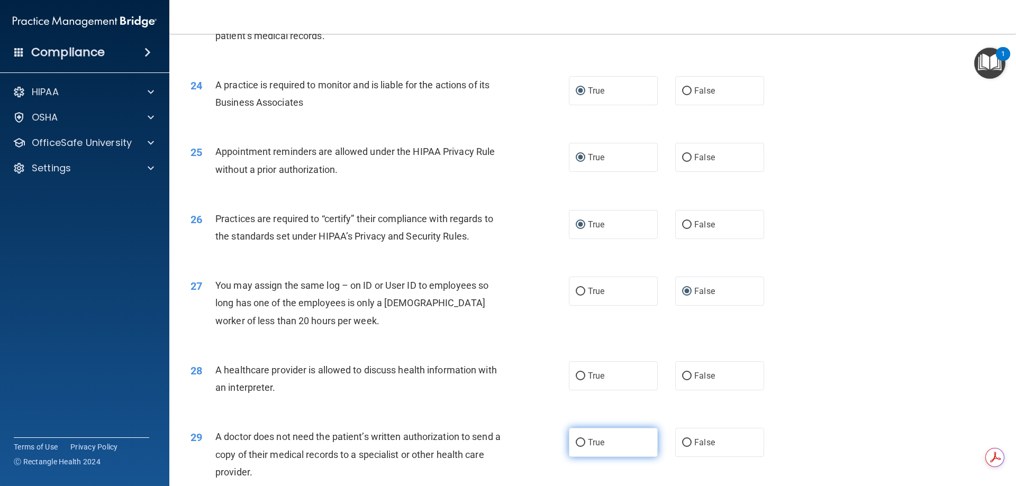
scroll to position [1852, 0]
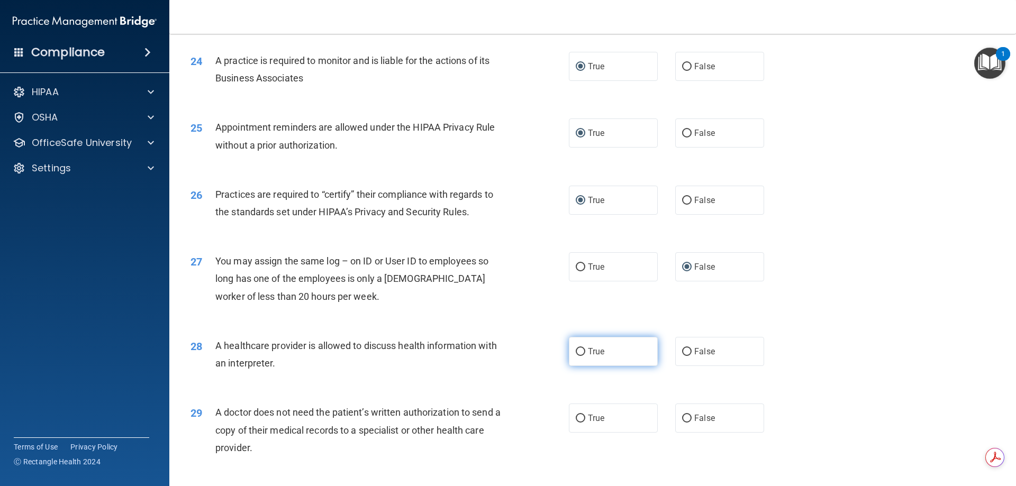
click at [577, 350] on input "True" at bounding box center [581, 352] width 10 height 8
radio input "true"
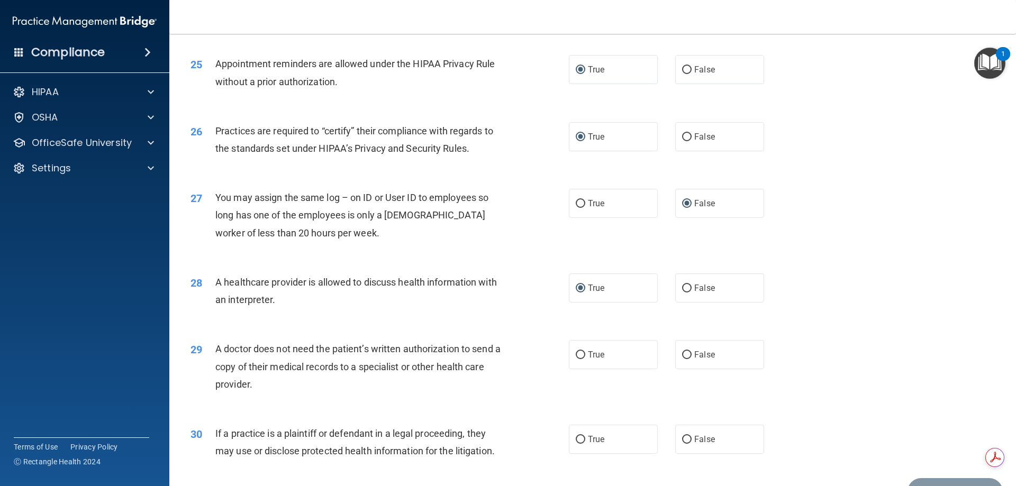
scroll to position [1958, 0]
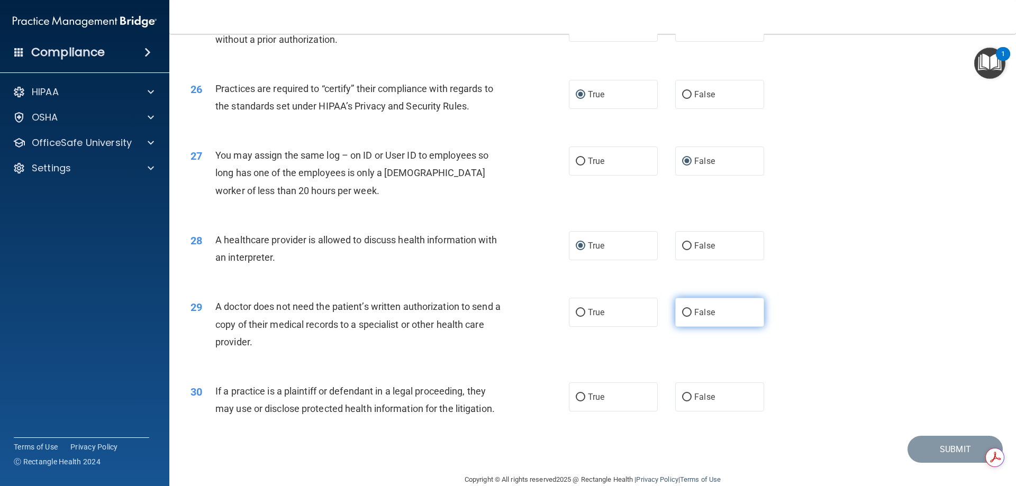
click at [684, 313] on input "False" at bounding box center [687, 313] width 10 height 8
radio input "true"
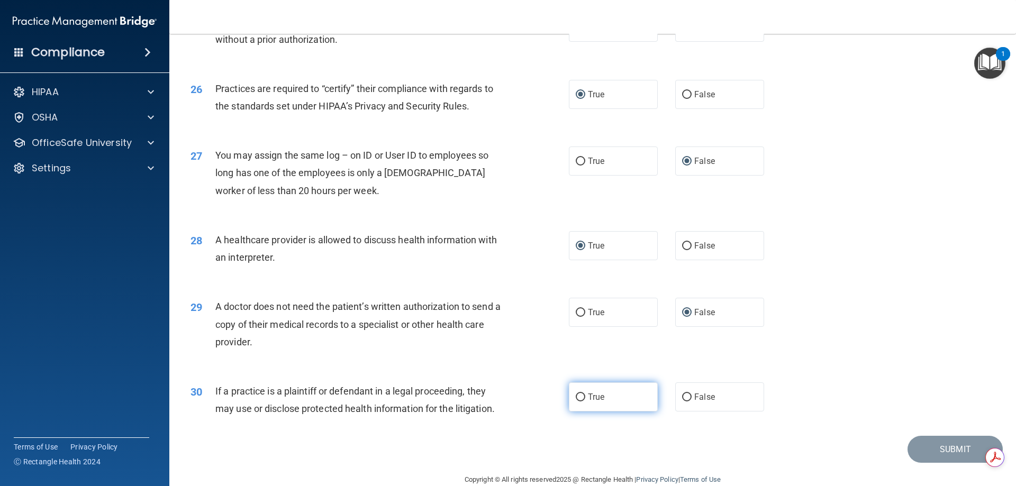
click at [576, 400] on input "True" at bounding box center [581, 398] width 10 height 8
radio input "true"
click at [944, 451] on button "Submit" at bounding box center [955, 449] width 95 height 27
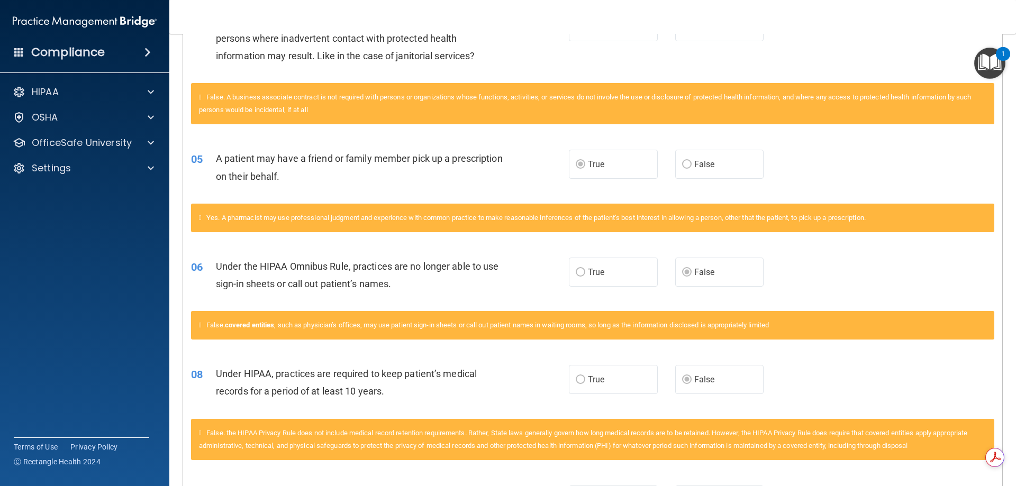
scroll to position [106, 0]
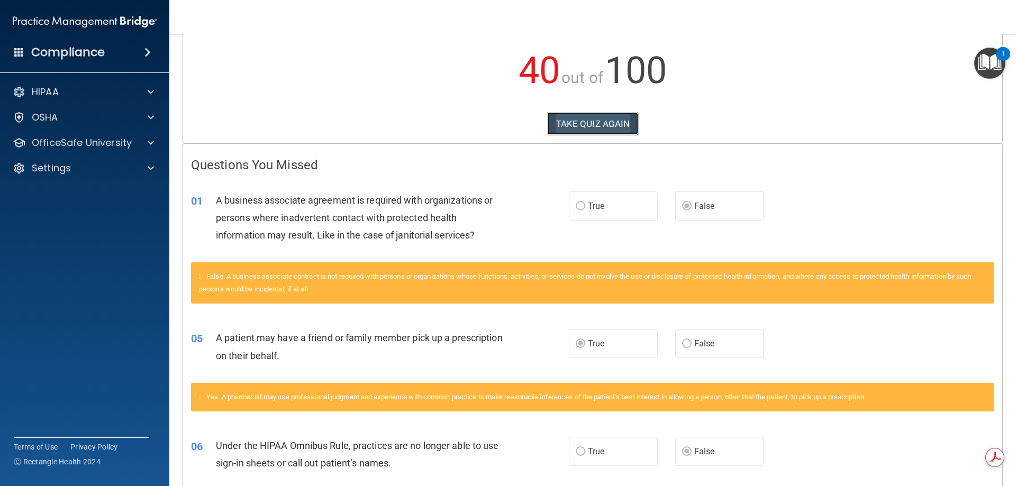
click at [587, 128] on button "TAKE QUIZ AGAIN" at bounding box center [593, 123] width 92 height 23
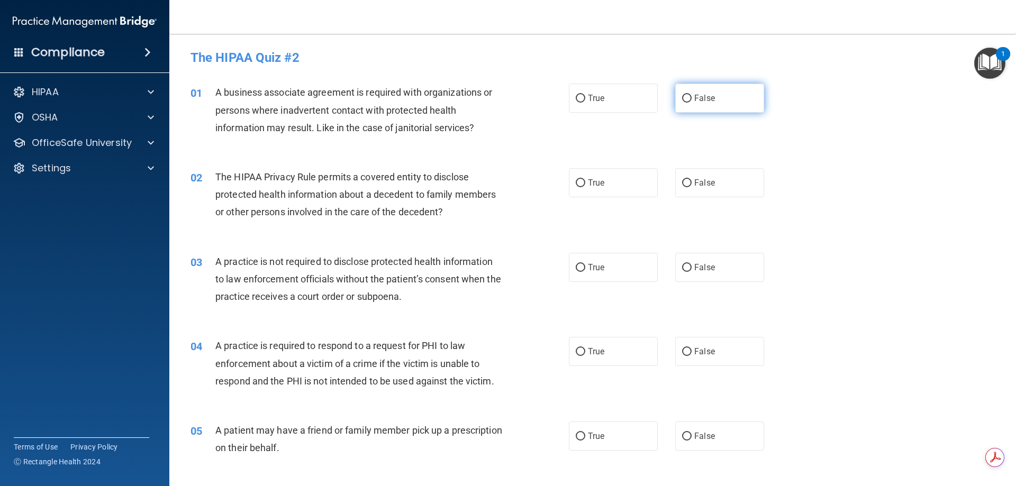
click at [685, 98] on input "False" at bounding box center [687, 99] width 10 height 8
radio input "true"
click at [579, 183] on input "True" at bounding box center [581, 183] width 10 height 8
radio input "true"
click at [682, 270] on input "False" at bounding box center [687, 268] width 10 height 8
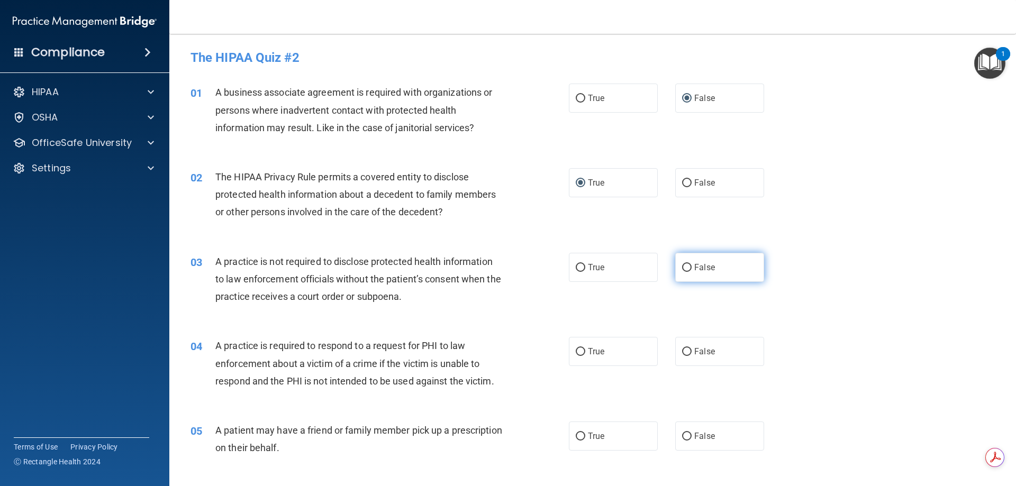
radio input "true"
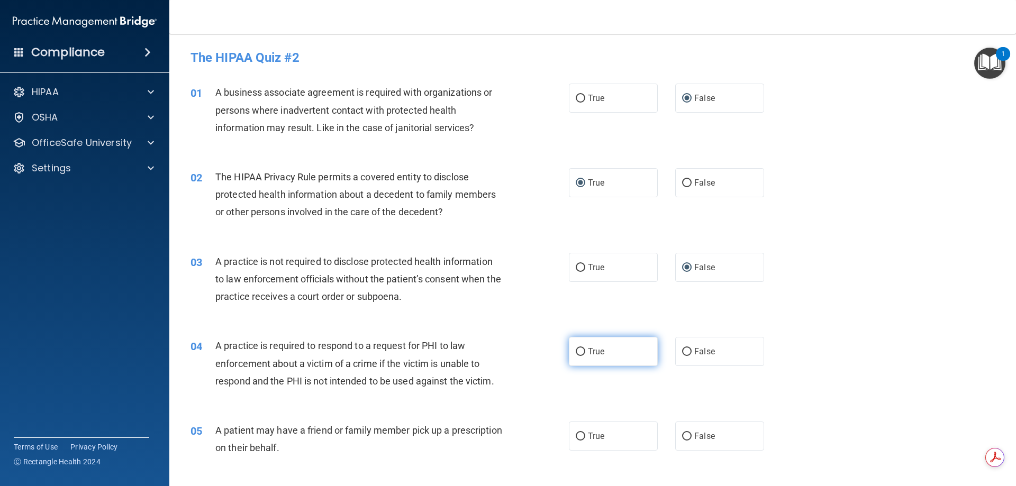
click at [576, 352] on input "True" at bounding box center [581, 352] width 10 height 8
radio input "true"
click at [579, 436] on input "True" at bounding box center [581, 437] width 10 height 8
radio input "true"
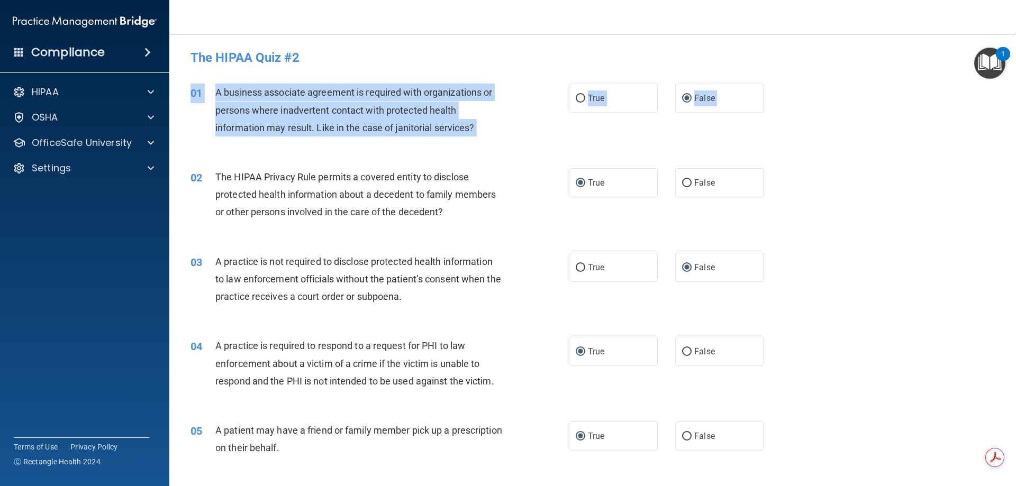
drag, startPoint x: 1004, startPoint y: 114, endPoint x: 1003, endPoint y: 156, distance: 41.3
click at [1003, 156] on main "- The HIPAA Quiz #2 This quiz doesn’t expire until 09/28/2022. Are you sure you…" at bounding box center [592, 260] width 847 height 452
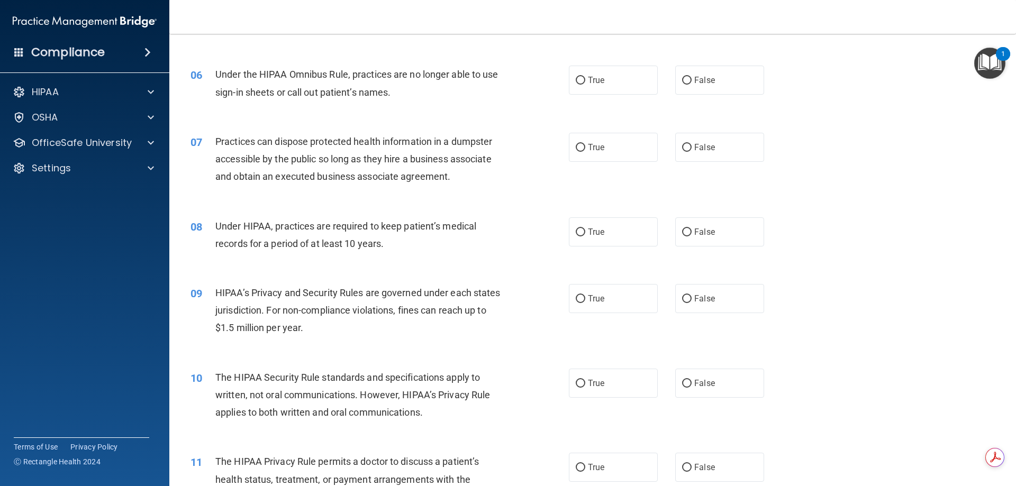
scroll to position [423, 0]
click at [683, 77] on input "False" at bounding box center [687, 80] width 10 height 8
radio input "true"
click at [682, 145] on input "False" at bounding box center [687, 147] width 10 height 8
radio input "true"
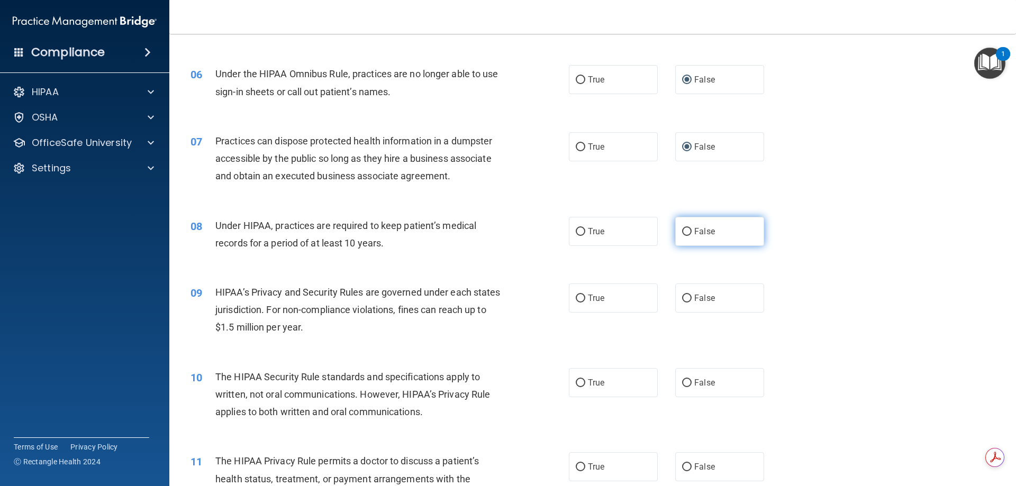
click at [685, 232] on input "False" at bounding box center [687, 232] width 10 height 8
radio input "true"
click at [683, 300] on input "False" at bounding box center [687, 299] width 10 height 8
radio input "true"
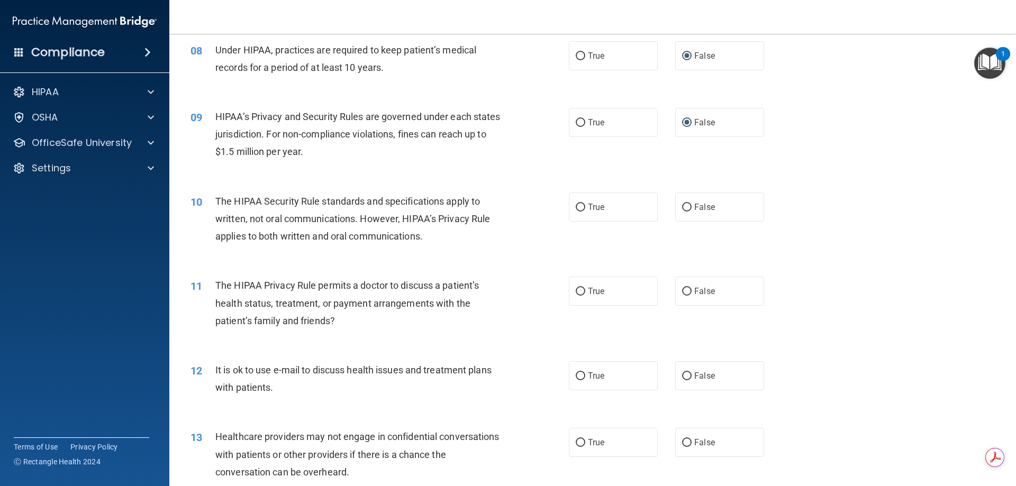
scroll to position [635, 0]
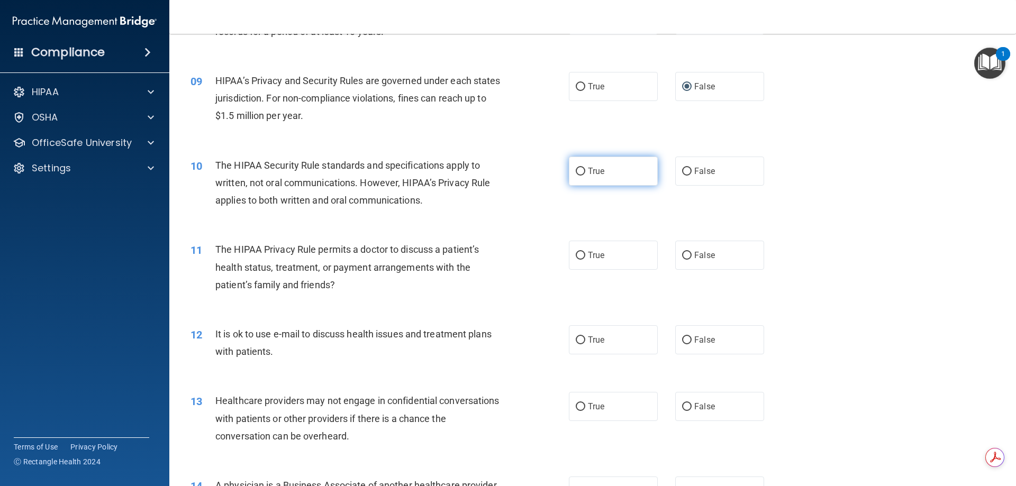
click at [578, 171] on input "True" at bounding box center [581, 172] width 10 height 8
radio input "true"
click at [578, 253] on input "True" at bounding box center [581, 256] width 10 height 8
radio input "true"
click at [578, 339] on input "True" at bounding box center [581, 341] width 10 height 8
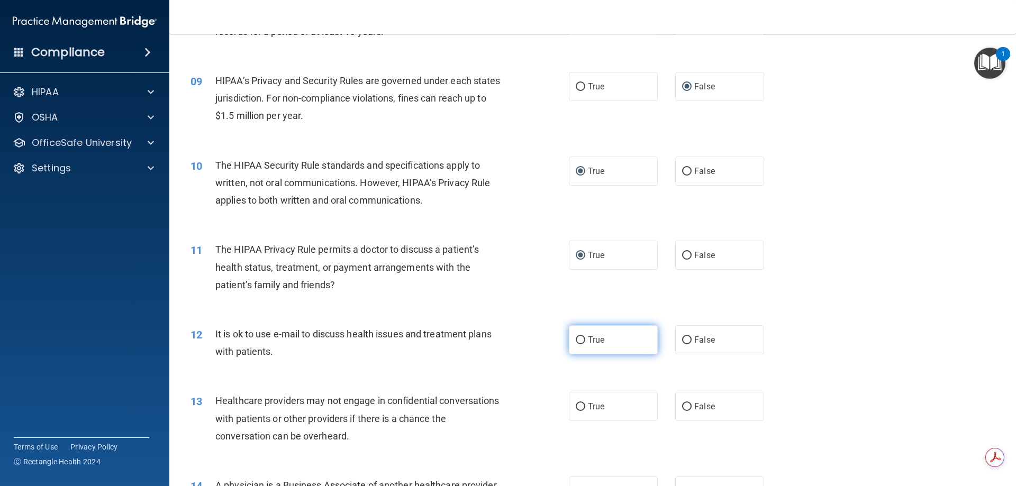
radio input "true"
click at [682, 408] on input "False" at bounding box center [687, 407] width 10 height 8
radio input "true"
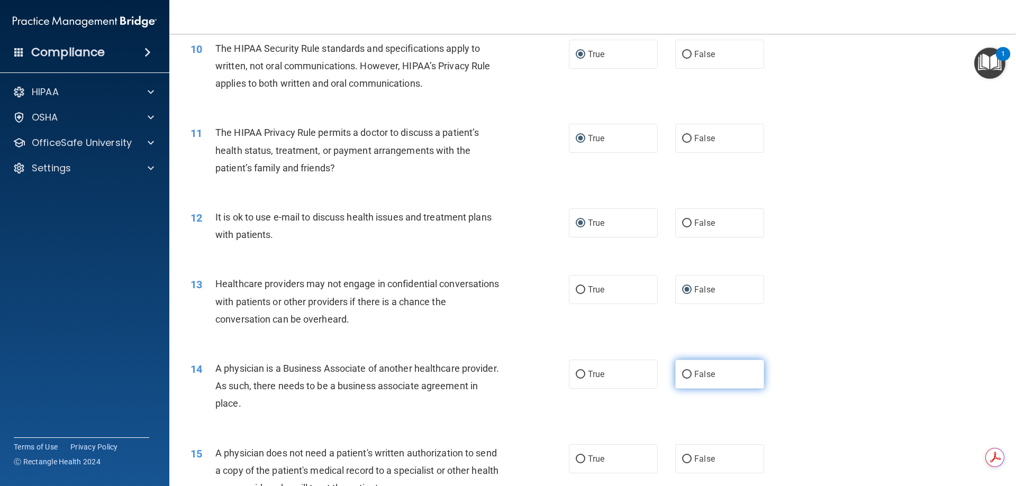
scroll to position [794, 0]
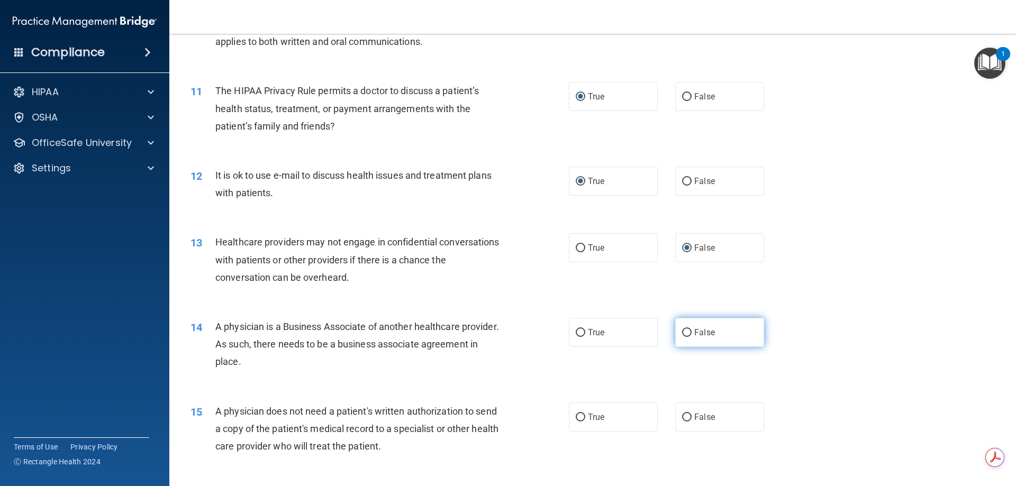
click at [682, 329] on input "False" at bounding box center [687, 333] width 10 height 8
radio input "true"
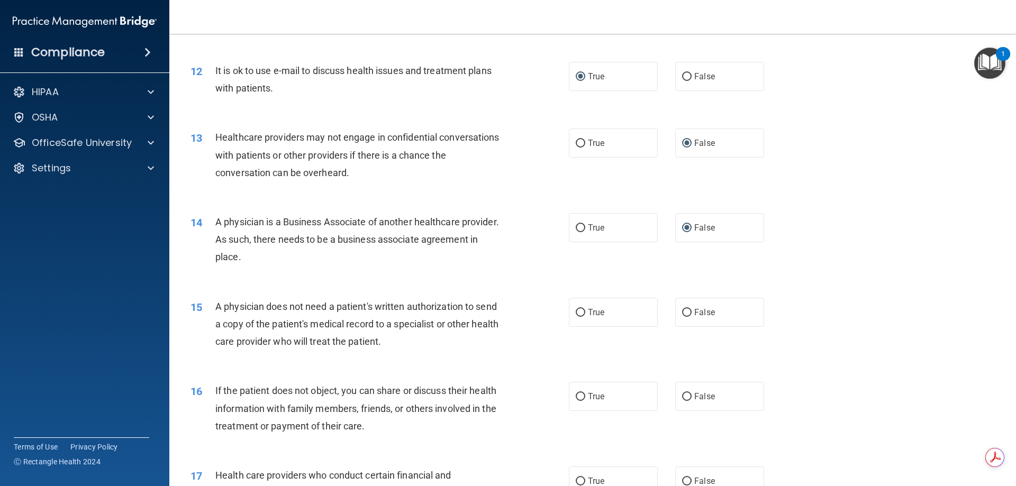
scroll to position [900, 0]
click at [579, 312] on input "True" at bounding box center [581, 312] width 10 height 8
radio input "true"
click at [576, 394] on input "True" at bounding box center [581, 396] width 10 height 8
radio input "true"
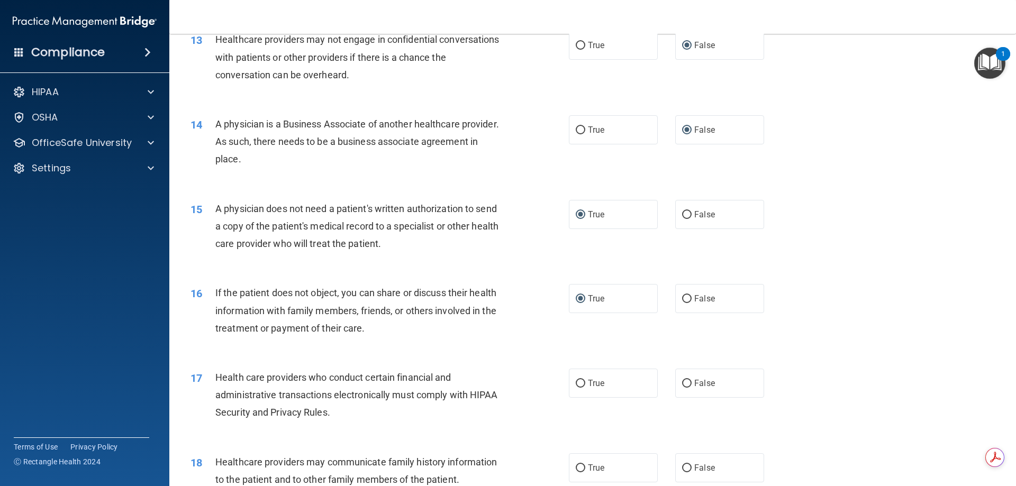
scroll to position [1005, 0]
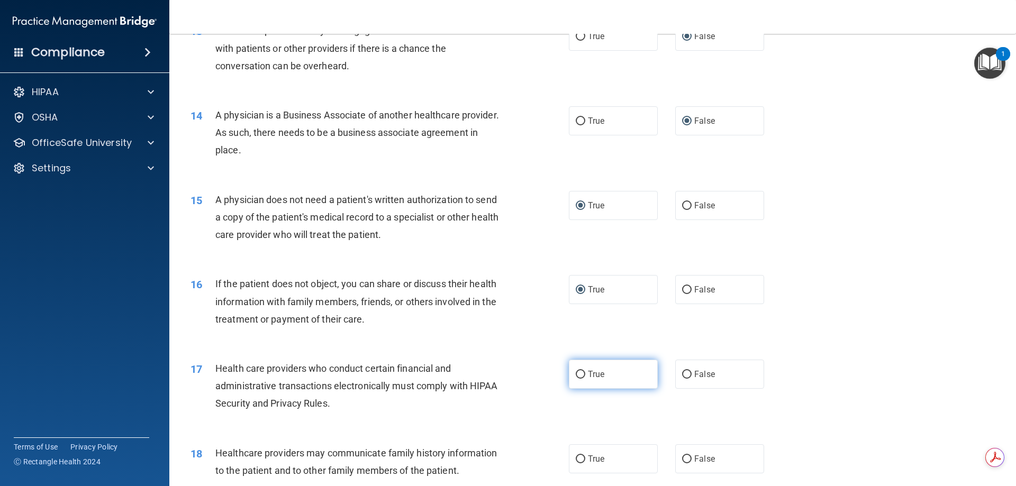
click at [583, 376] on label "True" at bounding box center [613, 374] width 89 height 29
click at [583, 376] on input "True" at bounding box center [581, 375] width 10 height 8
radio input "true"
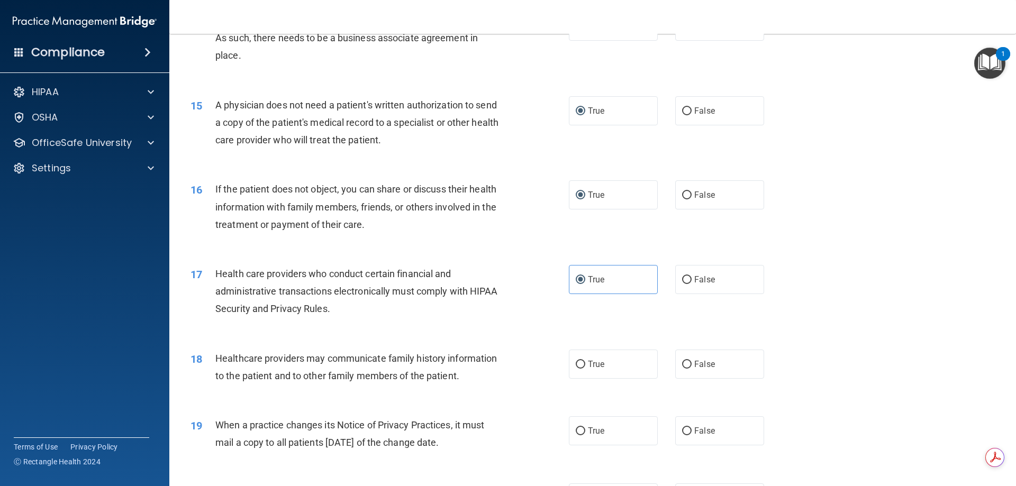
scroll to position [1111, 0]
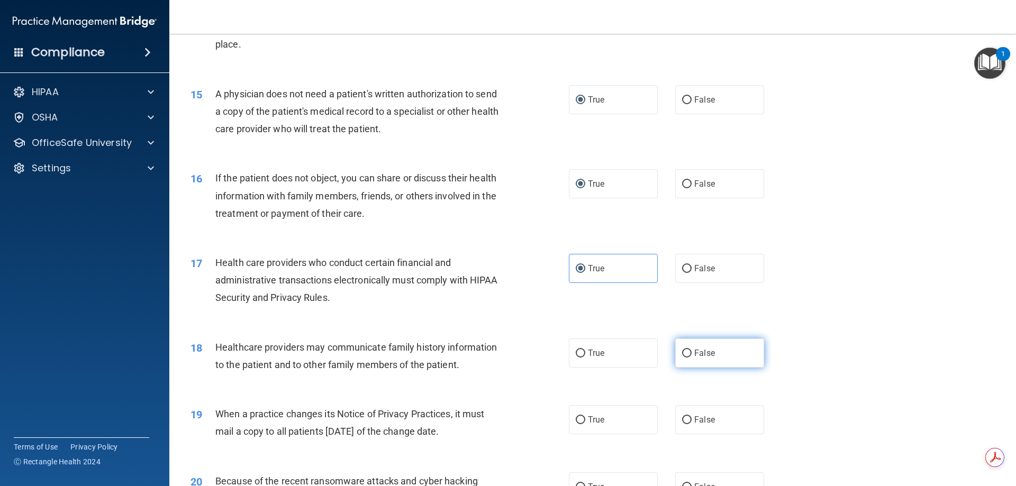
click at [685, 354] on input "False" at bounding box center [687, 354] width 10 height 8
radio input "true"
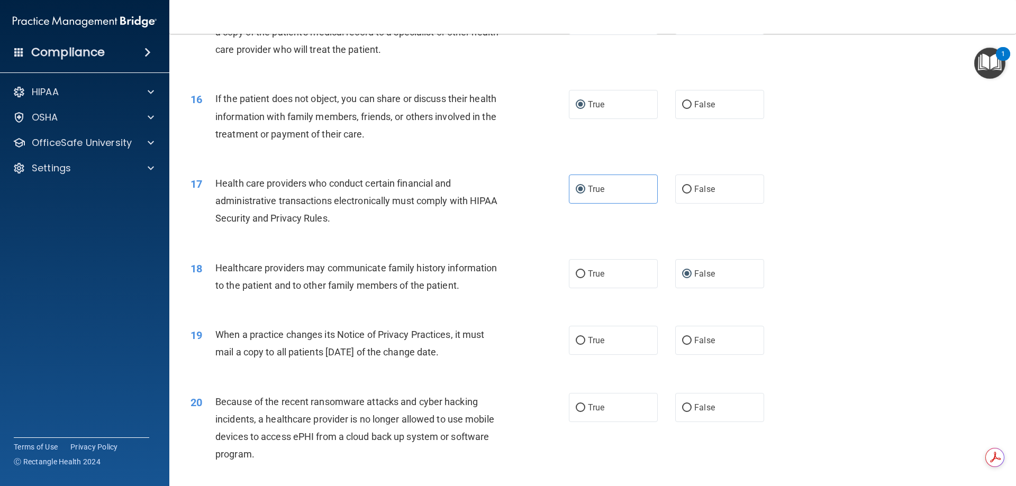
scroll to position [1217, 0]
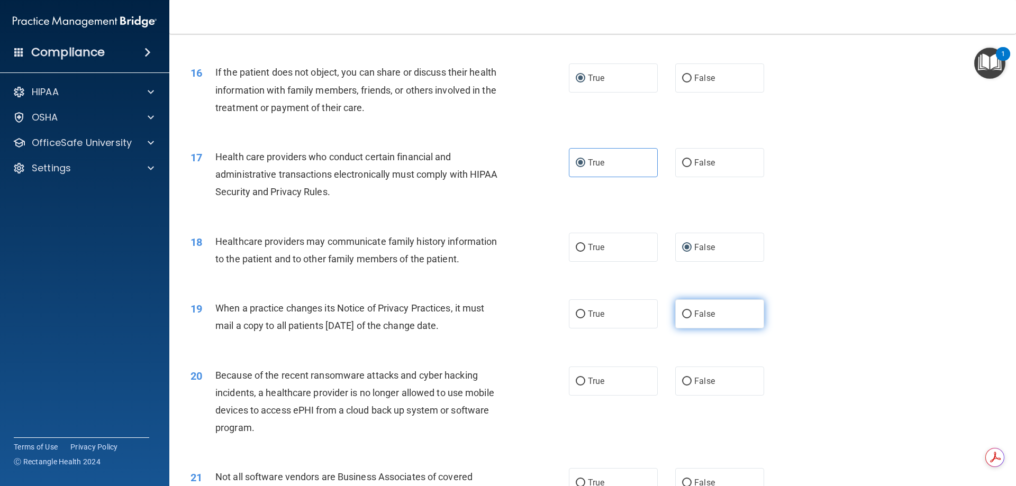
click at [682, 314] on input "False" at bounding box center [687, 315] width 10 height 8
radio input "true"
click at [682, 382] on input "False" at bounding box center [687, 382] width 10 height 8
radio input "true"
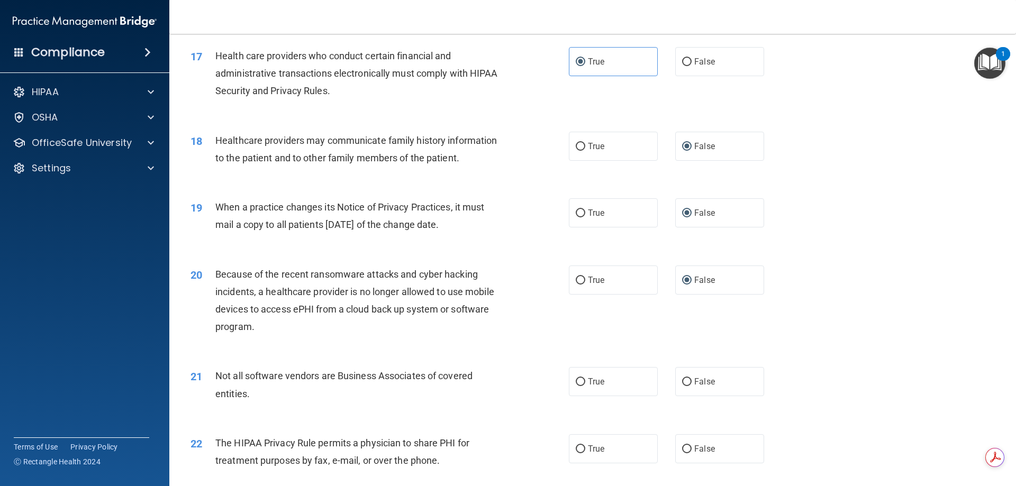
scroll to position [1323, 0]
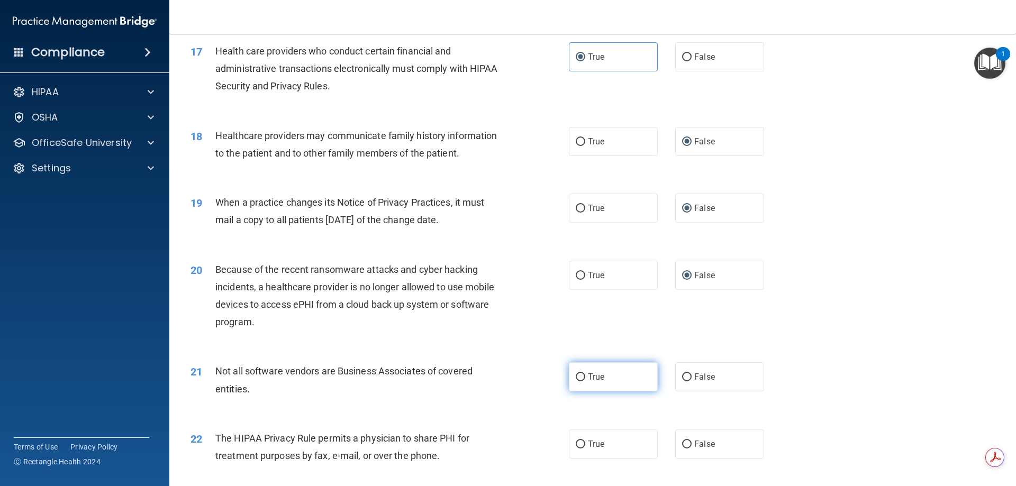
click at [581, 379] on input "True" at bounding box center [581, 378] width 10 height 8
radio input "true"
click at [579, 442] on input "True" at bounding box center [581, 445] width 10 height 8
radio input "true"
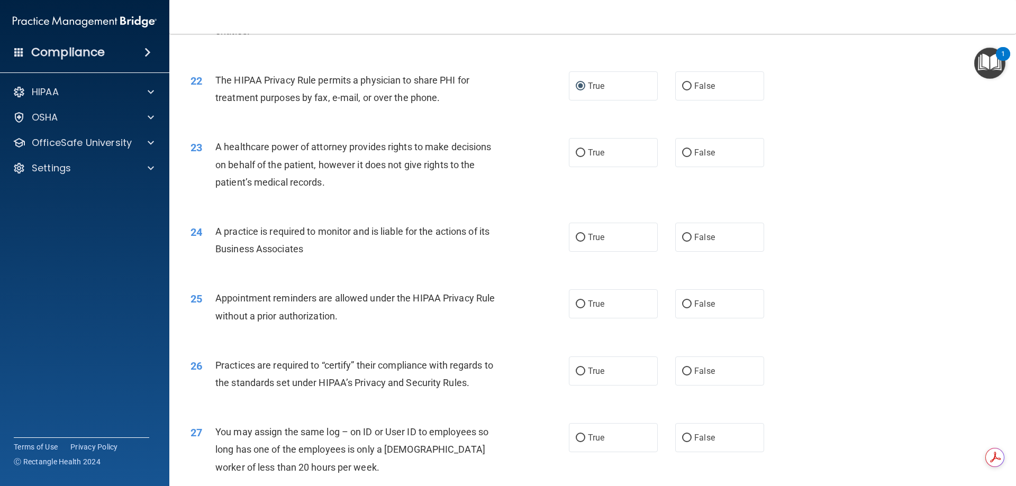
scroll to position [1693, 0]
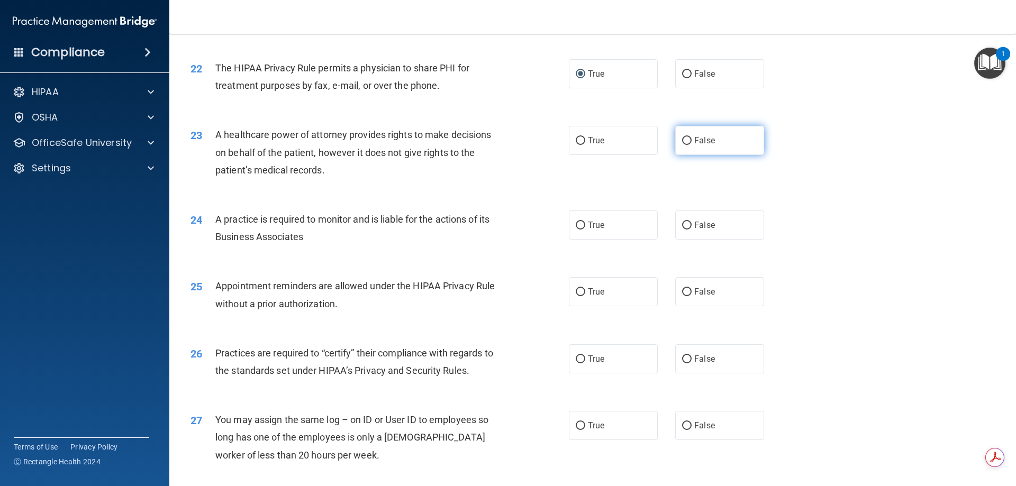
click at [682, 140] on input "False" at bounding box center [687, 141] width 10 height 8
radio input "true"
click at [683, 228] on input "False" at bounding box center [687, 226] width 10 height 8
radio input "true"
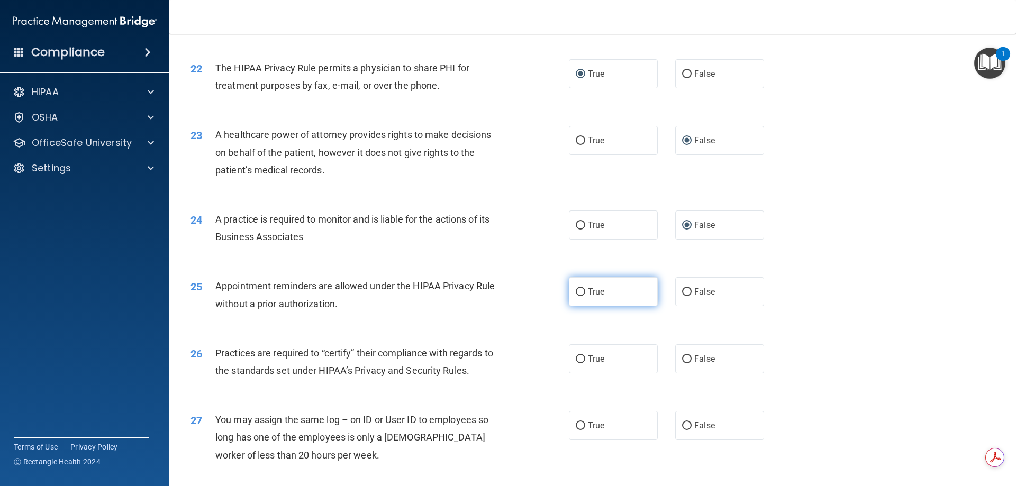
click at [577, 295] on input "True" at bounding box center [581, 292] width 10 height 8
radio input "true"
click at [684, 360] on input "False" at bounding box center [687, 360] width 10 height 8
radio input "true"
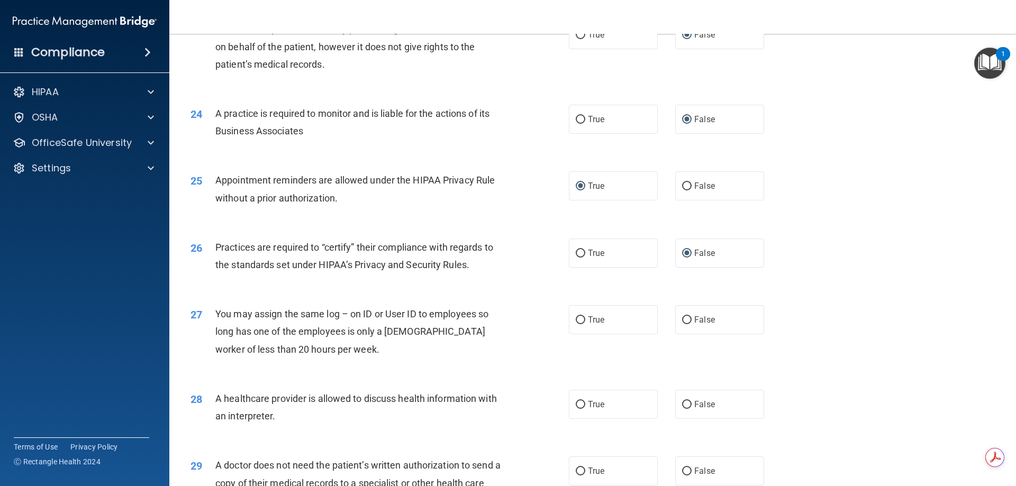
scroll to position [1852, 0]
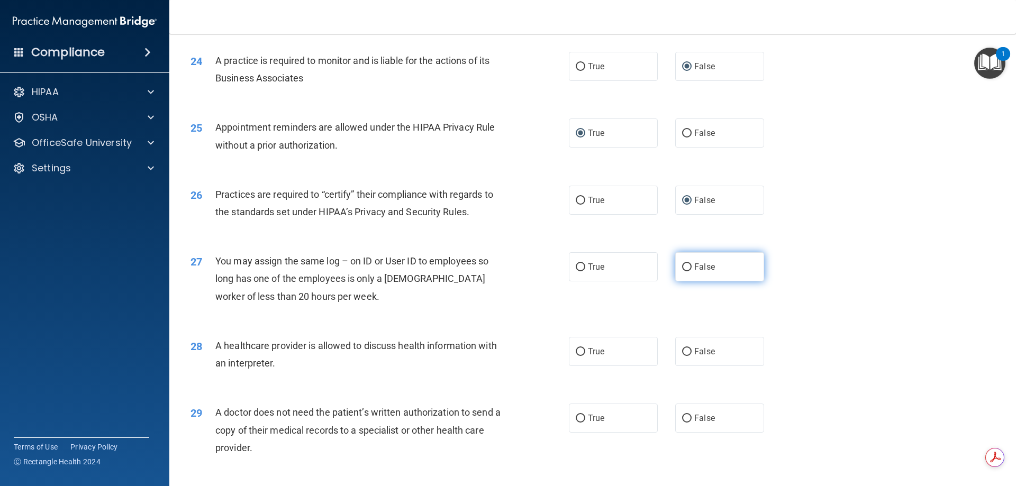
click at [682, 268] on input "False" at bounding box center [687, 268] width 10 height 8
radio input "true"
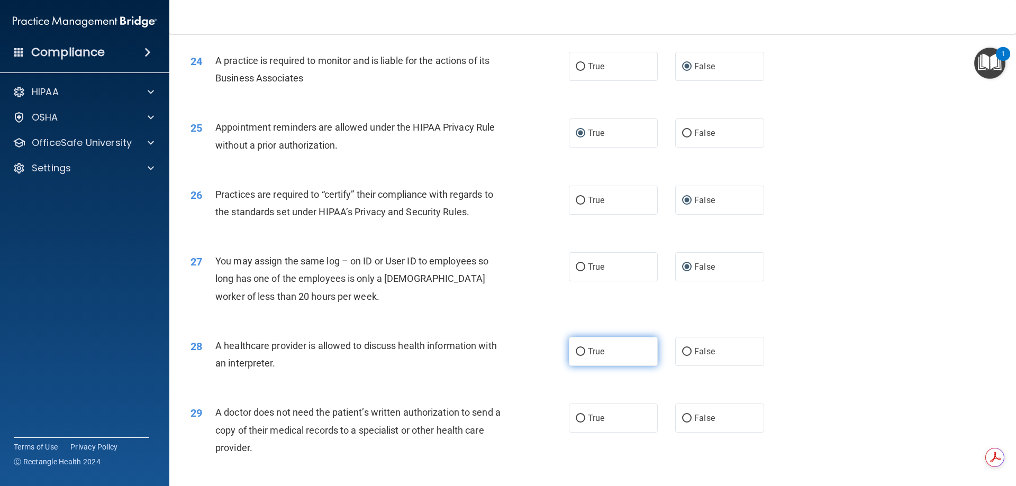
click at [576, 348] on input "True" at bounding box center [581, 352] width 10 height 8
radio input "true"
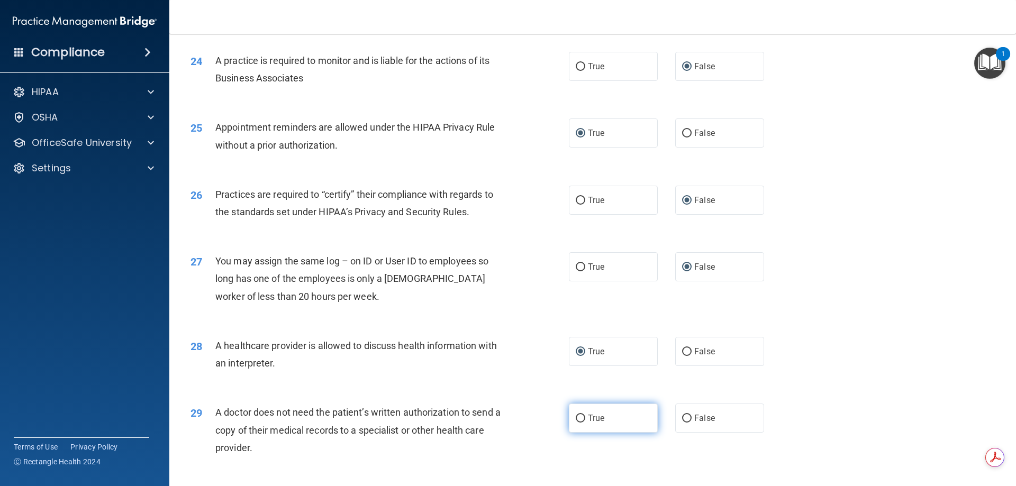
click at [577, 417] on input "True" at bounding box center [581, 419] width 10 height 8
radio input "true"
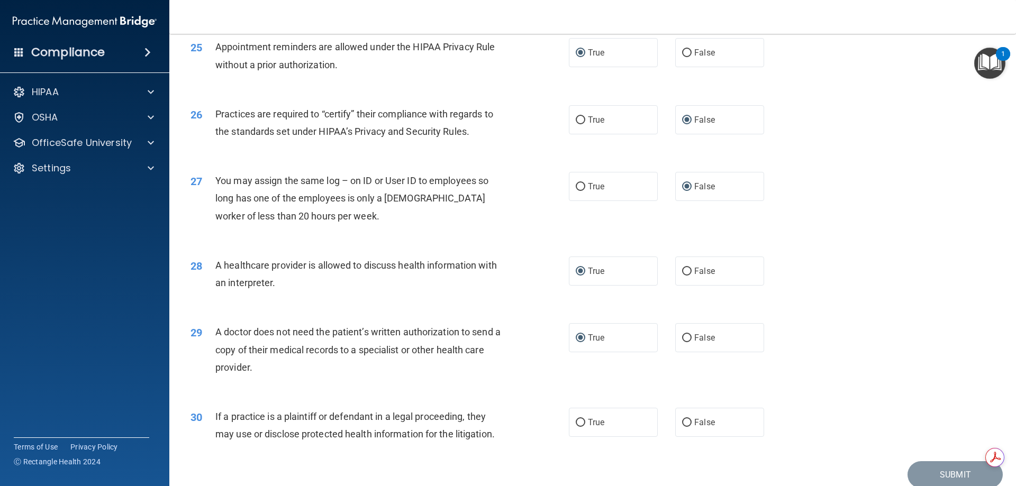
scroll to position [1958, 0]
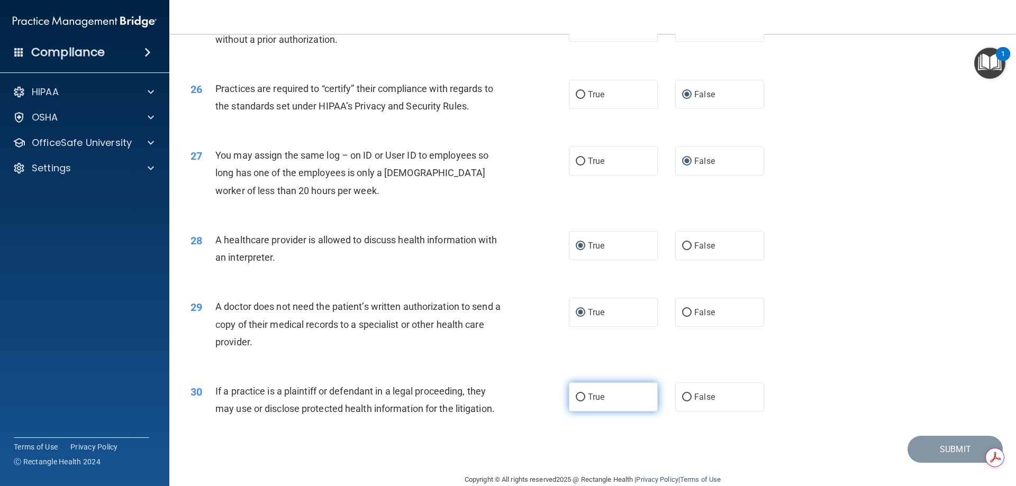
click at [583, 399] on label "True" at bounding box center [613, 397] width 89 height 29
click at [583, 399] on input "True" at bounding box center [581, 398] width 10 height 8
radio input "true"
click at [936, 451] on button "Submit" at bounding box center [955, 449] width 95 height 27
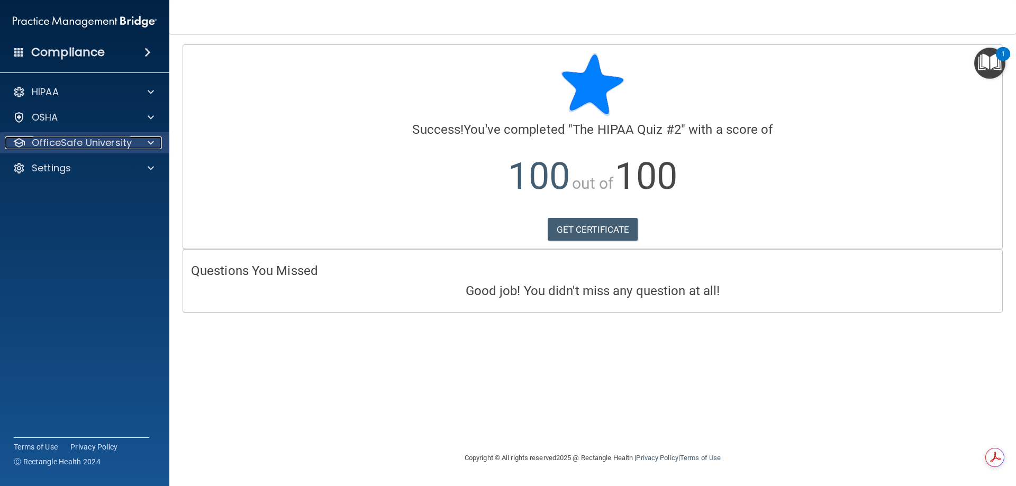
click at [154, 141] on div at bounding box center [149, 143] width 26 height 13
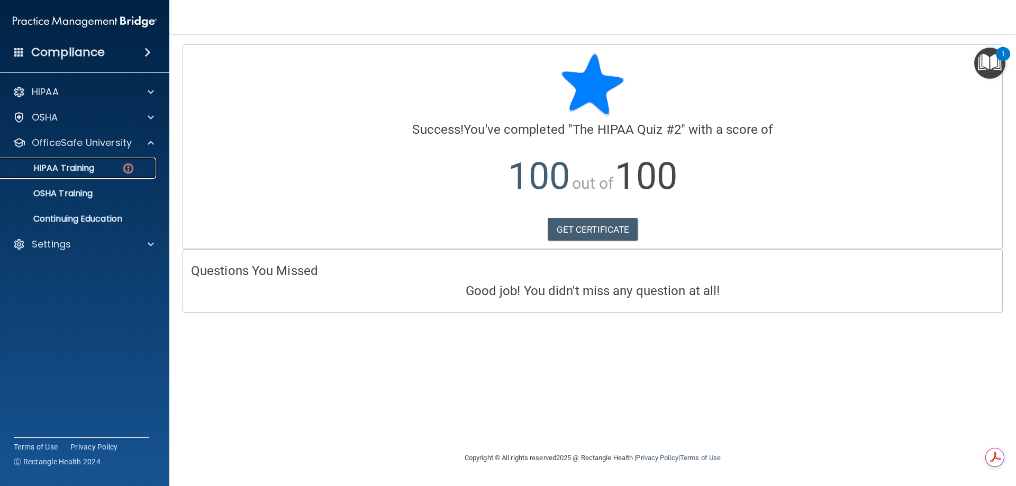
click at [137, 166] on div "HIPAA Training" at bounding box center [79, 168] width 144 height 11
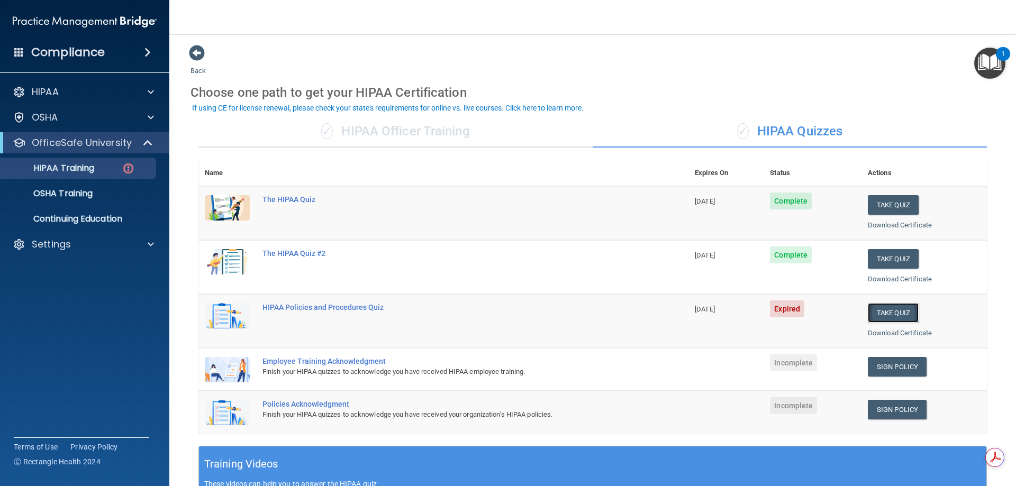
click at [887, 312] on button "Take Quiz" at bounding box center [893, 313] width 51 height 20
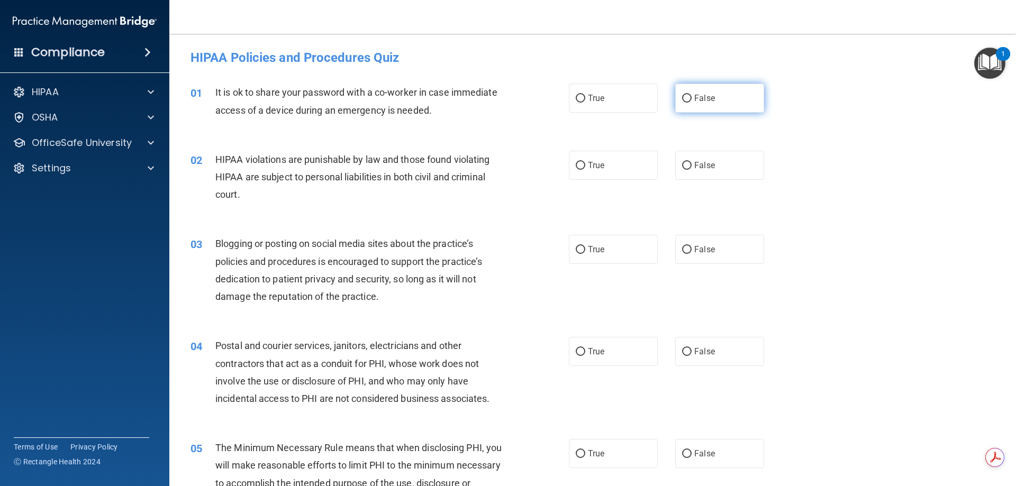
click at [683, 98] on input "False" at bounding box center [687, 99] width 10 height 8
radio input "true"
click at [582, 165] on label "True" at bounding box center [613, 165] width 89 height 29
click at [582, 165] on input "True" at bounding box center [581, 166] width 10 height 8
radio input "true"
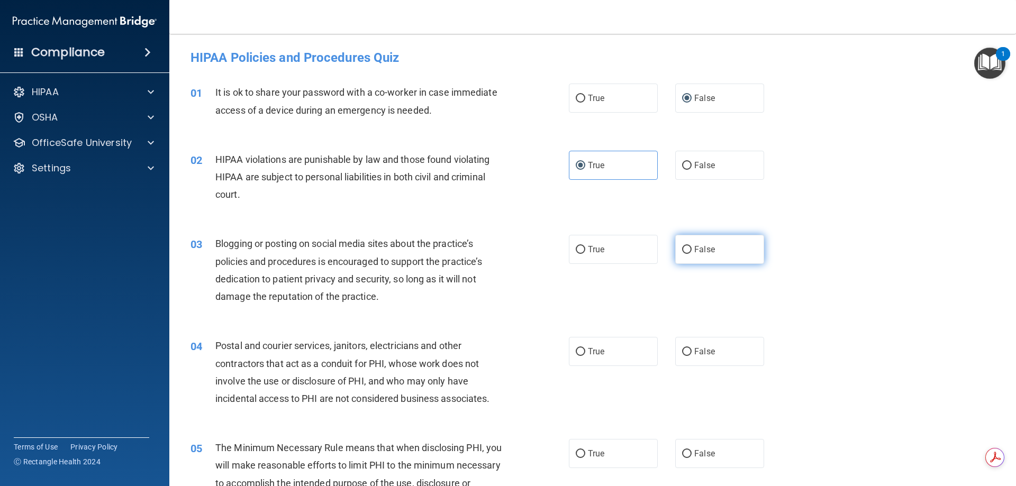
click at [682, 249] on input "False" at bounding box center [687, 250] width 10 height 8
radio input "true"
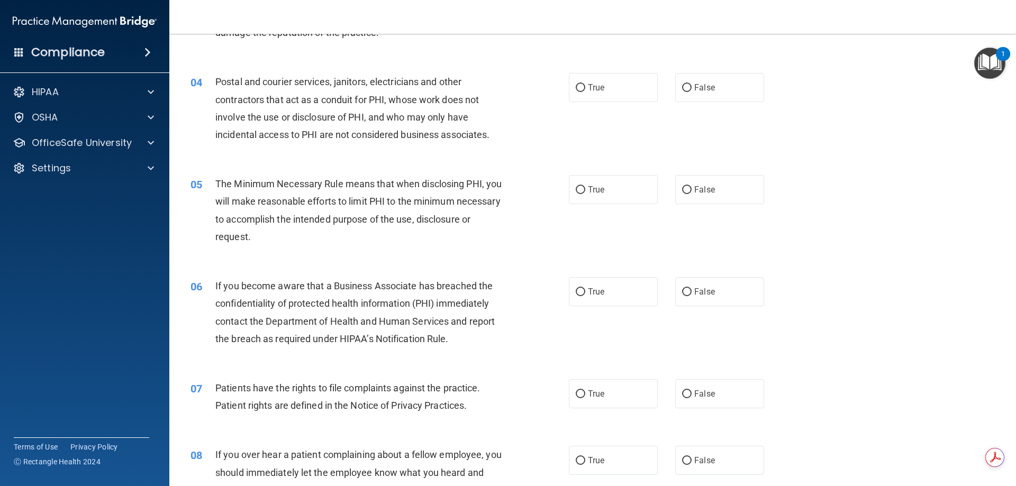
scroll to position [265, 0]
click at [682, 85] on input "False" at bounding box center [687, 88] width 10 height 8
radio input "true"
click at [577, 192] on input "True" at bounding box center [581, 190] width 10 height 8
radio input "true"
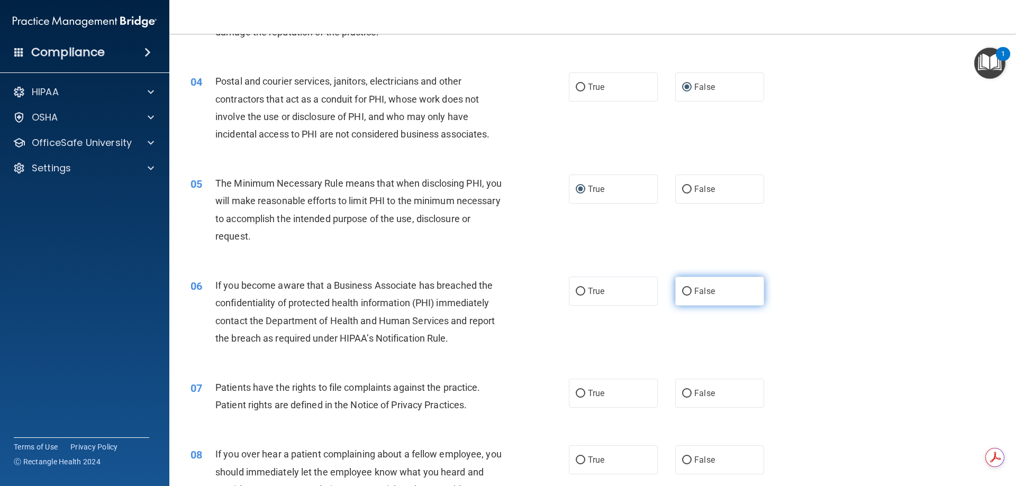
click at [685, 292] on input "False" at bounding box center [687, 292] width 10 height 8
radio input "true"
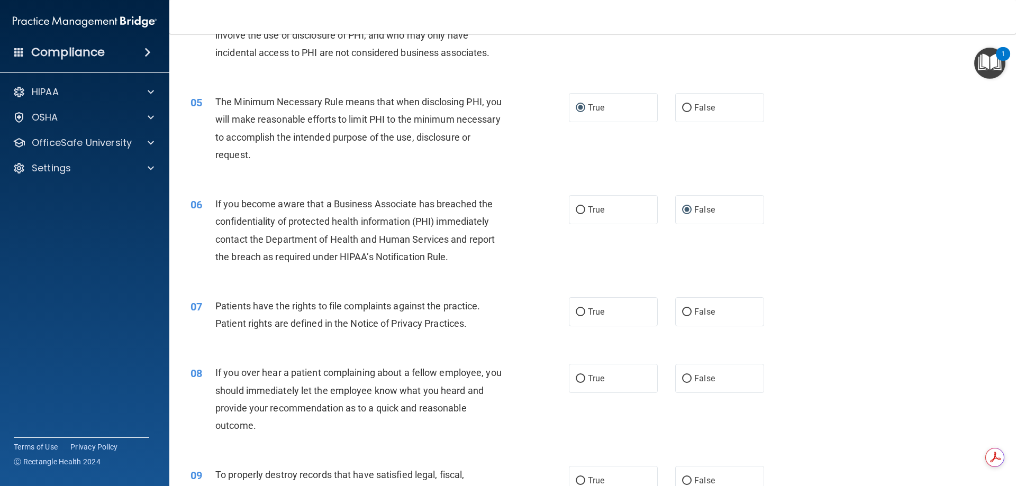
scroll to position [370, 0]
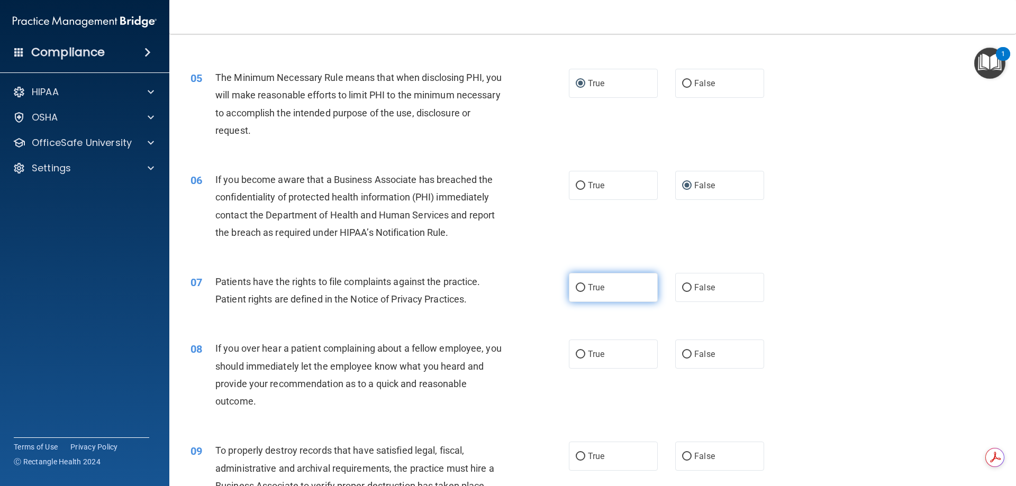
click at [578, 285] on input "True" at bounding box center [581, 288] width 10 height 8
radio input "true"
click at [578, 354] on input "True" at bounding box center [581, 355] width 10 height 8
radio input "true"
click at [682, 354] on input "False" at bounding box center [687, 355] width 10 height 8
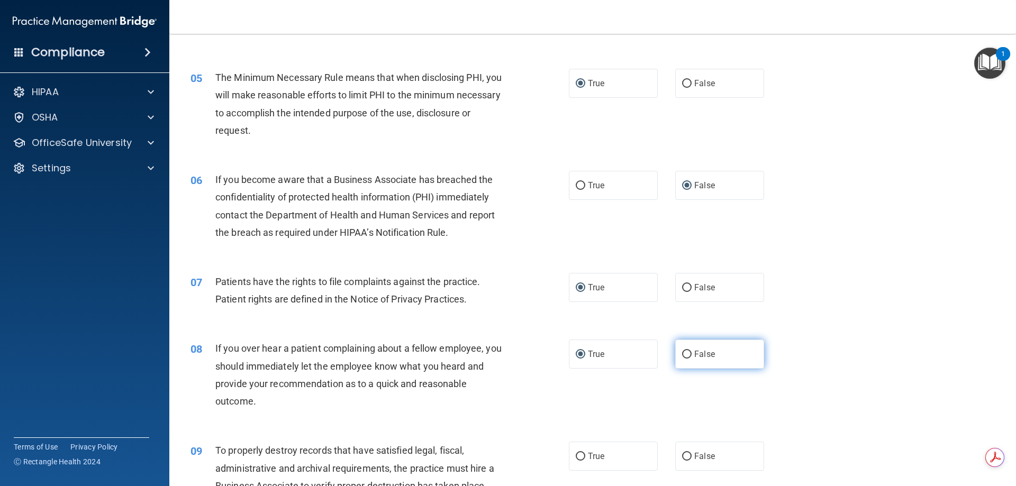
radio input "true"
radio input "false"
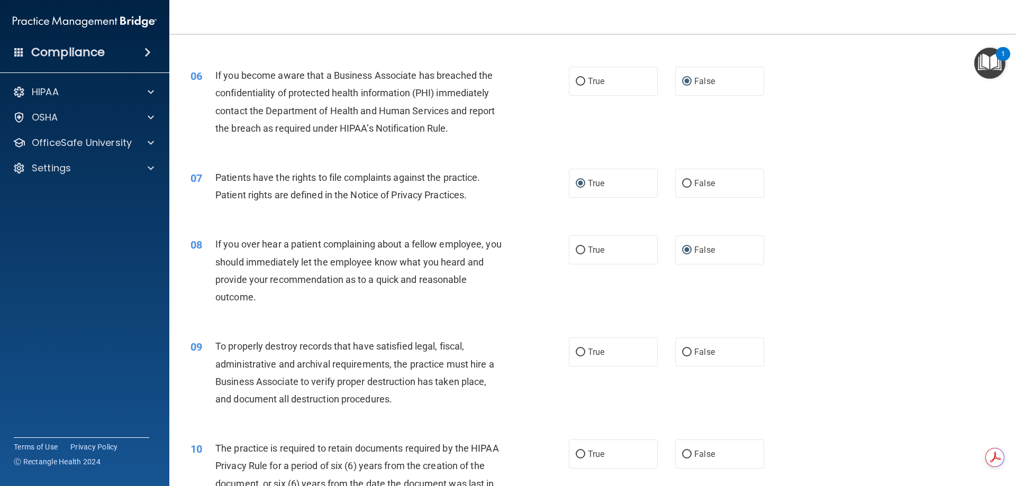
scroll to position [529, 0]
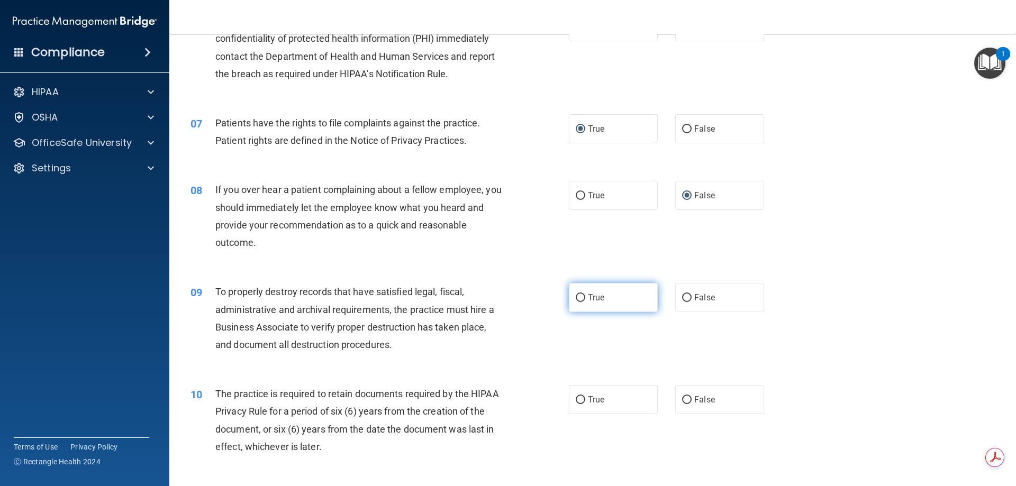
click at [580, 296] on input "True" at bounding box center [581, 298] width 10 height 8
radio input "true"
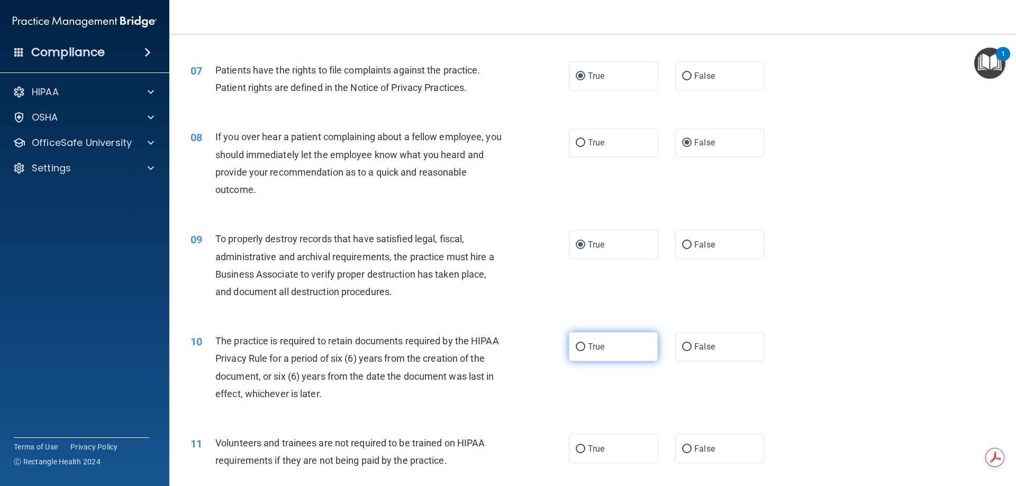
click at [577, 347] on input "True" at bounding box center [581, 347] width 10 height 8
radio input "true"
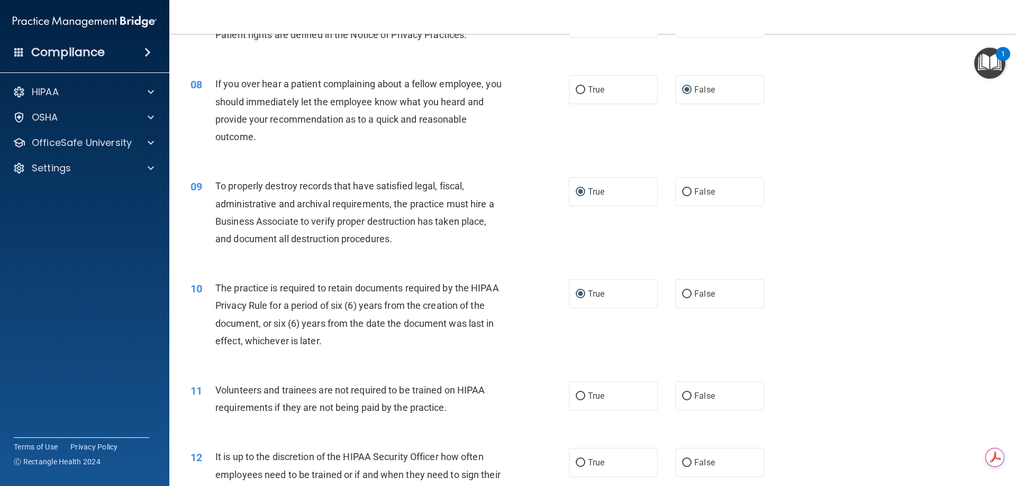
scroll to position [688, 0]
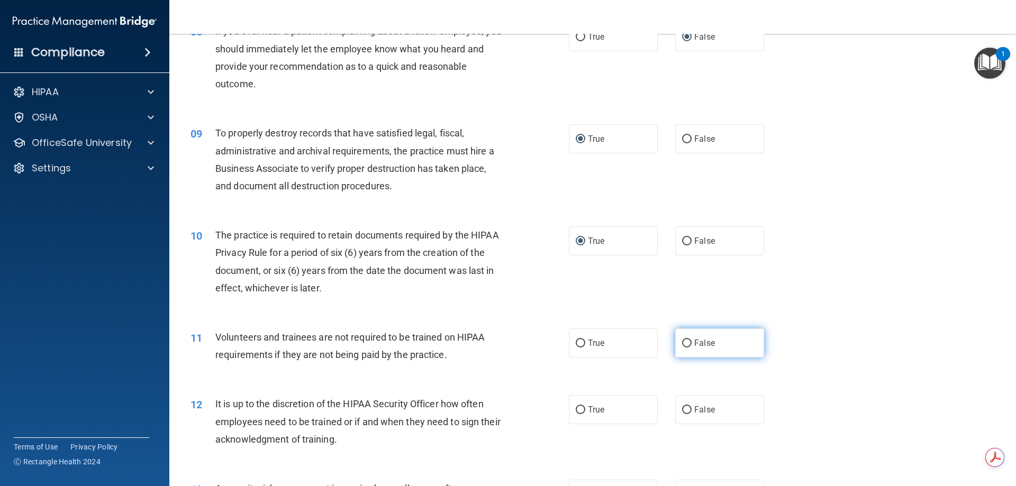
click at [683, 346] on input "False" at bounding box center [687, 344] width 10 height 8
radio input "true"
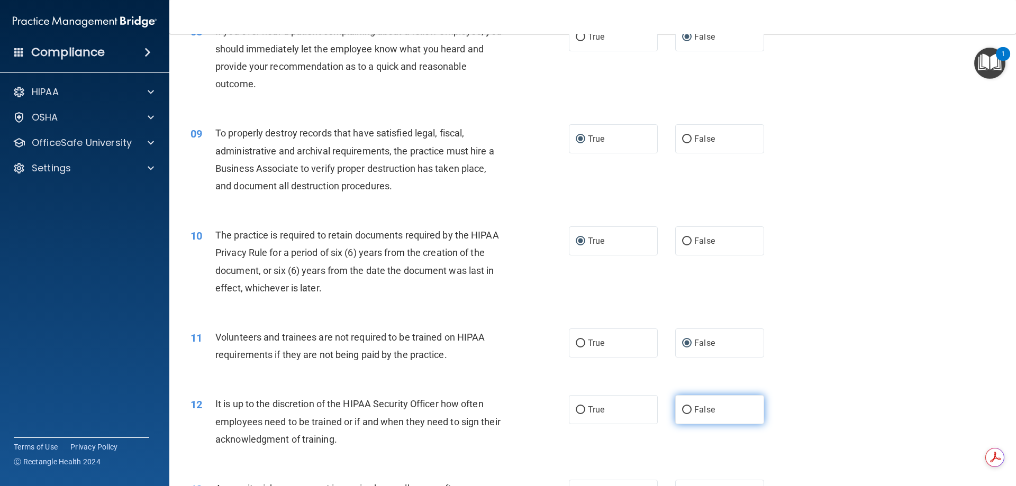
click at [685, 409] on input "False" at bounding box center [687, 410] width 10 height 8
radio input "true"
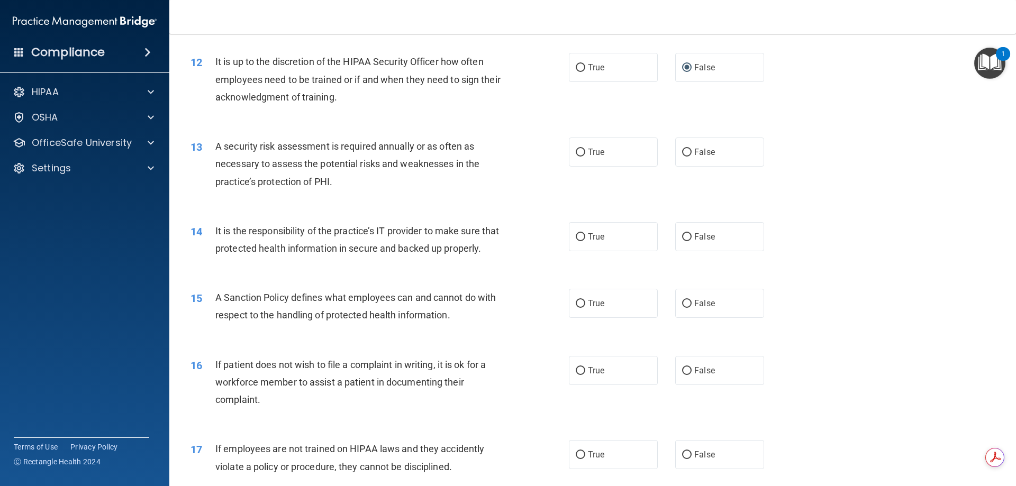
scroll to position [1058, 0]
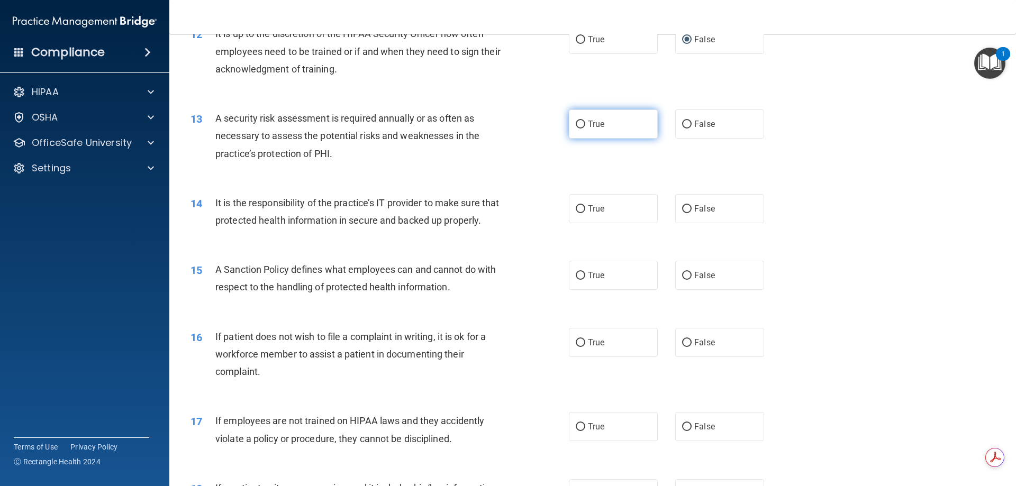
click at [576, 123] on input "True" at bounding box center [581, 125] width 10 height 8
radio input "true"
click at [576, 209] on input "True" at bounding box center [581, 209] width 10 height 8
radio input "true"
click at [583, 290] on label "True" at bounding box center [613, 275] width 89 height 29
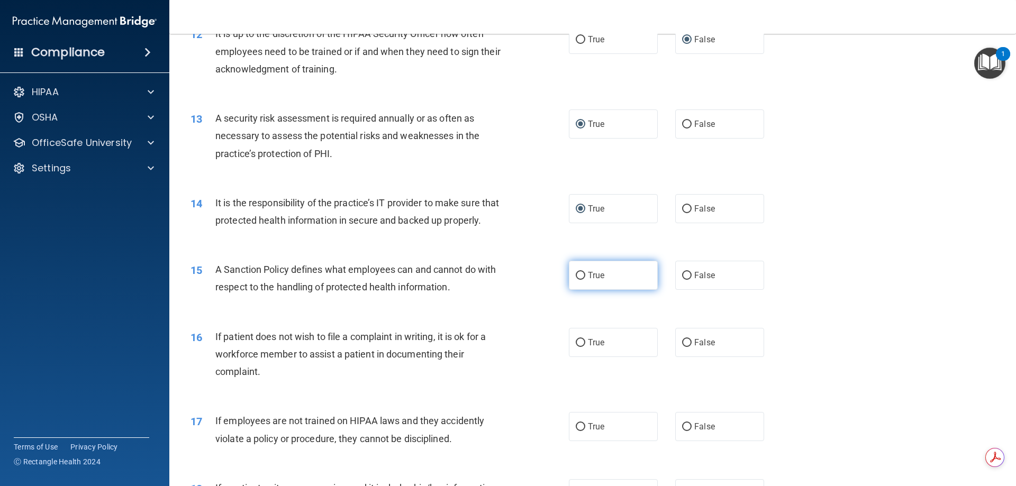
click at [583, 280] on input "True" at bounding box center [581, 276] width 10 height 8
radio input "true"
click at [682, 347] on input "False" at bounding box center [687, 343] width 10 height 8
radio input "true"
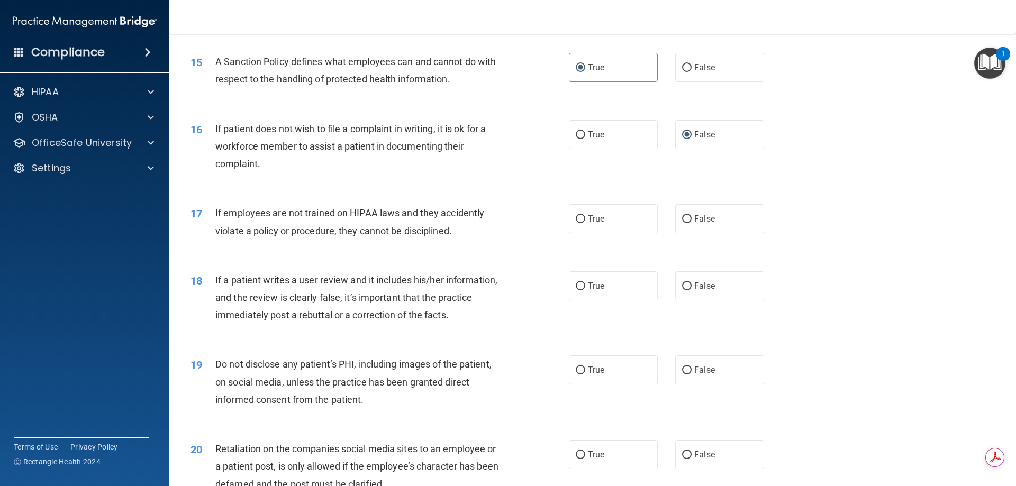
scroll to position [1270, 0]
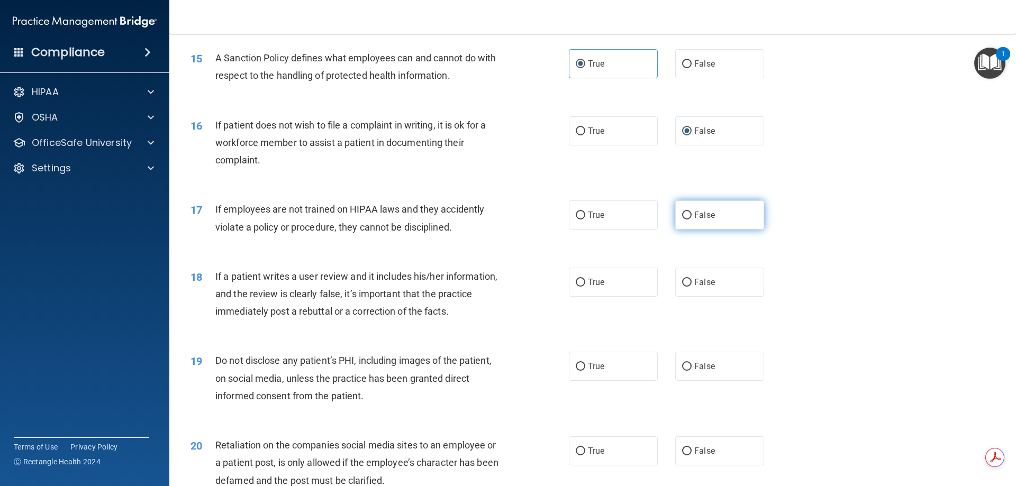
click at [684, 220] on input "False" at bounding box center [687, 216] width 10 height 8
radio input "true"
click at [576, 287] on input "True" at bounding box center [581, 283] width 10 height 8
radio input "true"
click at [577, 371] on input "True" at bounding box center [581, 367] width 10 height 8
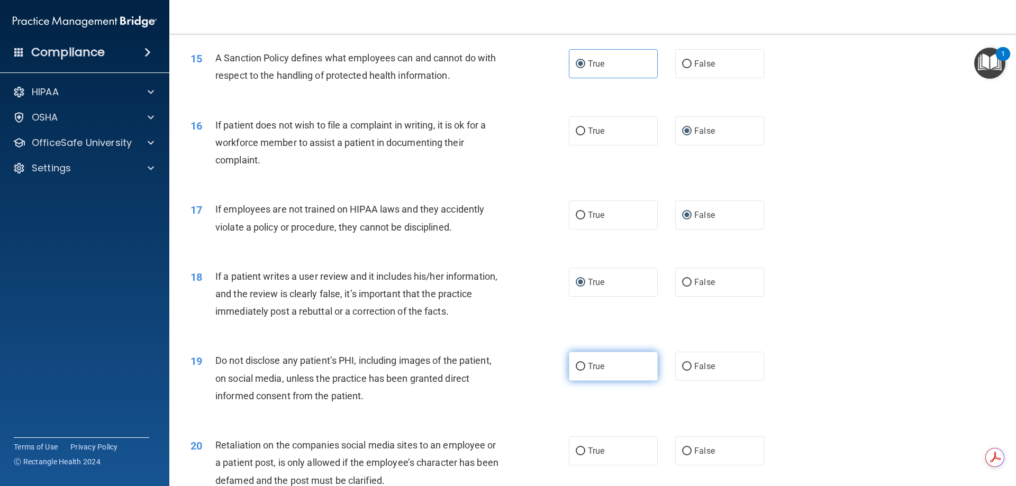
radio input "true"
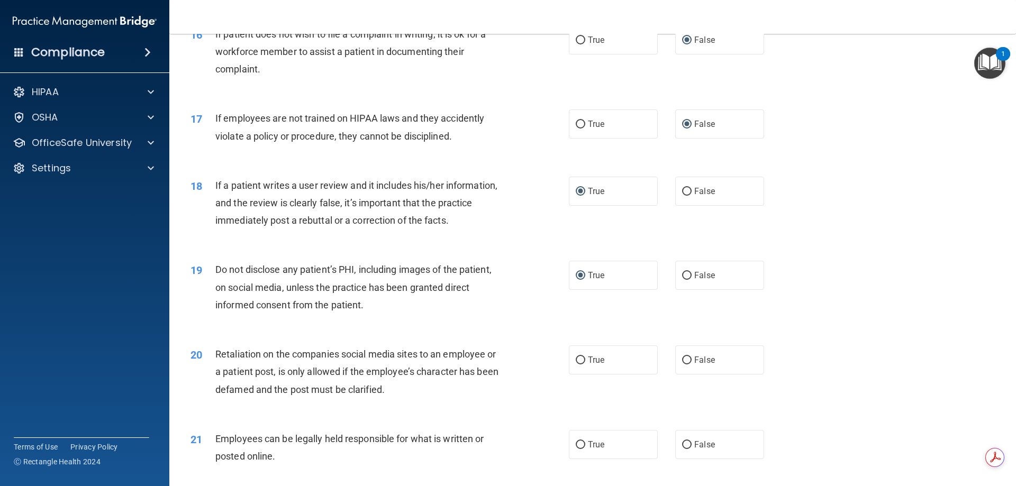
scroll to position [1429, 0]
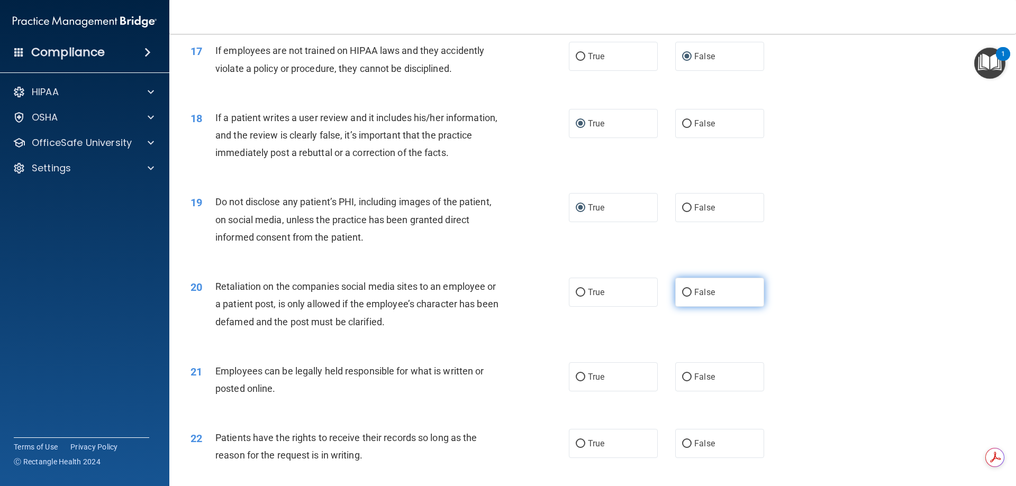
click at [682, 297] on input "False" at bounding box center [687, 293] width 10 height 8
radio input "true"
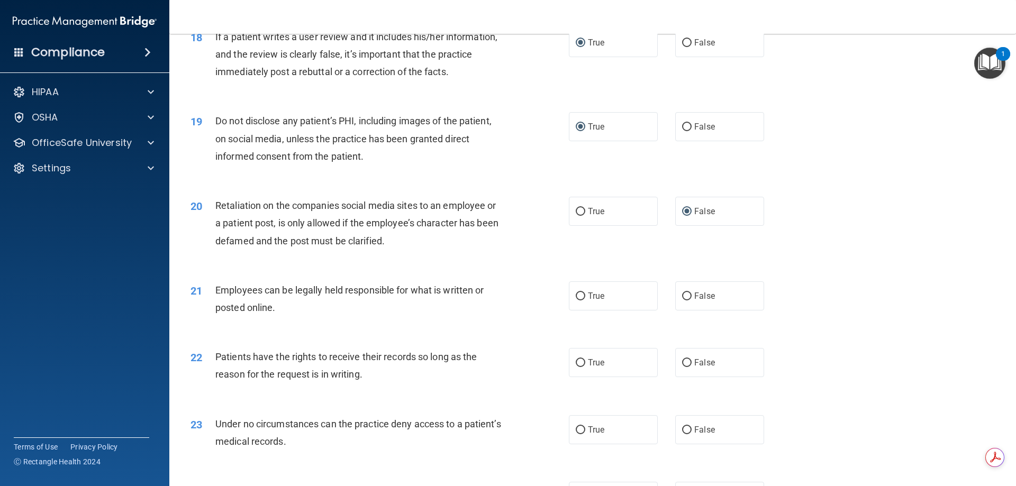
scroll to position [1535, 0]
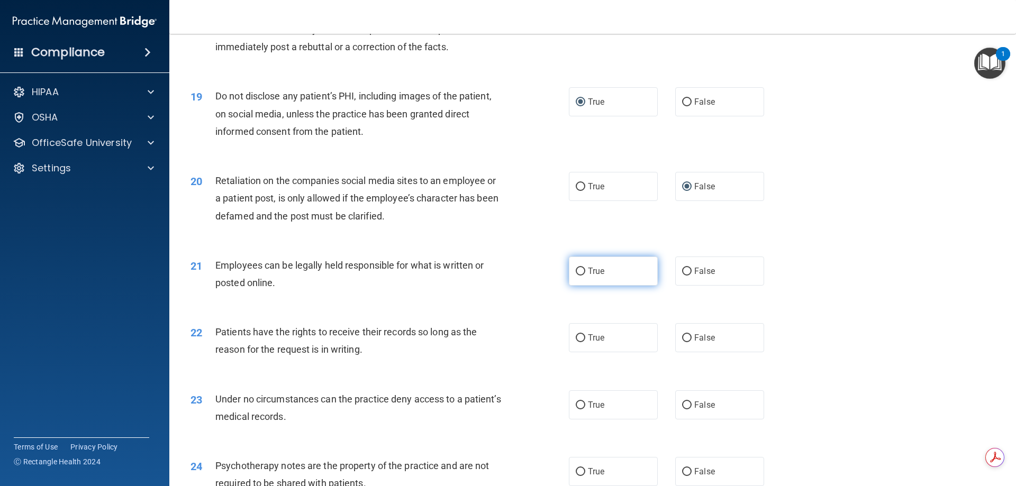
click at [576, 276] on input "True" at bounding box center [581, 272] width 10 height 8
radio input "true"
click at [580, 342] on input "True" at bounding box center [581, 338] width 10 height 8
radio input "true"
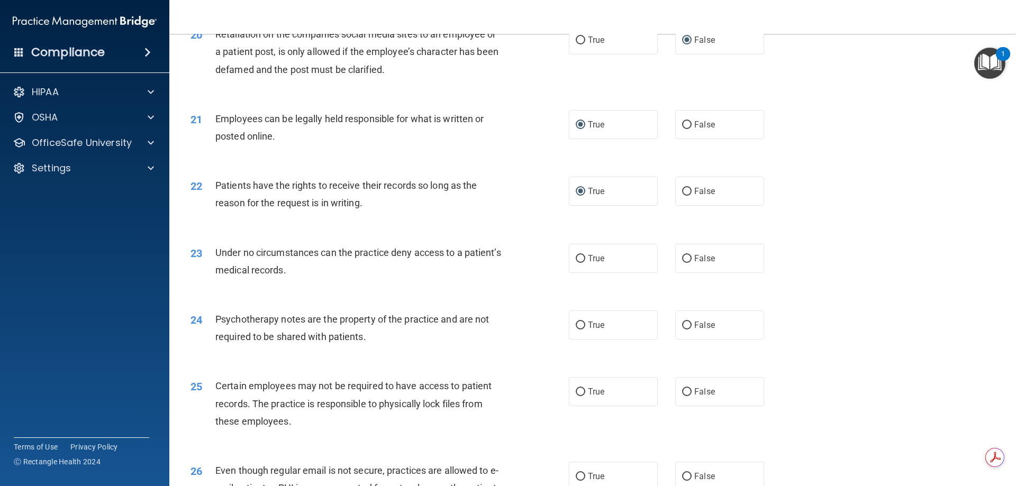
scroll to position [1693, 0]
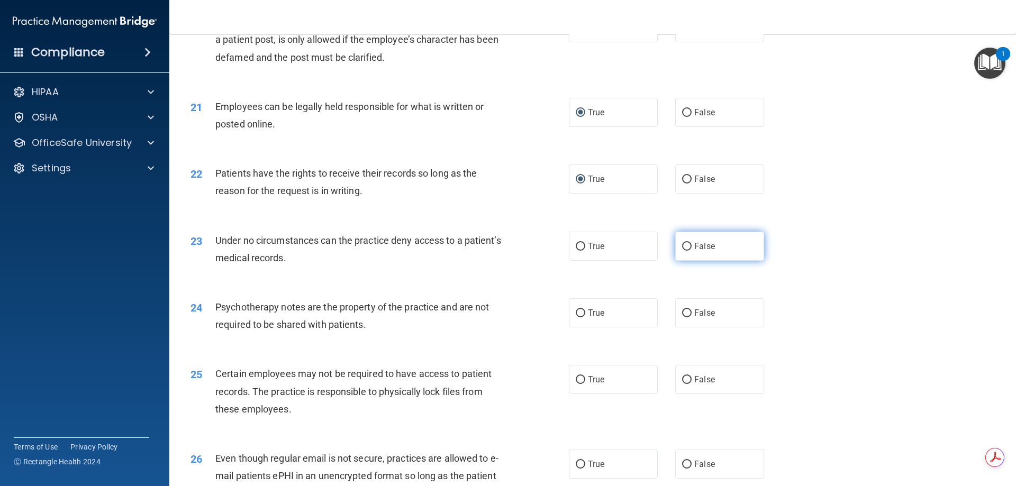
click at [685, 251] on input "False" at bounding box center [687, 247] width 10 height 8
radio input "true"
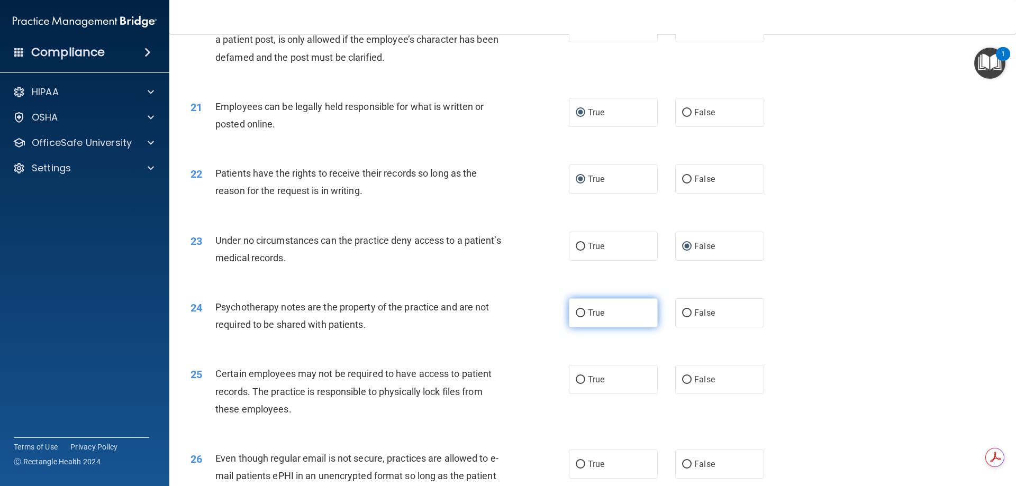
click at [579, 318] on input "True" at bounding box center [581, 314] width 10 height 8
radio input "true"
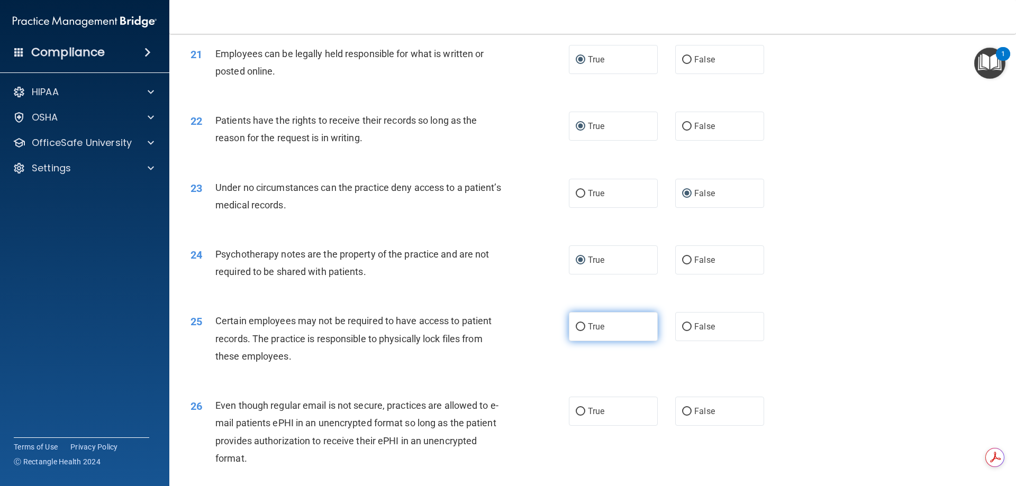
click at [576, 331] on input "True" at bounding box center [581, 327] width 10 height 8
radio input "true"
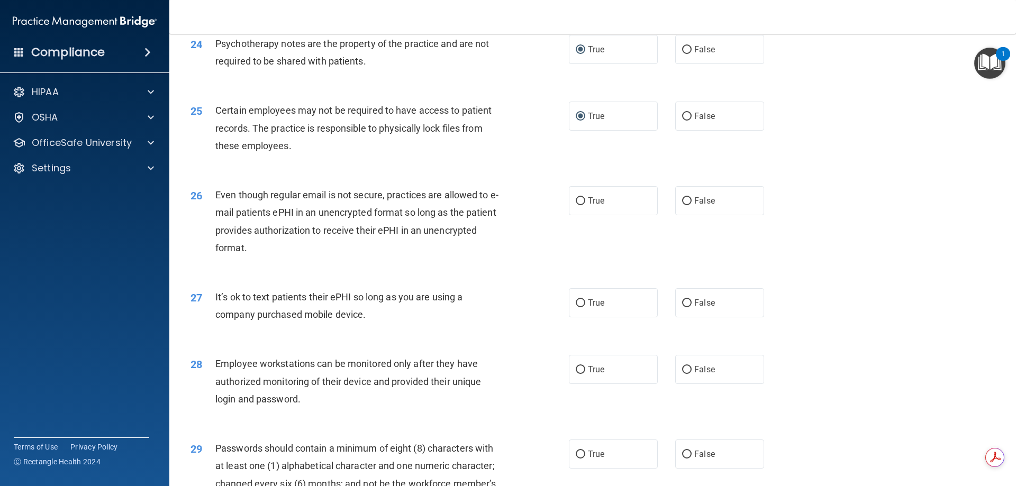
scroll to position [1958, 0]
click at [682, 204] on input "False" at bounding box center [687, 200] width 10 height 8
radio input "true"
click at [682, 306] on input "False" at bounding box center [687, 302] width 10 height 8
radio input "true"
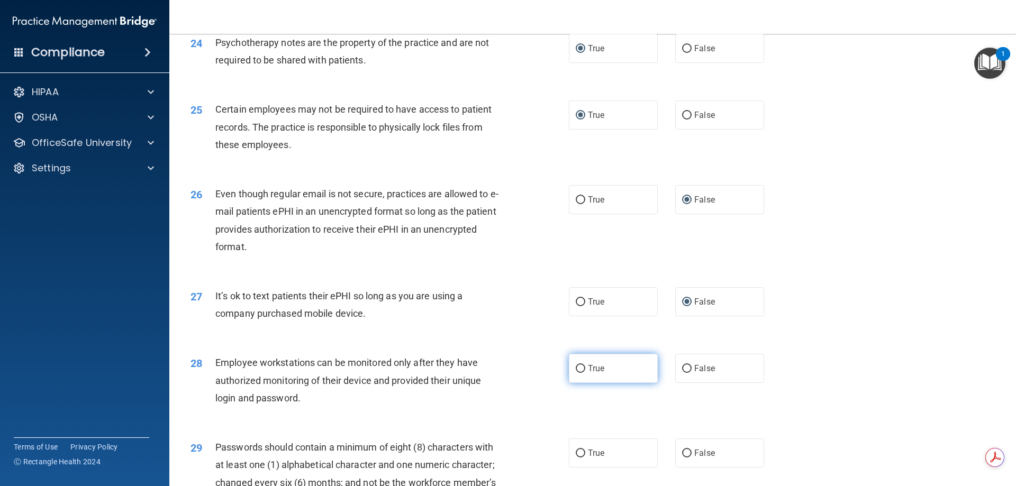
click at [578, 373] on input "True" at bounding box center [581, 369] width 10 height 8
radio input "true"
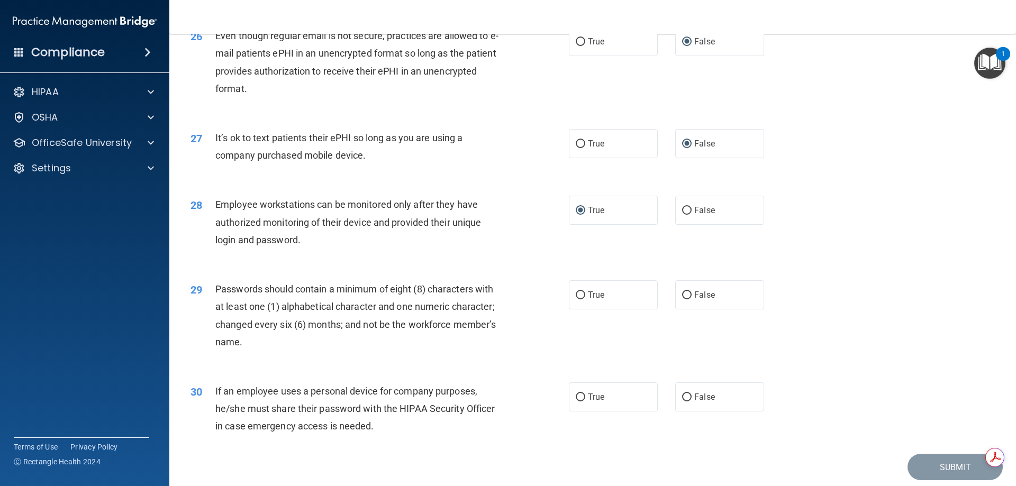
scroll to position [2117, 0]
click at [579, 299] on input "True" at bounding box center [581, 295] width 10 height 8
radio input "true"
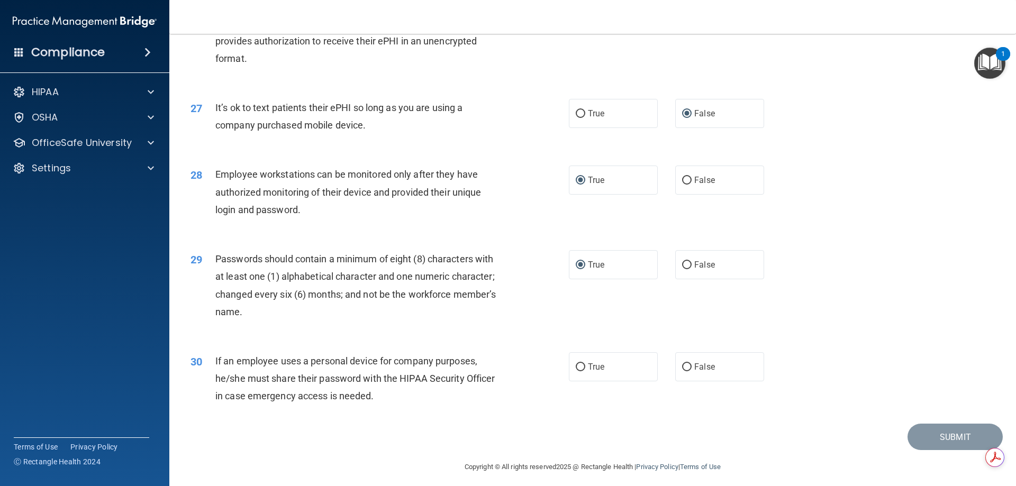
scroll to position [2170, 0]
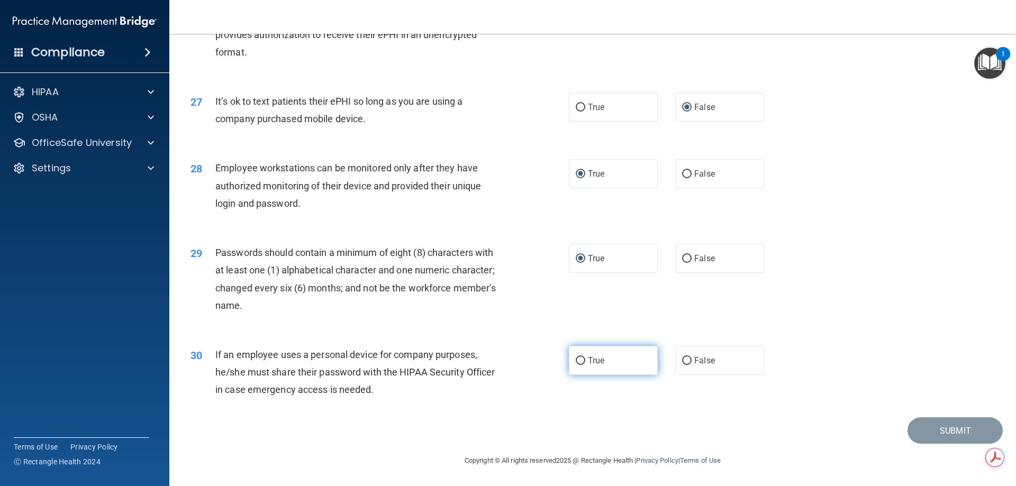
click at [578, 360] on input "True" at bounding box center [581, 361] width 10 height 8
radio input "true"
click at [962, 436] on button "Submit" at bounding box center [955, 431] width 95 height 27
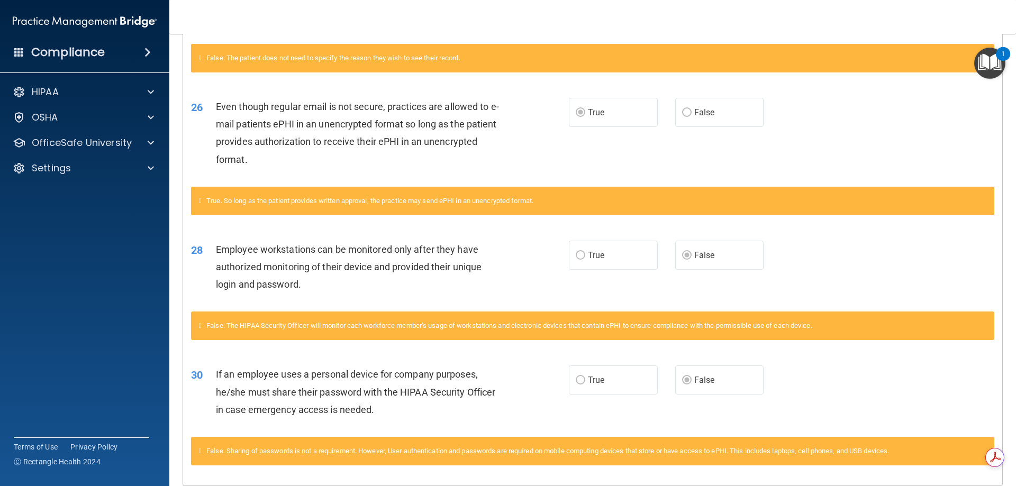
scroll to position [1118, 0]
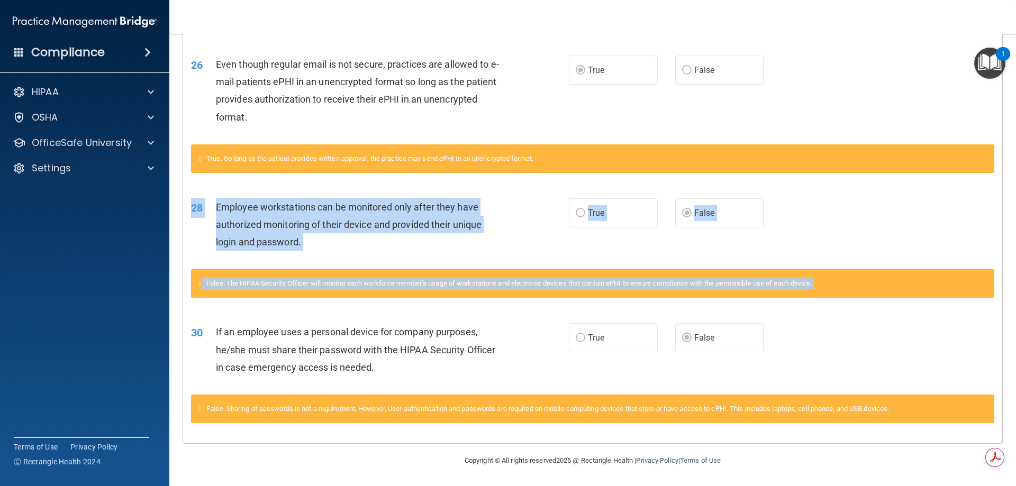
drag, startPoint x: 1002, startPoint y: 368, endPoint x: 1005, endPoint y: 221, distance: 147.1
click at [1005, 221] on main "Calculating your score.... You did not pass the " HIPAA Policies and Procedures…" at bounding box center [592, 260] width 847 height 452
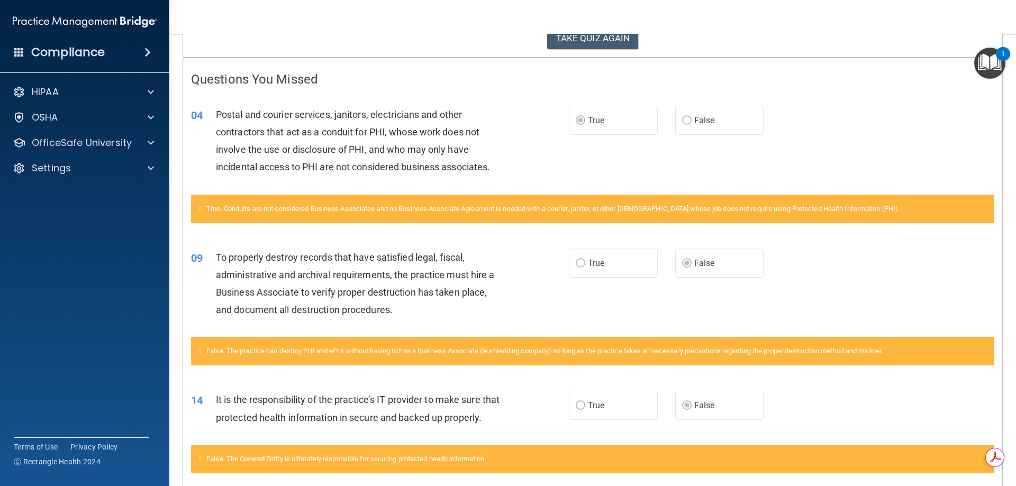
scroll to position [60, 0]
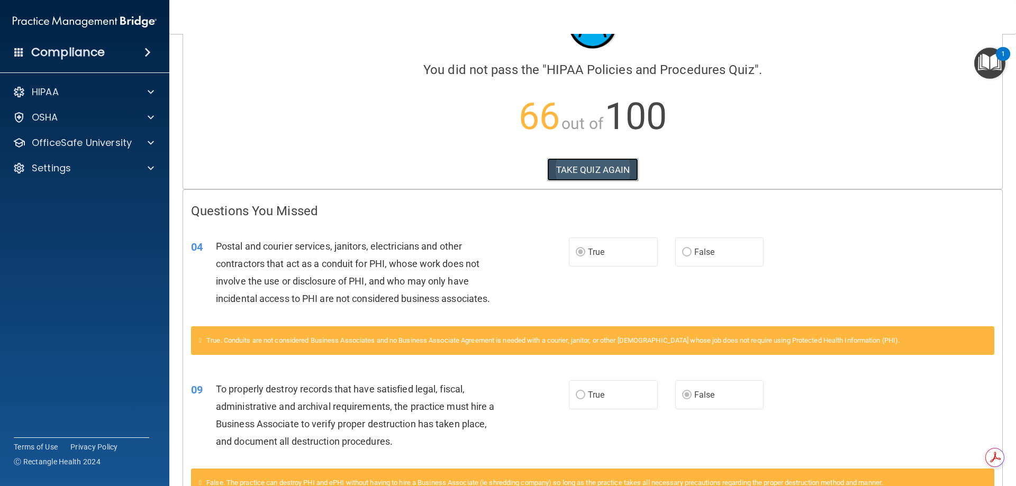
click at [590, 168] on button "TAKE QUIZ AGAIN" at bounding box center [593, 169] width 92 height 23
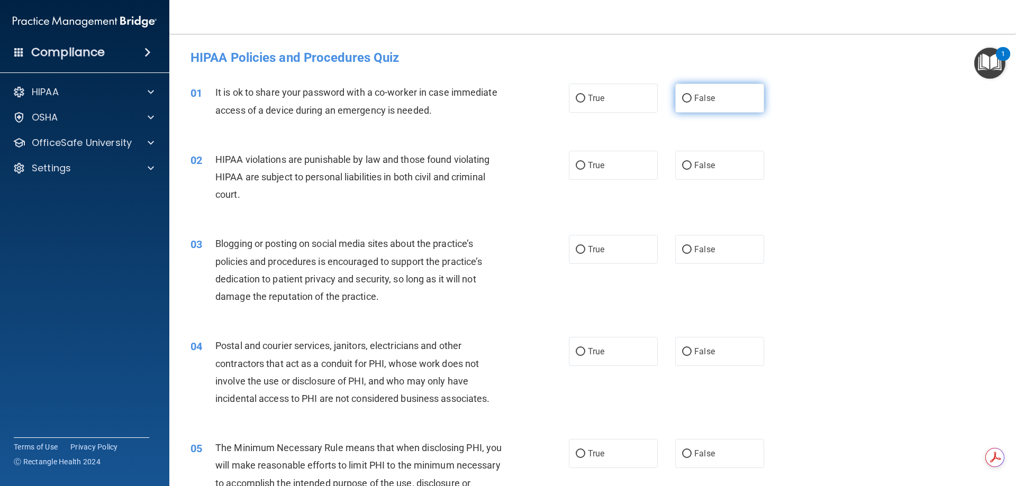
click at [685, 98] on input "False" at bounding box center [687, 99] width 10 height 8
radio input "true"
click at [579, 169] on input "True" at bounding box center [581, 166] width 10 height 8
radio input "true"
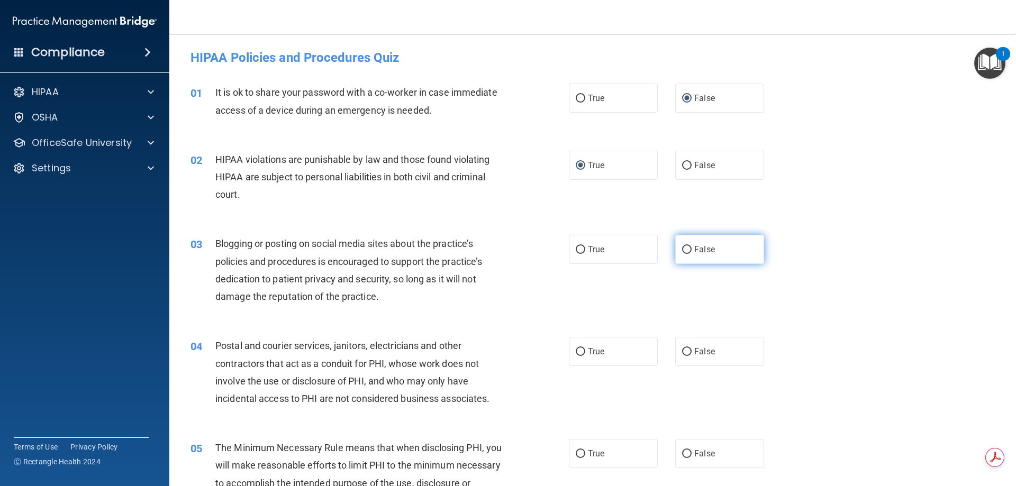
click at [682, 252] on input "False" at bounding box center [687, 250] width 10 height 8
radio input "true"
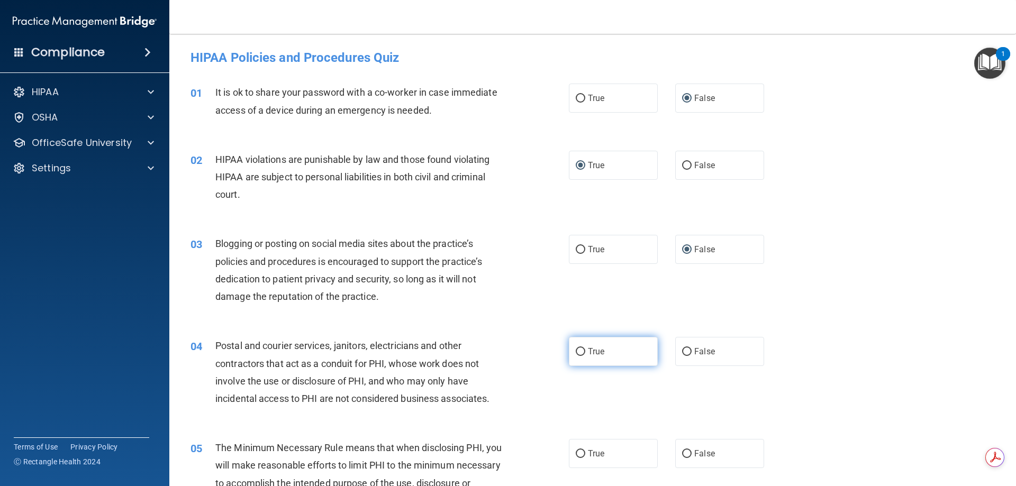
click at [579, 353] on input "True" at bounding box center [581, 352] width 10 height 8
radio input "true"
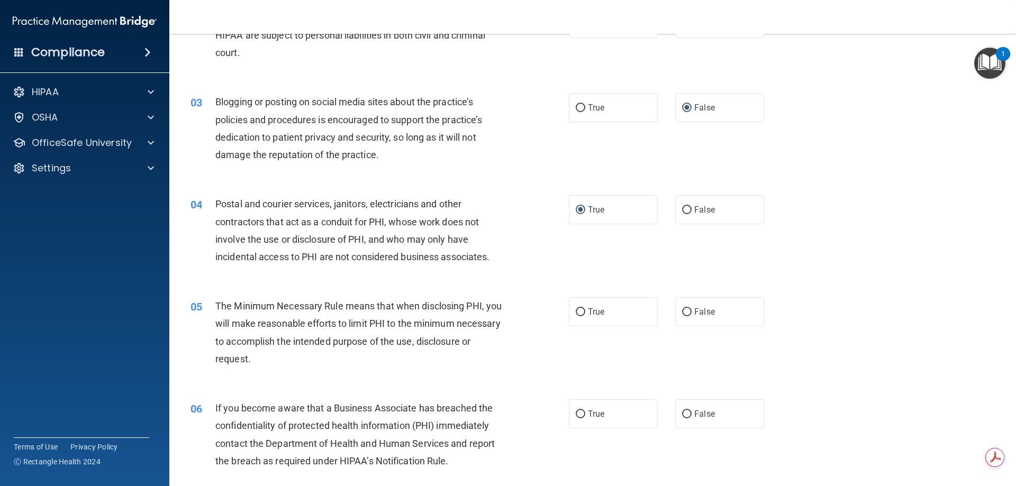
scroll to position [212, 0]
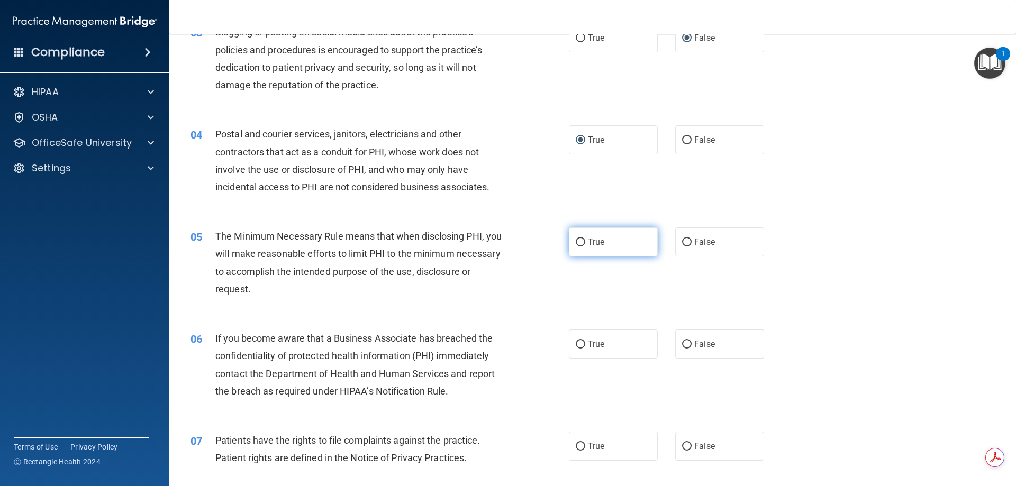
click at [576, 243] on input "True" at bounding box center [581, 243] width 10 height 8
radio input "true"
click at [682, 344] on input "False" at bounding box center [687, 345] width 10 height 8
radio input "true"
click at [583, 445] on label "True" at bounding box center [613, 446] width 89 height 29
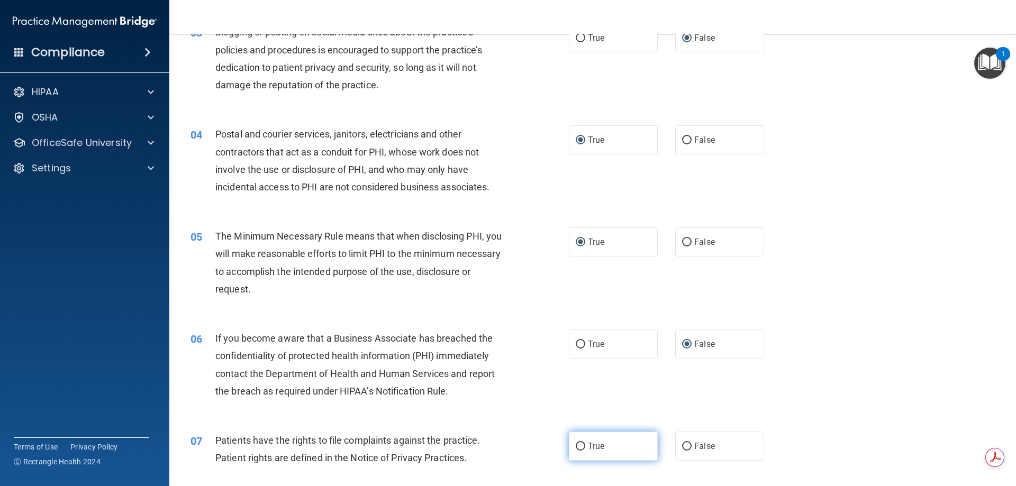
click at [583, 445] on input "True" at bounding box center [581, 447] width 10 height 8
radio input "true"
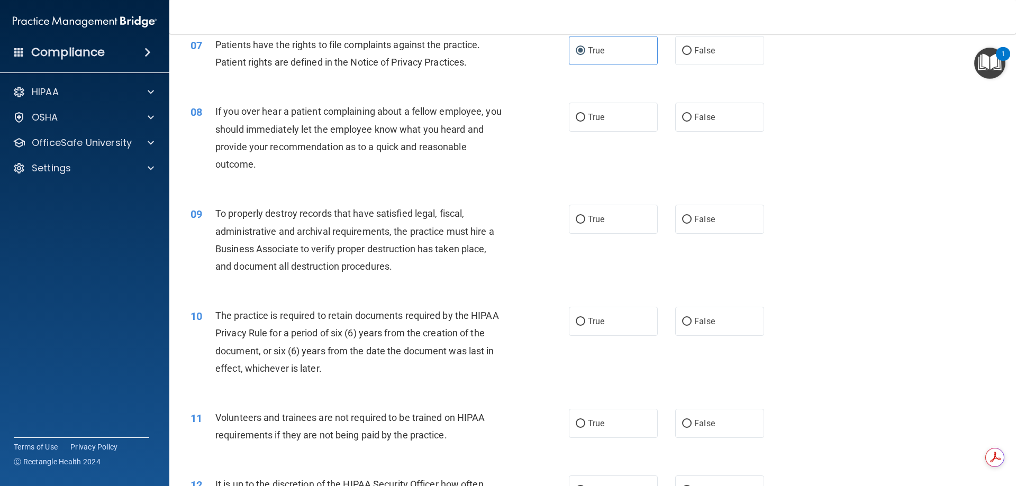
scroll to position [635, 0]
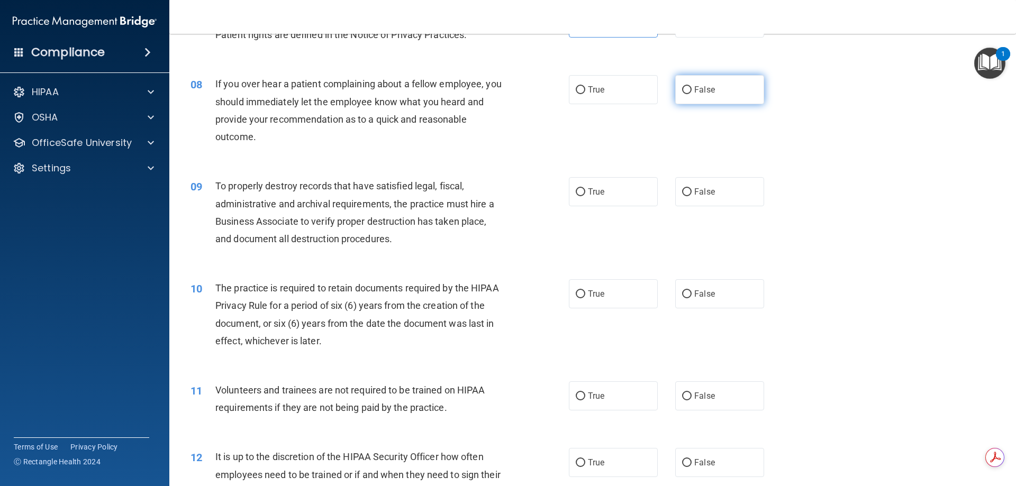
click at [688, 88] on label "False" at bounding box center [719, 89] width 89 height 29
click at [688, 88] on input "False" at bounding box center [687, 90] width 10 height 8
radio input "true"
click at [682, 193] on input "False" at bounding box center [687, 192] width 10 height 8
radio input "true"
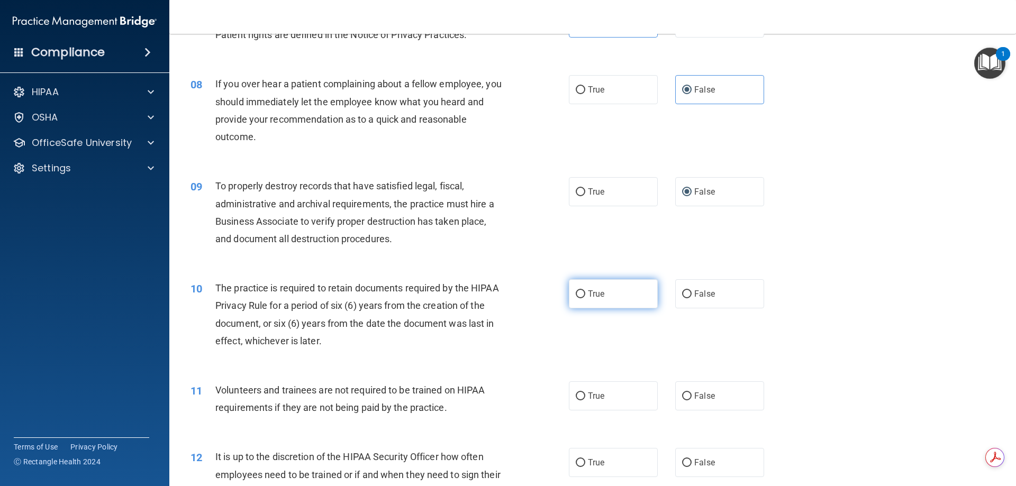
click at [579, 294] on input "True" at bounding box center [581, 295] width 10 height 8
radio input "true"
click at [682, 397] on input "False" at bounding box center [687, 397] width 10 height 8
radio input "true"
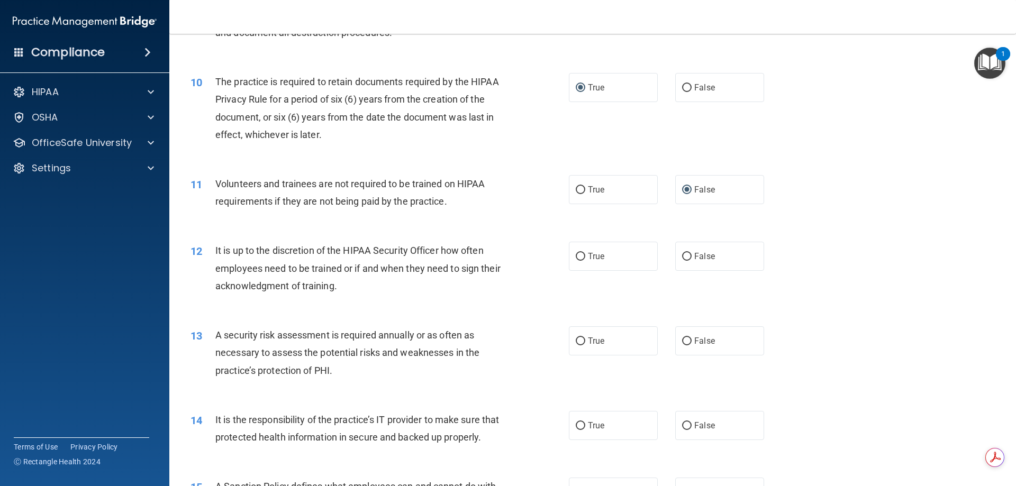
scroll to position [847, 0]
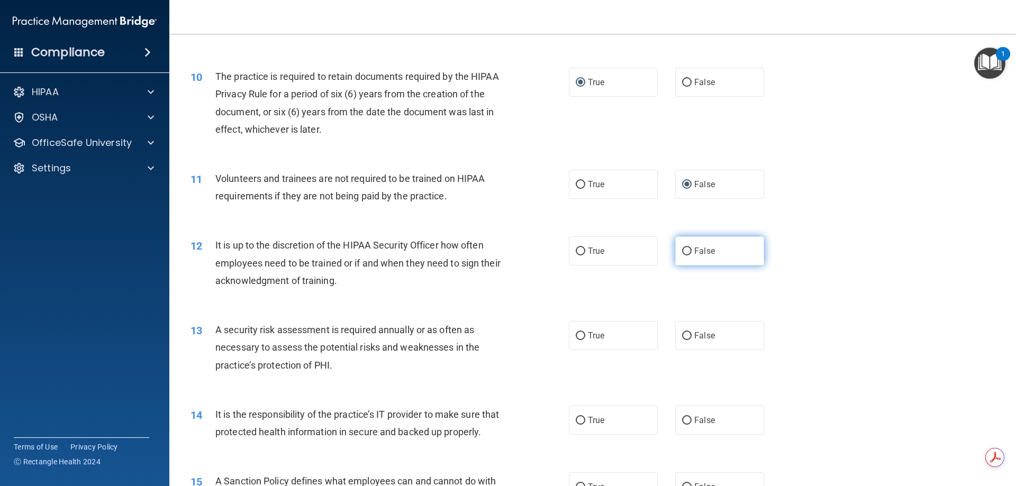
click at [682, 251] on input "False" at bounding box center [687, 252] width 10 height 8
radio input "true"
click at [582, 338] on label "True" at bounding box center [613, 335] width 89 height 29
click at [582, 338] on input "True" at bounding box center [581, 336] width 10 height 8
radio input "true"
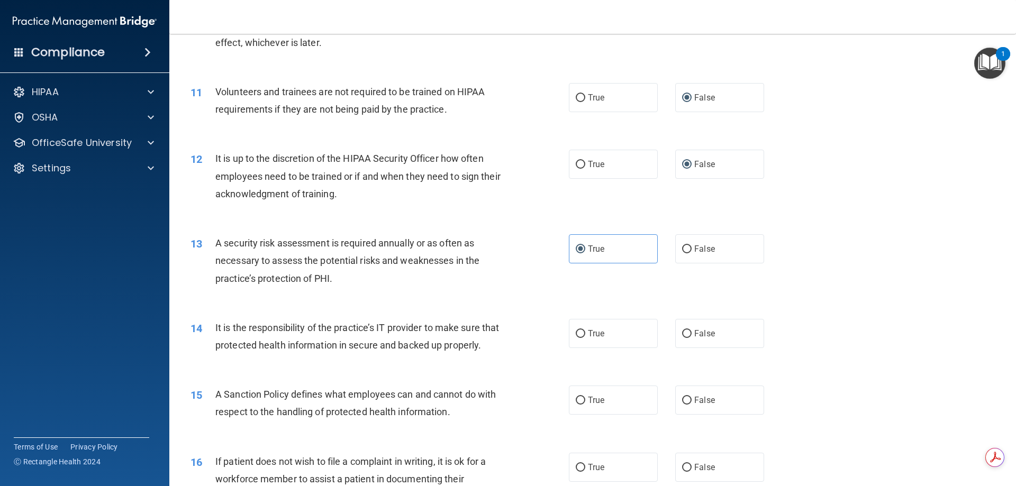
scroll to position [953, 0]
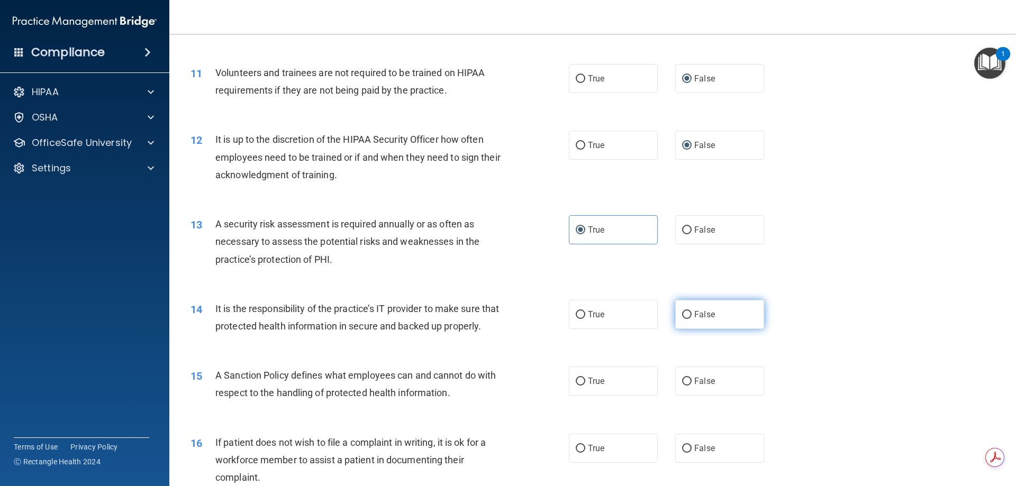
click at [685, 320] on label "False" at bounding box center [719, 314] width 89 height 29
click at [685, 319] on input "False" at bounding box center [687, 315] width 10 height 8
radio input "true"
click at [686, 386] on input "False" at bounding box center [687, 382] width 10 height 8
radio input "true"
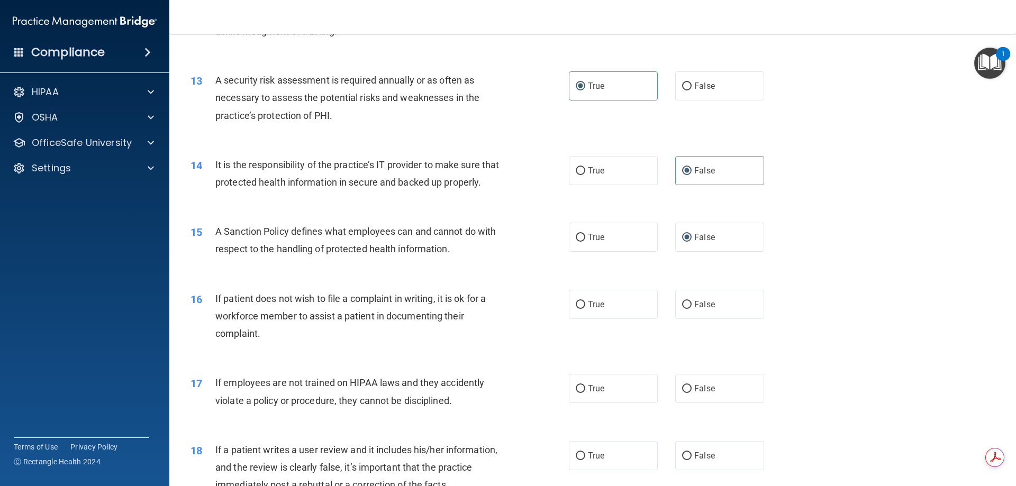
scroll to position [1111, 0]
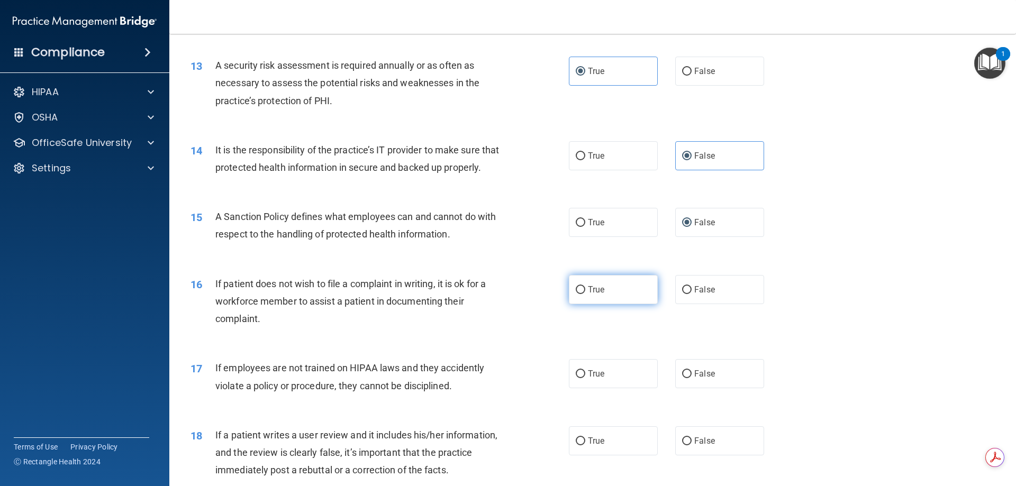
click at [577, 294] on input "True" at bounding box center [581, 290] width 10 height 8
radio input "true"
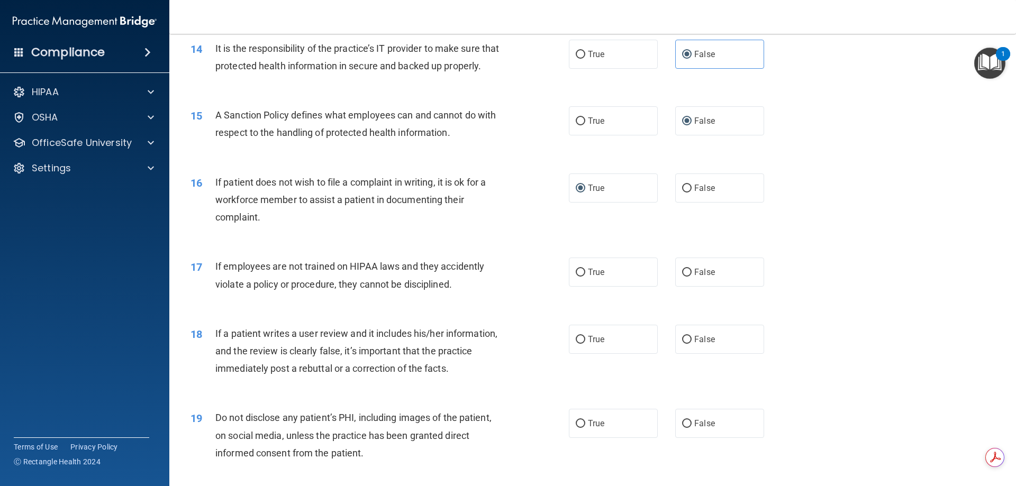
scroll to position [1217, 0]
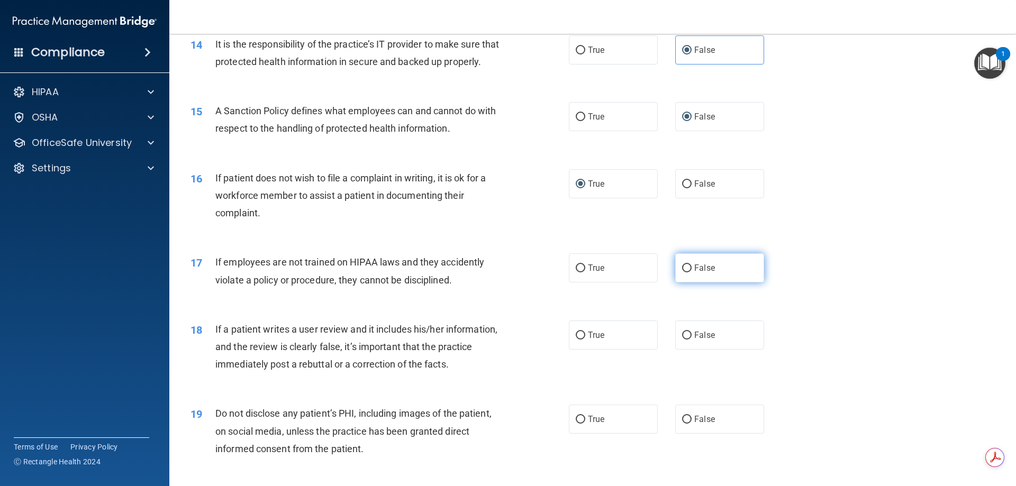
click at [682, 273] on input "False" at bounding box center [687, 269] width 10 height 8
radio input "true"
click at [683, 340] on input "False" at bounding box center [687, 336] width 10 height 8
radio input "true"
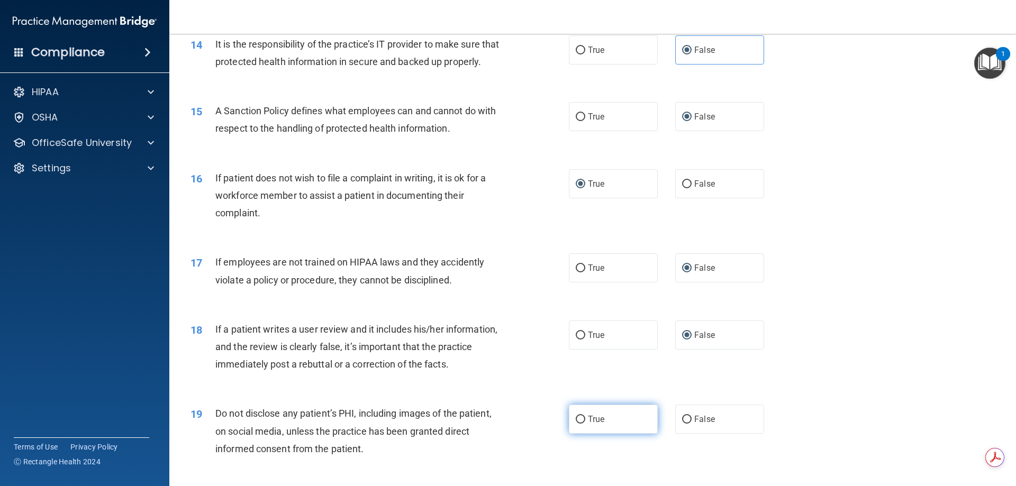
click at [581, 424] on input "True" at bounding box center [581, 420] width 10 height 8
radio input "true"
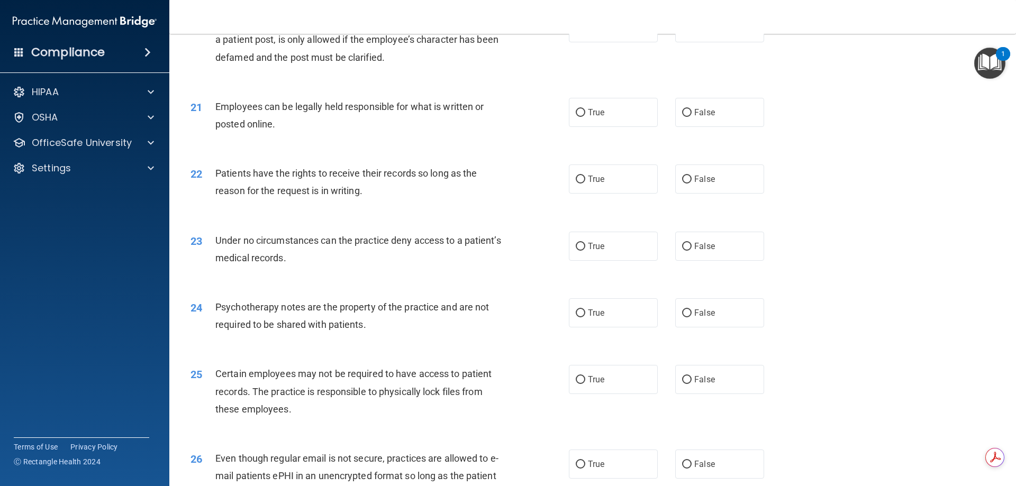
scroll to position [1641, 0]
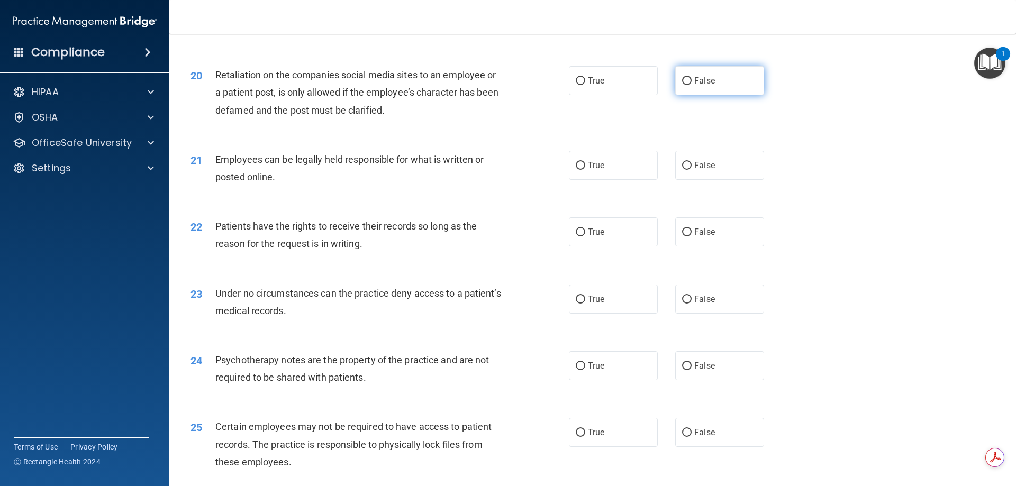
click at [682, 85] on input "False" at bounding box center [687, 81] width 10 height 8
radio input "true"
click at [578, 170] on input "True" at bounding box center [581, 166] width 10 height 8
radio input "true"
click at [682, 237] on input "False" at bounding box center [687, 233] width 10 height 8
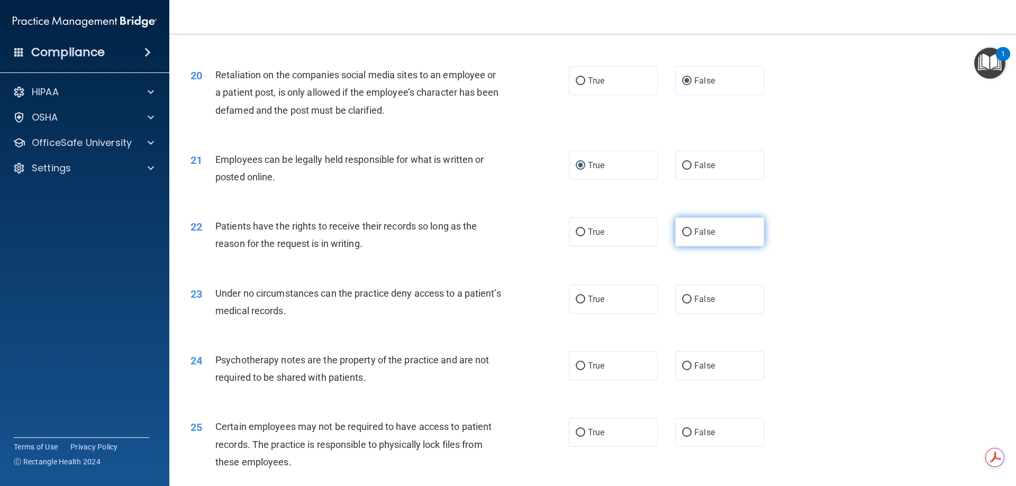
radio input "true"
click at [683, 304] on input "False" at bounding box center [687, 300] width 10 height 8
radio input "true"
click at [578, 370] on input "True" at bounding box center [581, 366] width 10 height 8
radio input "true"
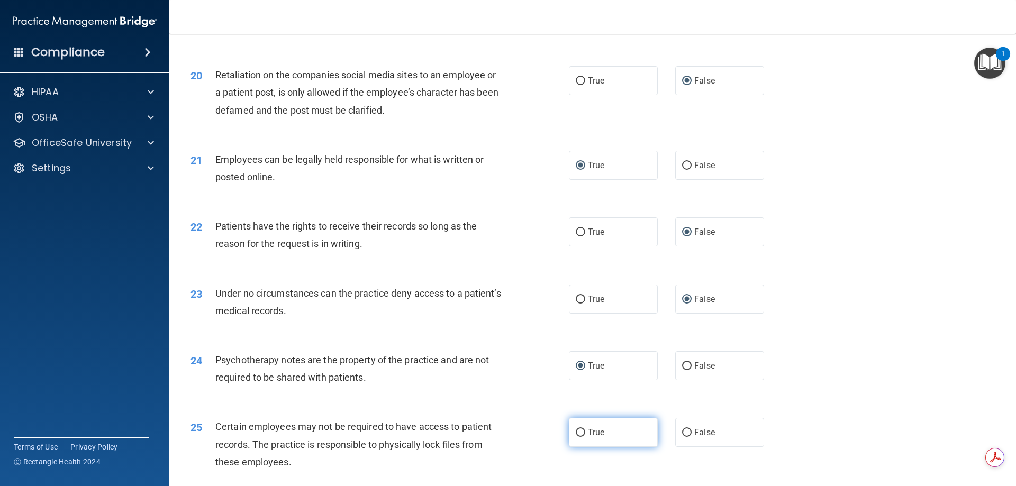
click at [576, 437] on input "True" at bounding box center [581, 433] width 10 height 8
radio input "true"
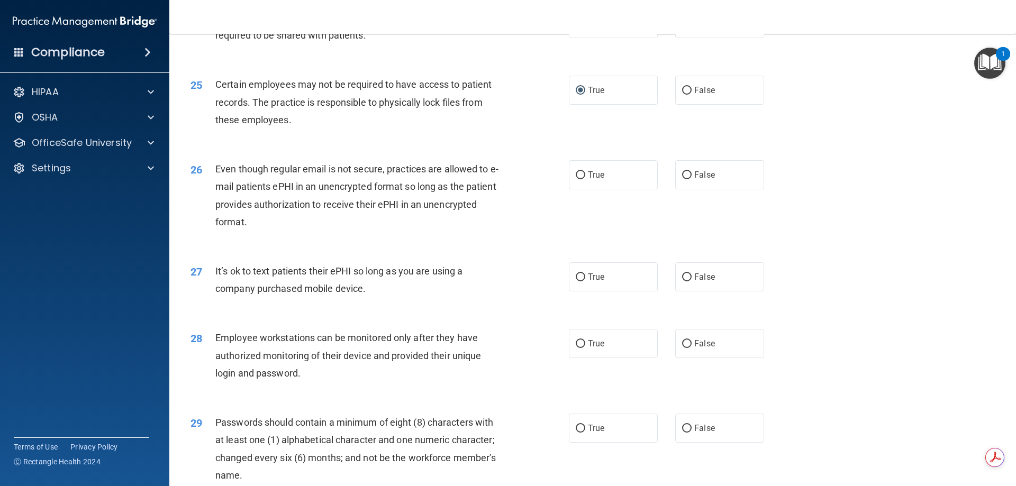
scroll to position [2011, 0]
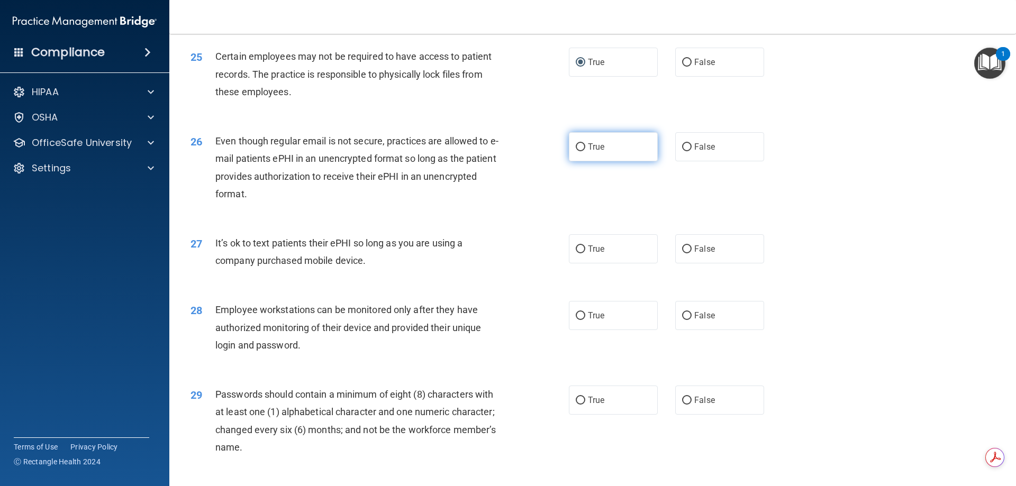
click at [577, 151] on input "True" at bounding box center [581, 147] width 10 height 8
radio input "true"
click at [682, 253] on input "False" at bounding box center [687, 250] width 10 height 8
radio input "true"
click at [682, 320] on input "False" at bounding box center [687, 316] width 10 height 8
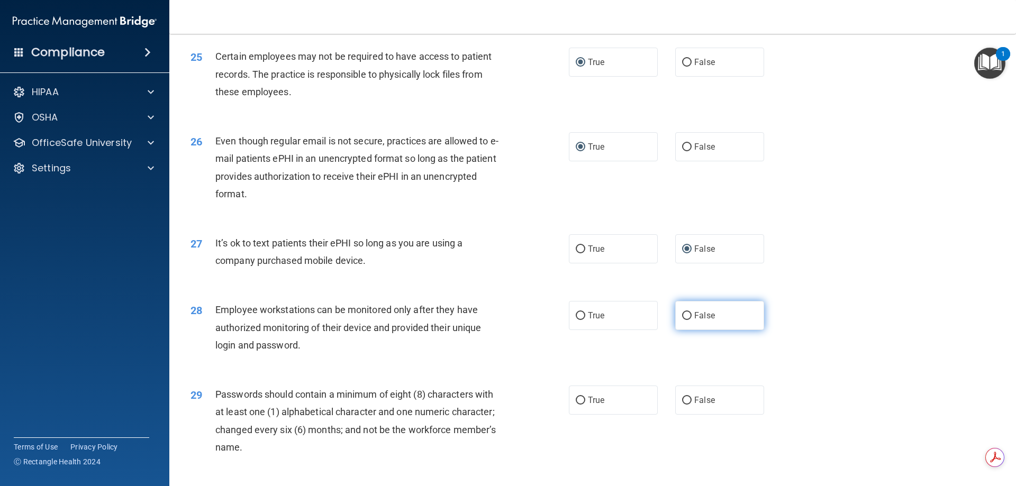
radio input "true"
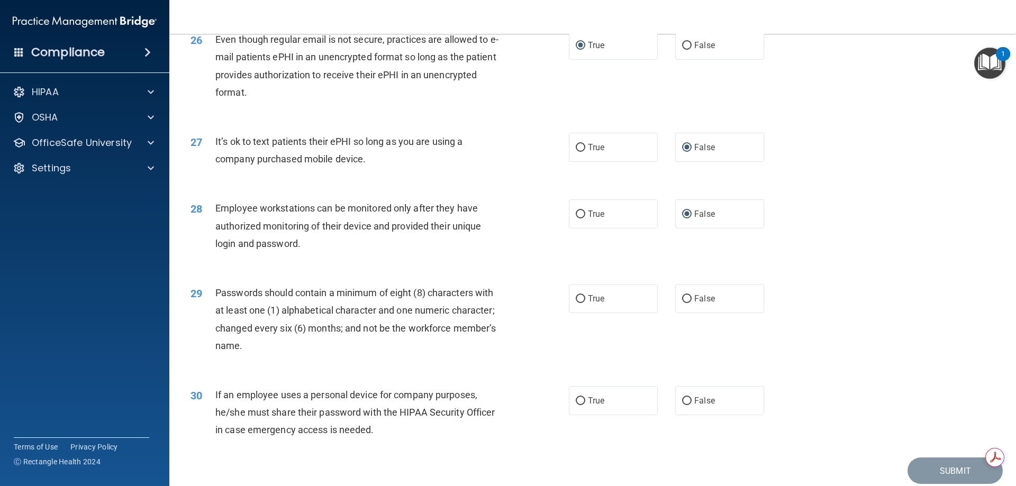
scroll to position [2117, 0]
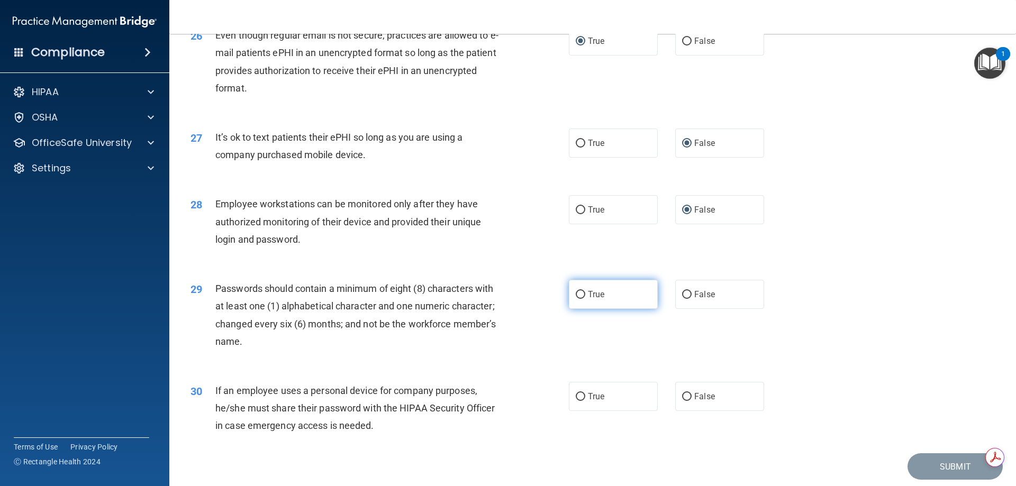
click at [576, 299] on input "True" at bounding box center [581, 295] width 10 height 8
radio input "true"
click at [682, 401] on input "False" at bounding box center [687, 397] width 10 height 8
radio input "true"
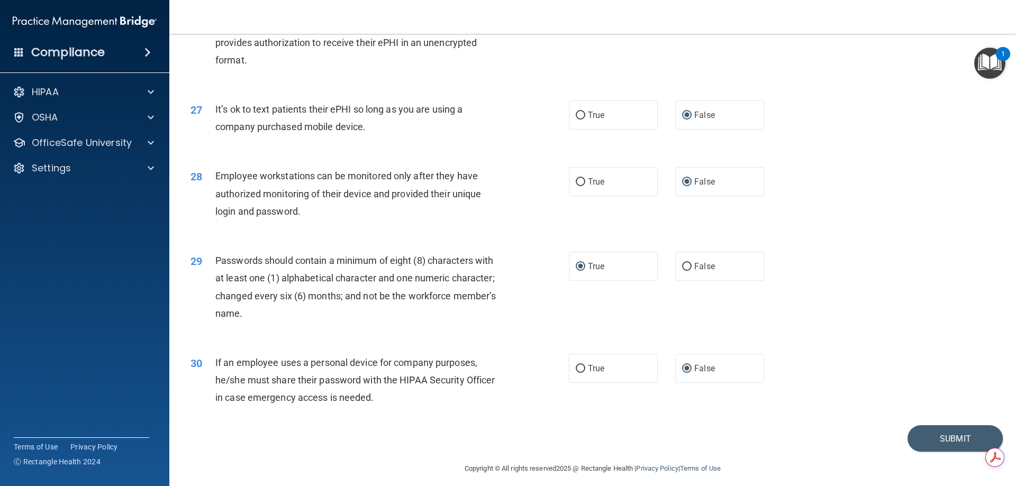
scroll to position [2170, 0]
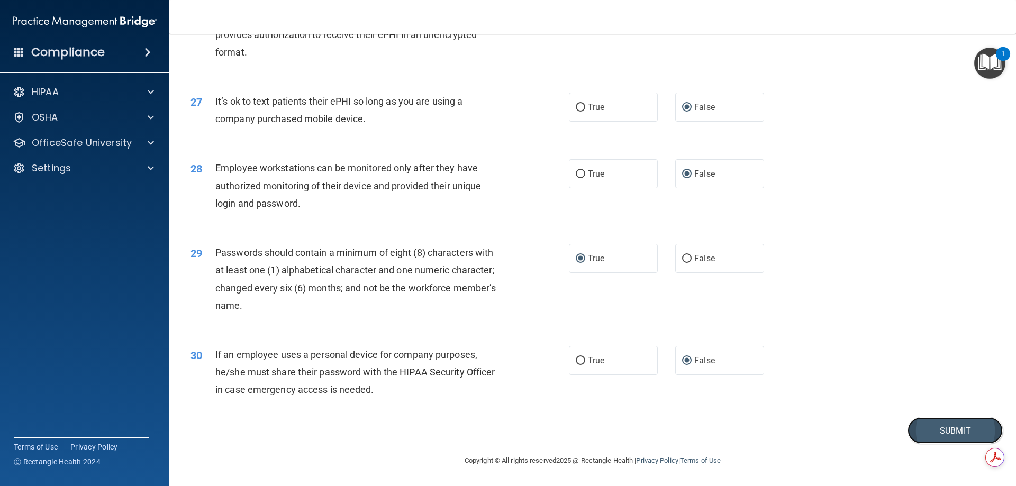
click at [948, 431] on button "Submit" at bounding box center [955, 431] width 95 height 27
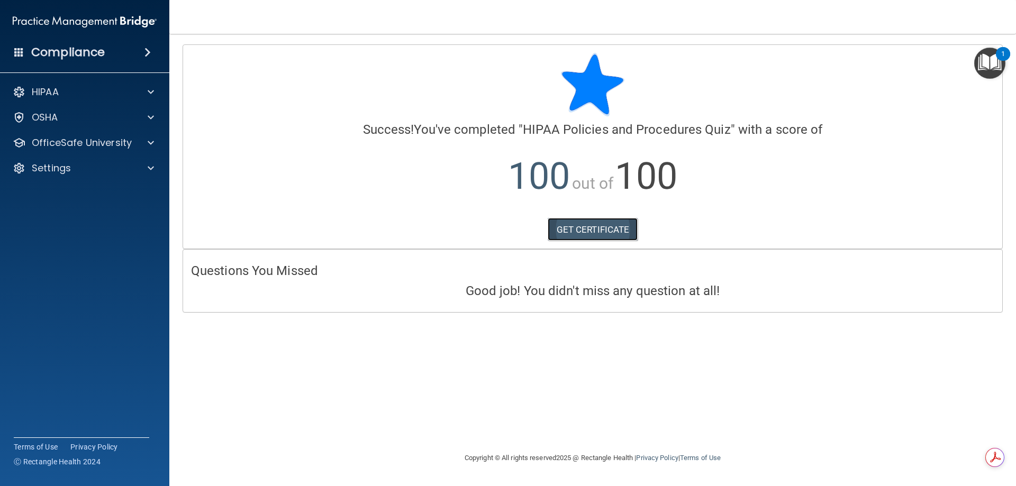
click at [602, 225] on link "GET CERTIFICATE" at bounding box center [593, 229] width 90 height 23
